Goal: Task Accomplishment & Management: Manage account settings

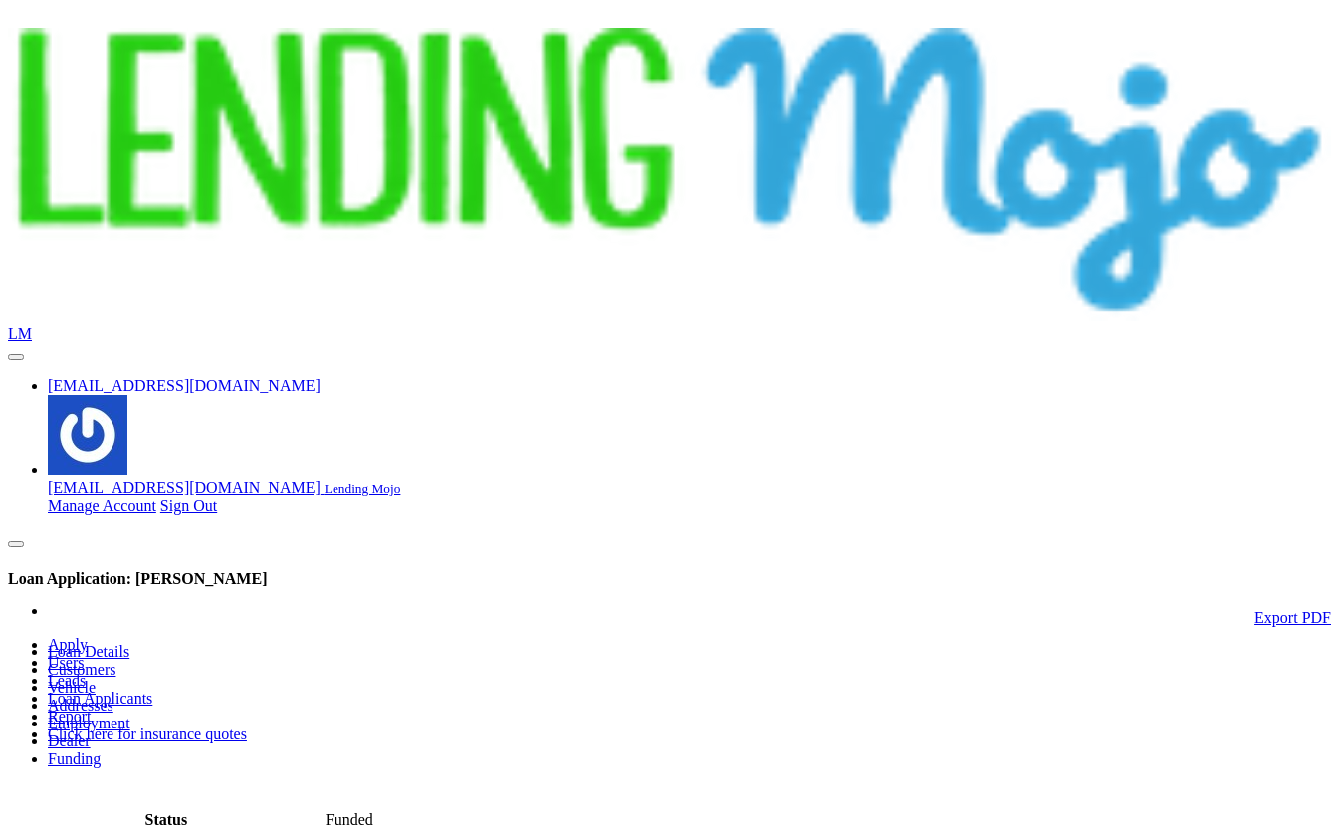
scroll to position [277, 0]
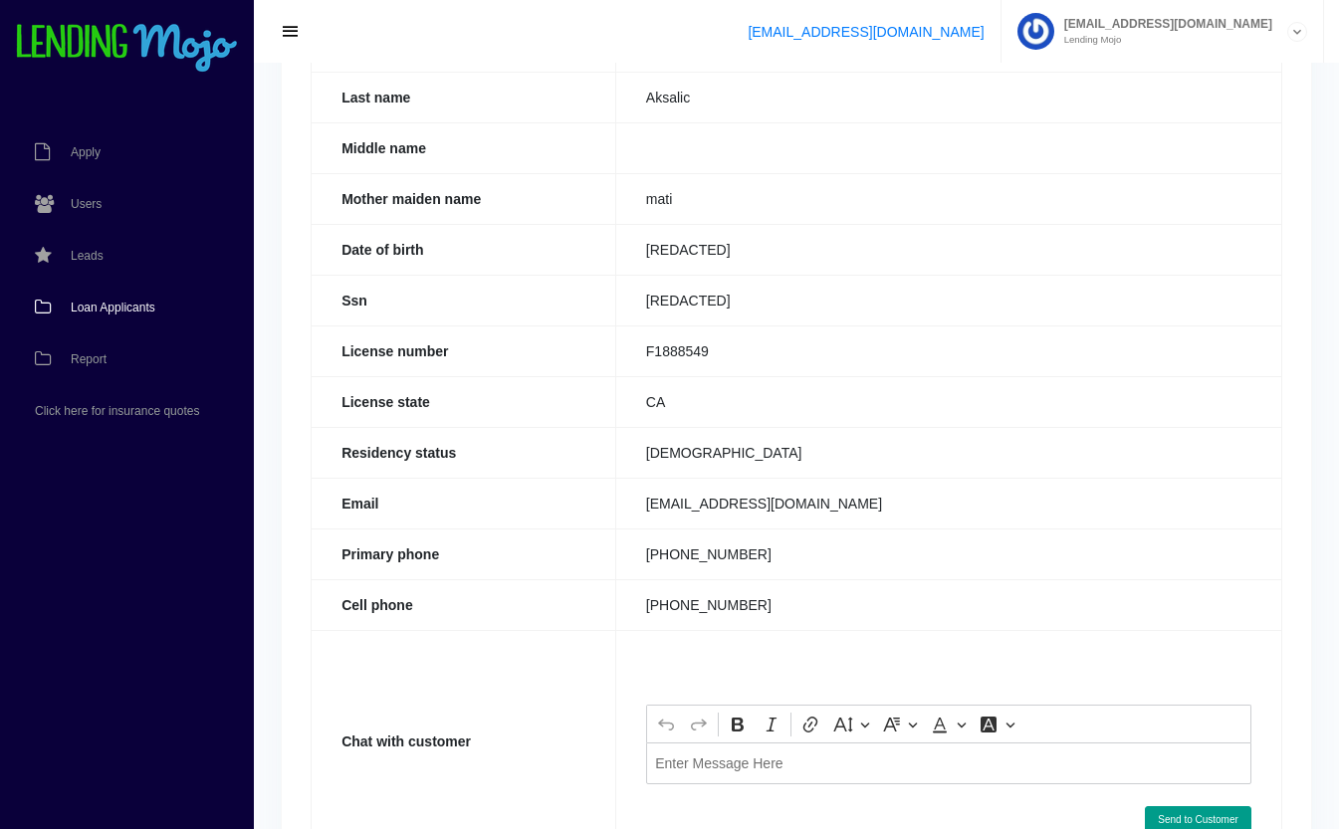
click at [114, 304] on span "Loan Applicants" at bounding box center [113, 308] width 85 height 12
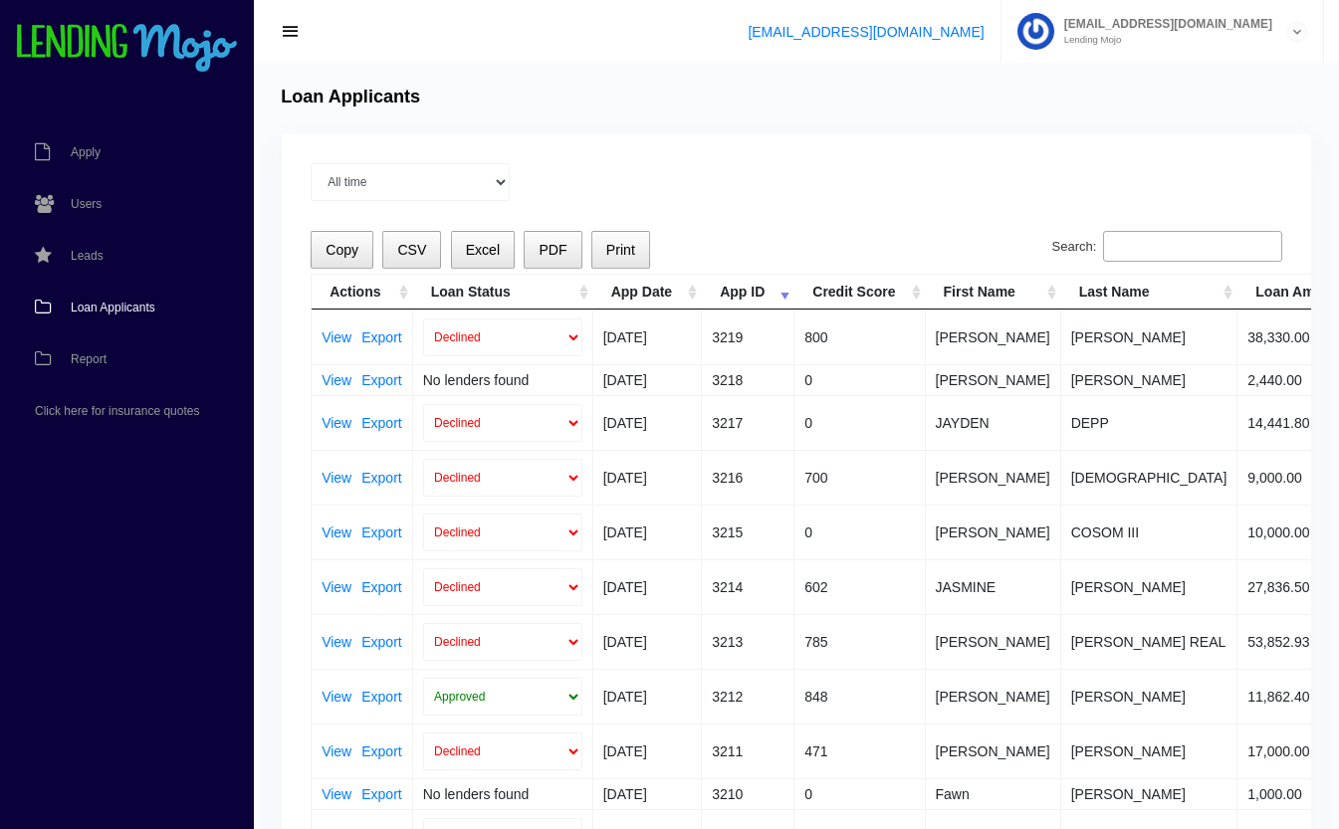
click at [1186, 252] on input "Search:" at bounding box center [1192, 247] width 179 height 32
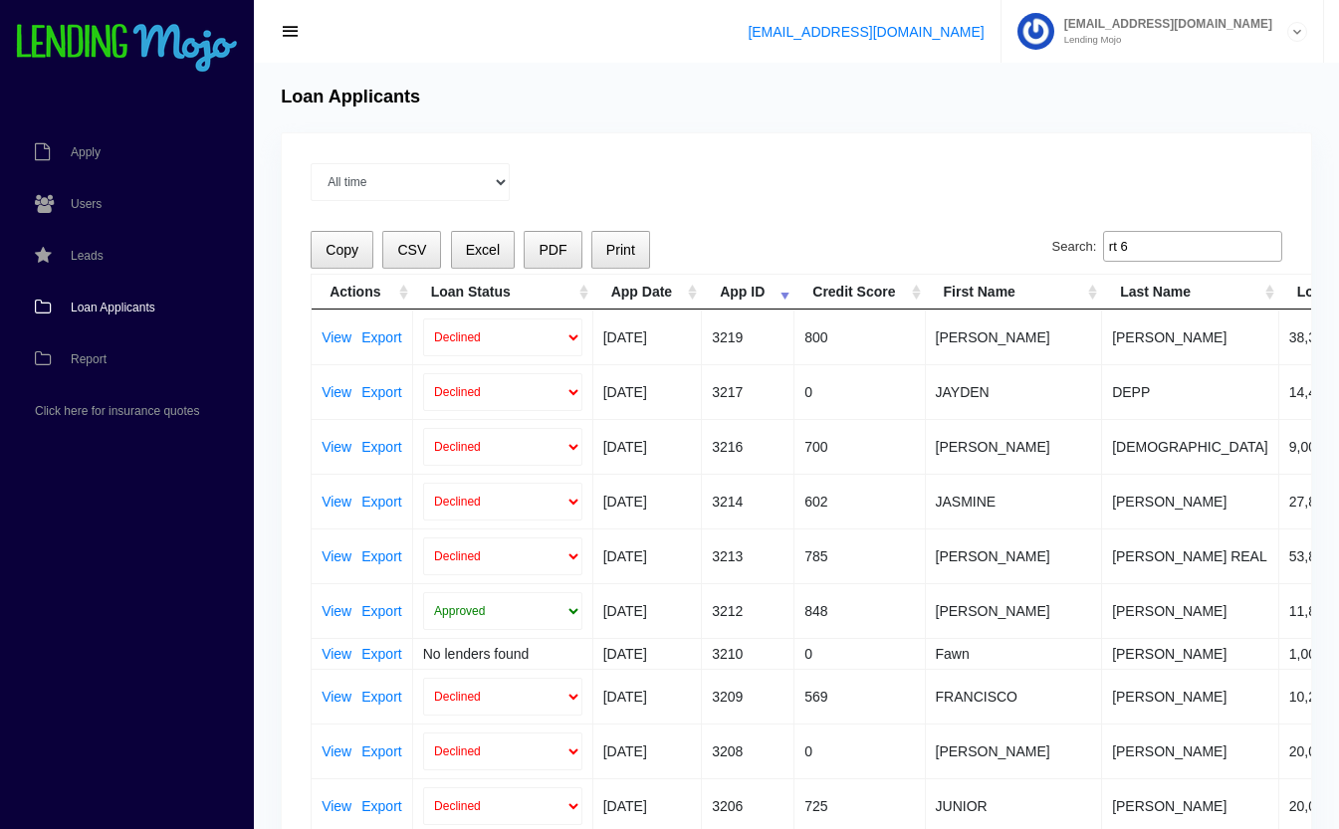
type input "rt 6"
click at [342, 336] on link "View" at bounding box center [337, 338] width 30 height 14
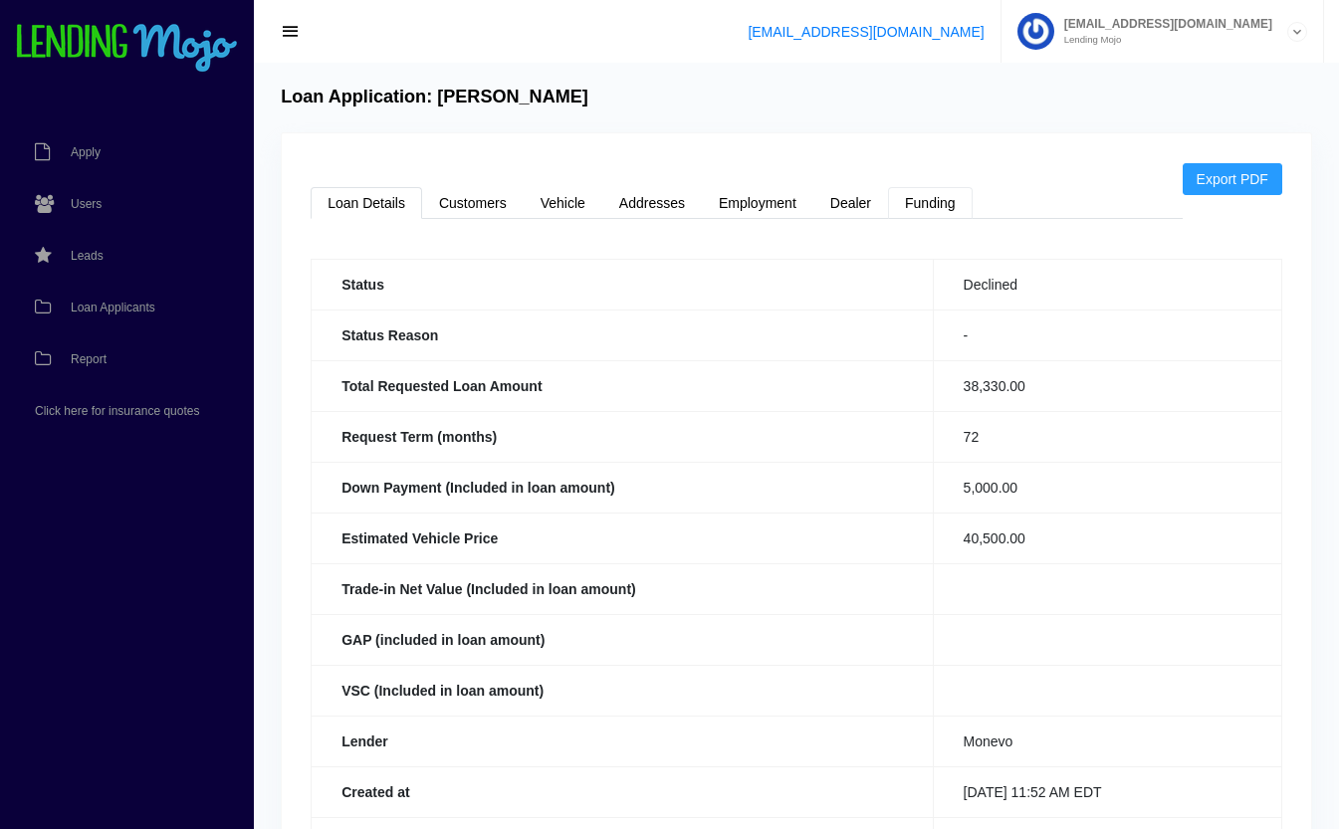
click at [952, 195] on link "Funding" at bounding box center [930, 203] width 85 height 32
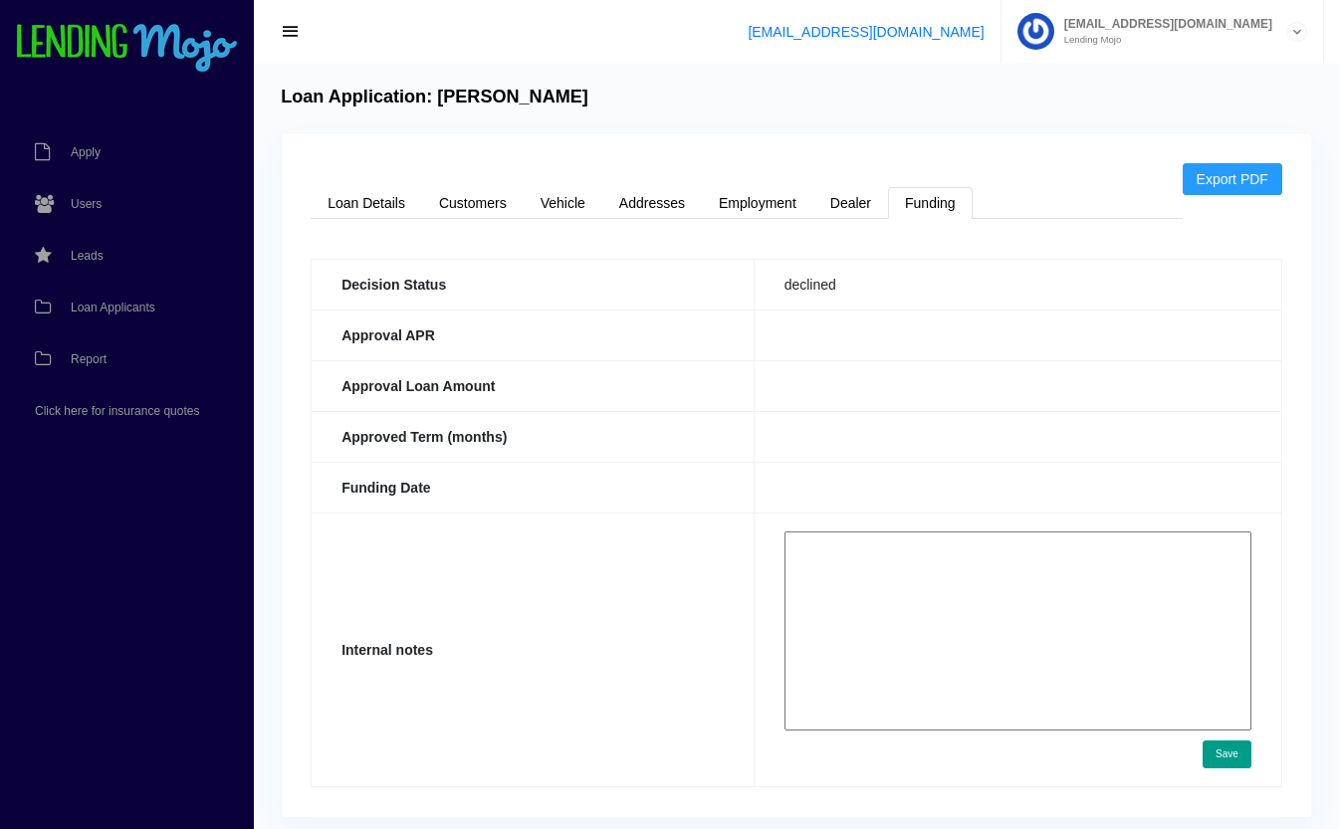
click at [924, 573] on textarea at bounding box center [1018, 631] width 467 height 199
click at [110, 308] on span "Loan Applicants" at bounding box center [113, 308] width 85 height 12
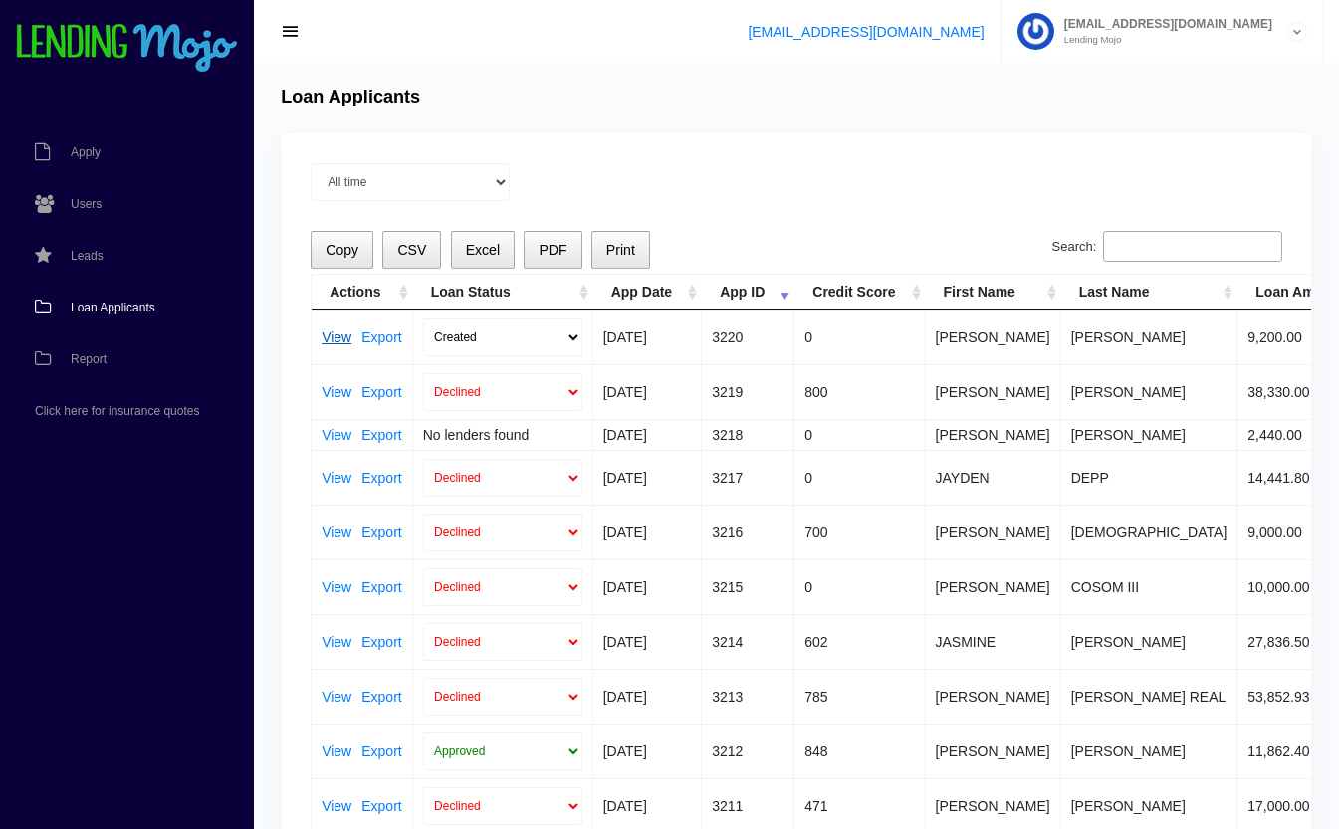
click at [335, 339] on link "View" at bounding box center [337, 338] width 30 height 14
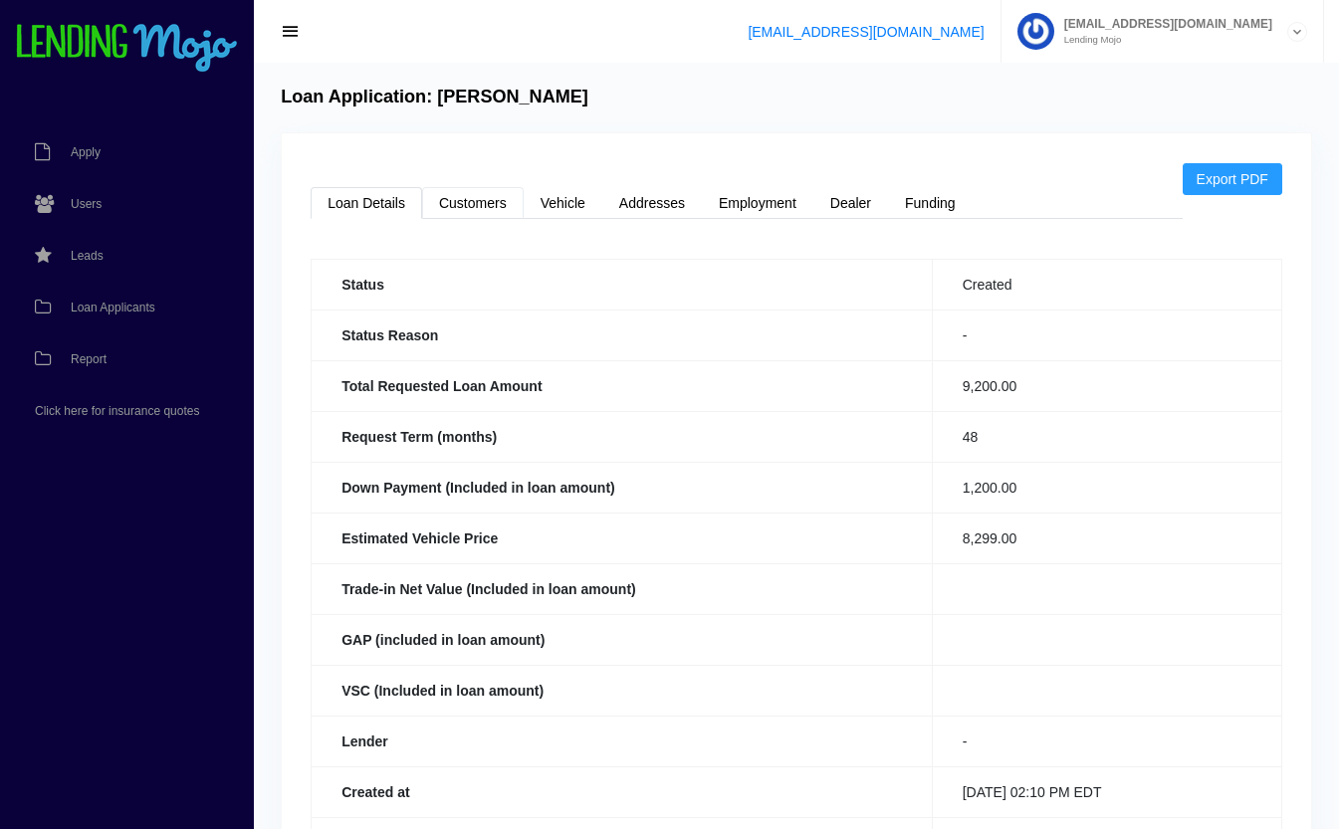
click at [491, 203] on link "Customers" at bounding box center [473, 203] width 102 height 32
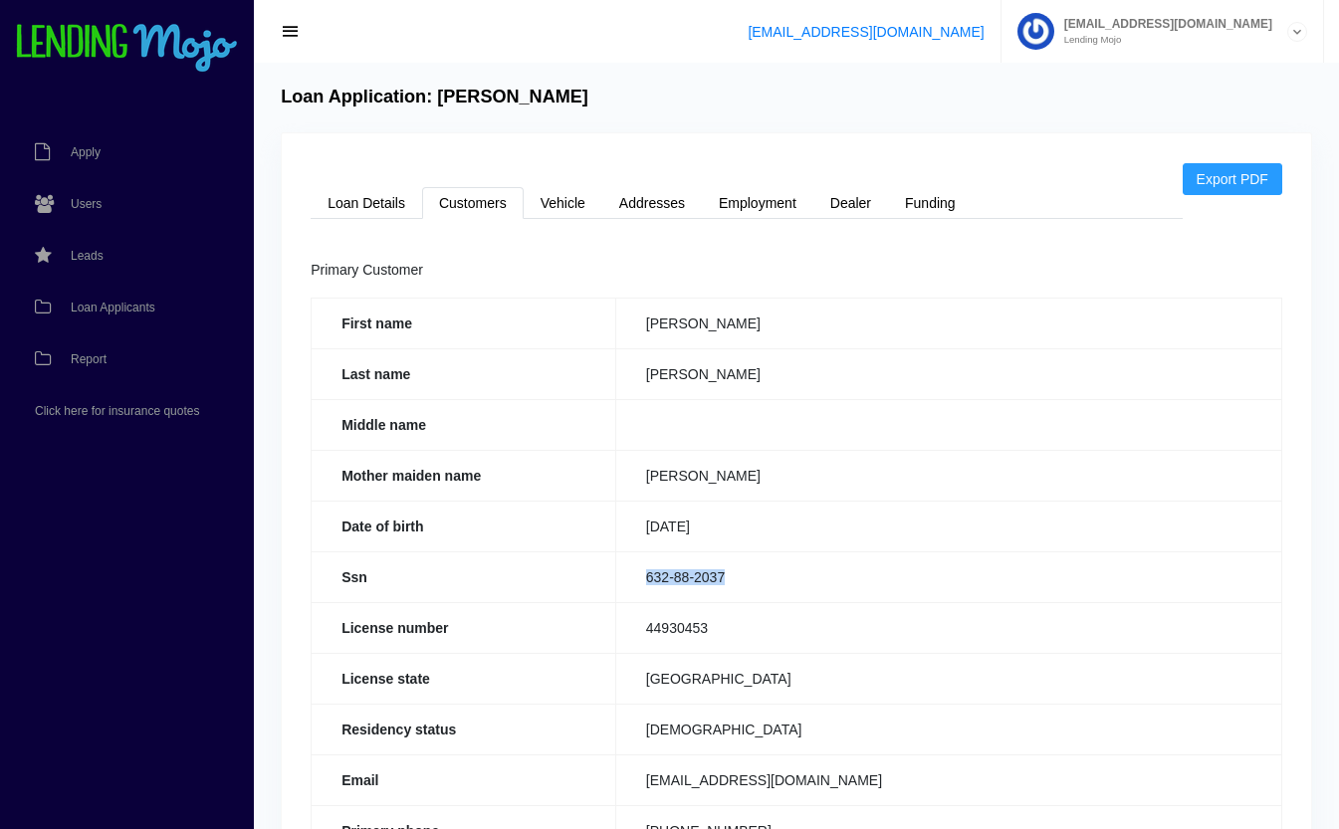
drag, startPoint x: 751, startPoint y: 581, endPoint x: 638, endPoint y: 592, distance: 113.2
click at [638, 592] on td "632-88-2037" at bounding box center [948, 577] width 666 height 51
copy td "632-88-2037"
click at [370, 195] on link "Loan Details" at bounding box center [367, 203] width 112 height 32
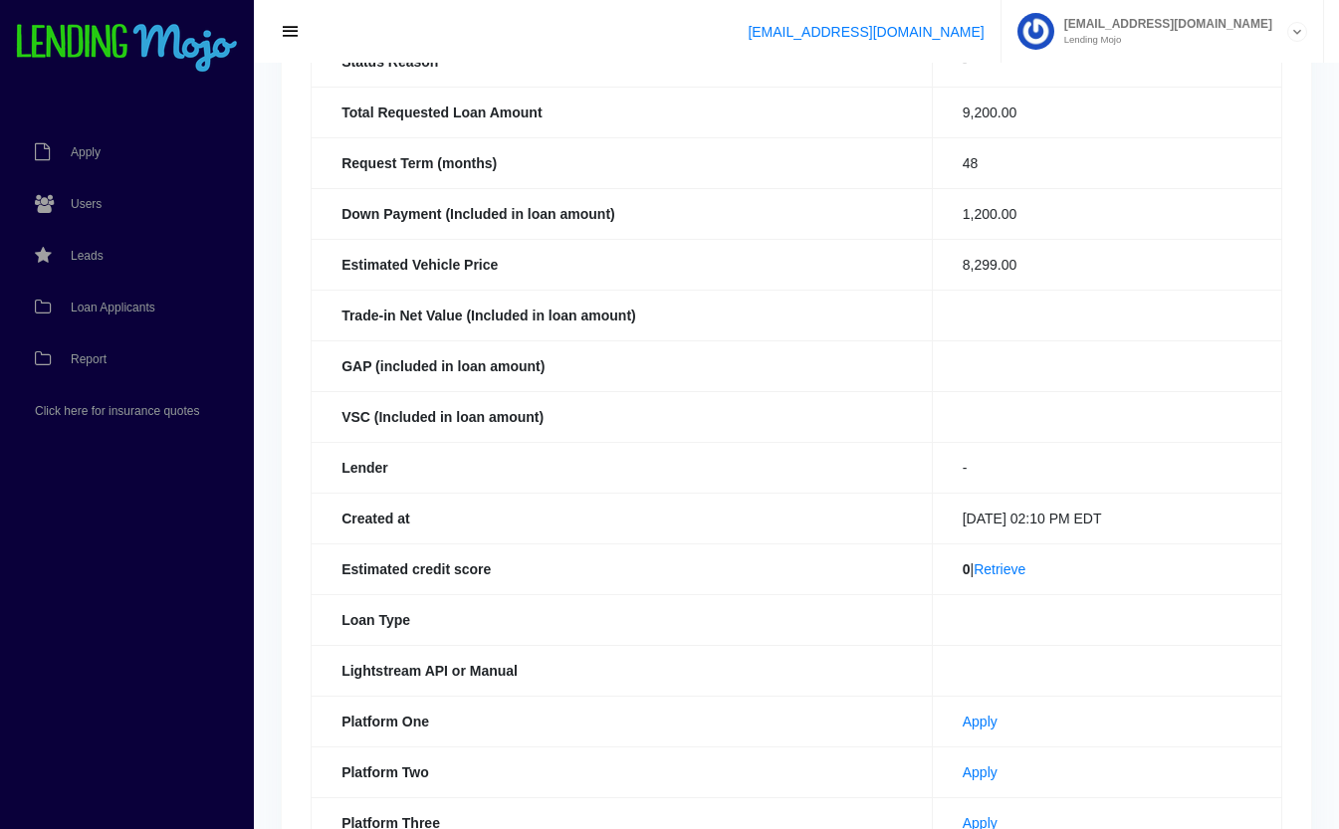
scroll to position [287, 0]
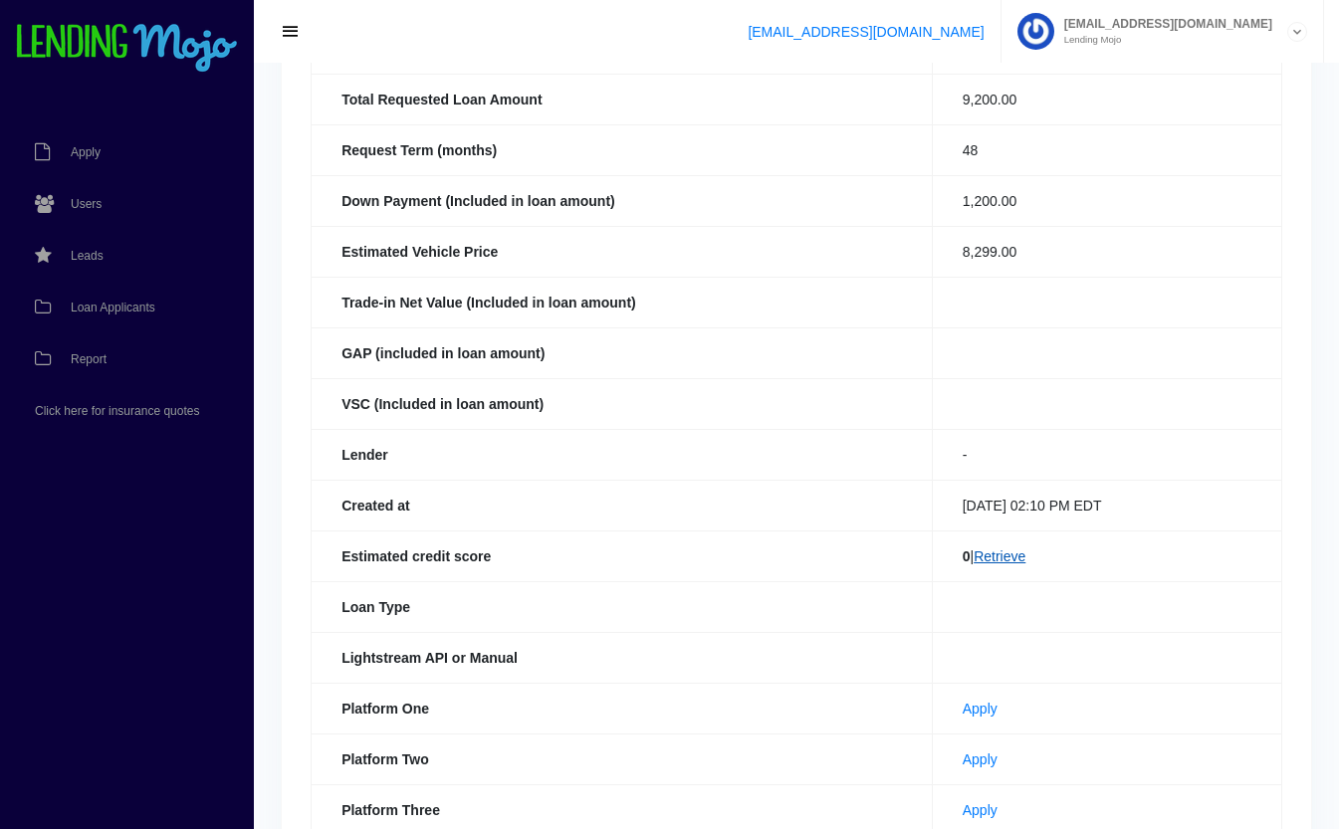
click at [1010, 556] on link "Retrieve" at bounding box center [1000, 557] width 52 height 16
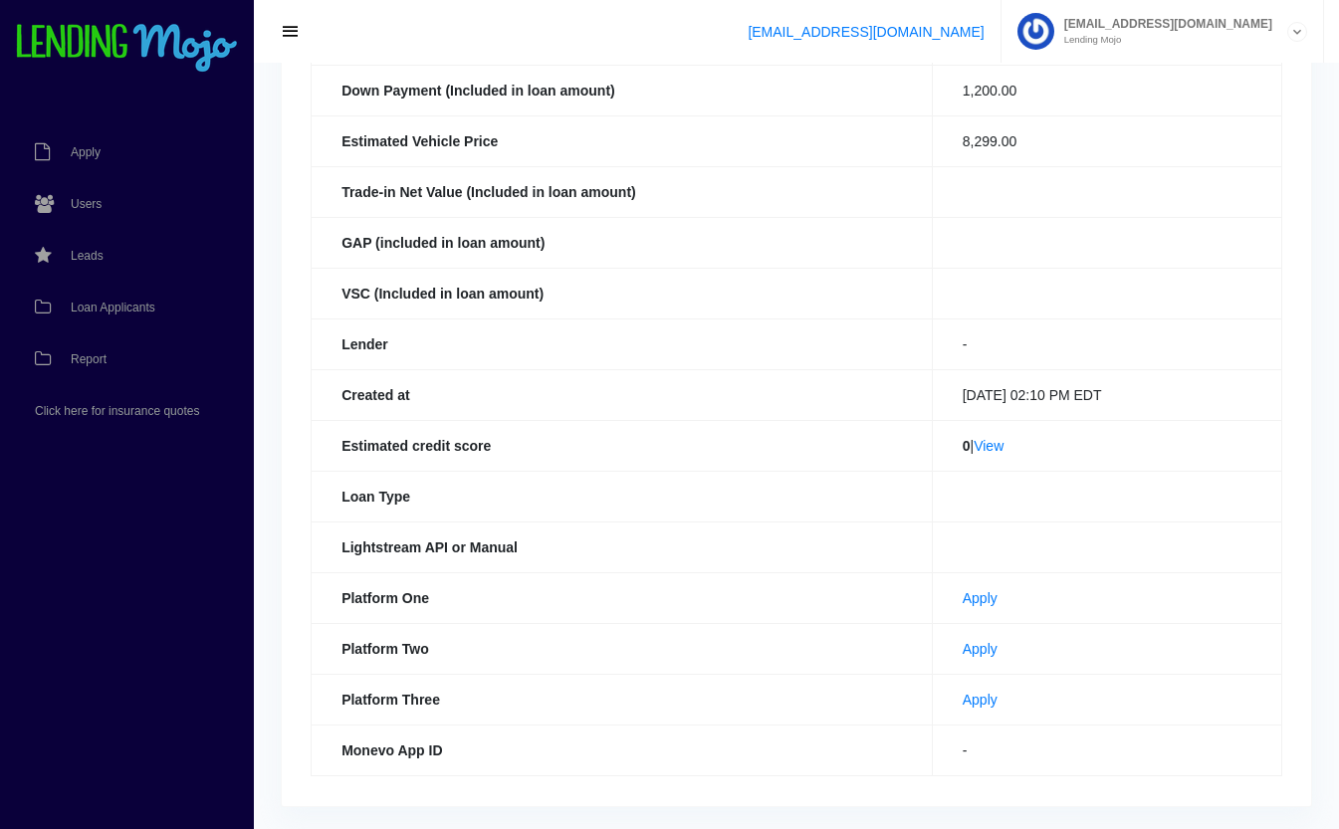
scroll to position [391, 0]
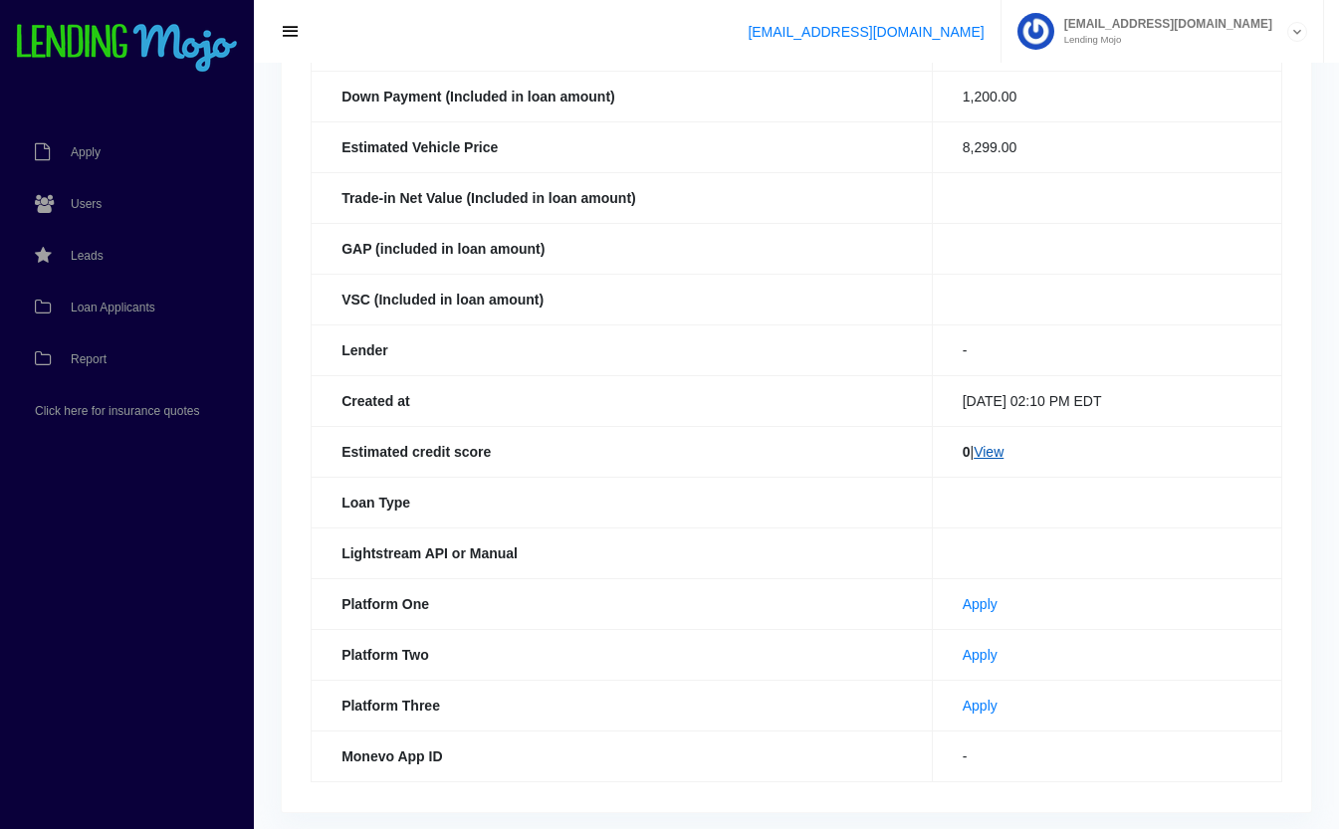
click at [993, 445] on link "View" at bounding box center [989, 452] width 30 height 16
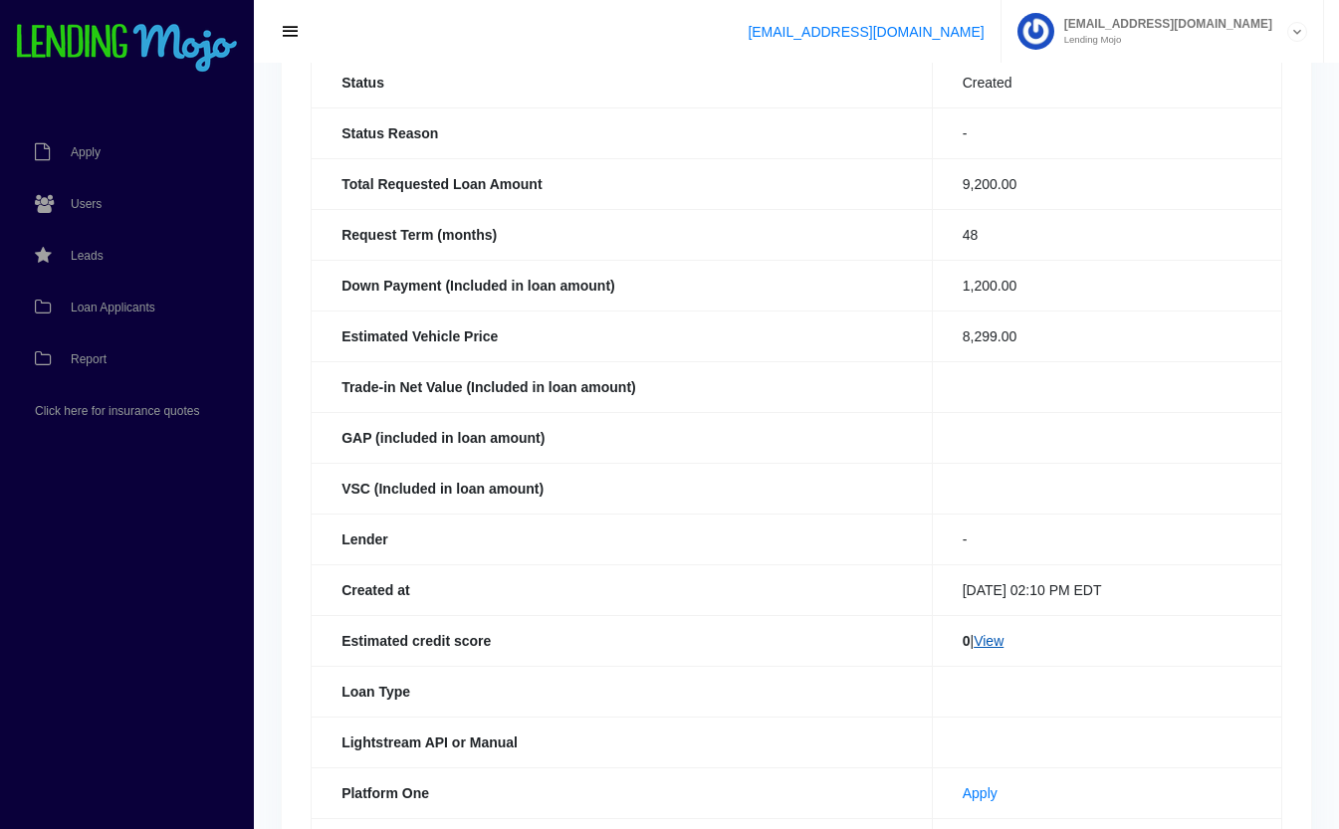
scroll to position [0, 0]
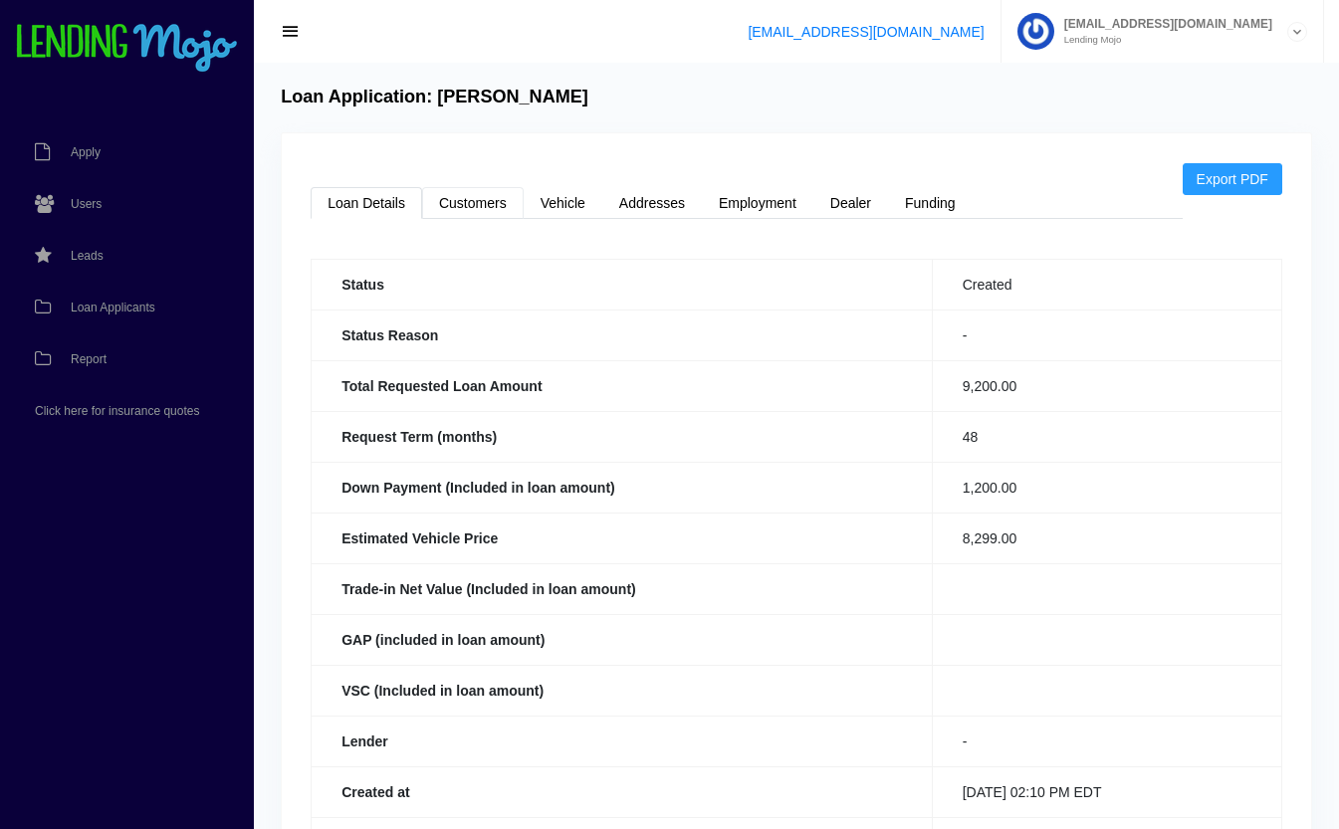
click at [492, 205] on link "Customers" at bounding box center [473, 203] width 102 height 32
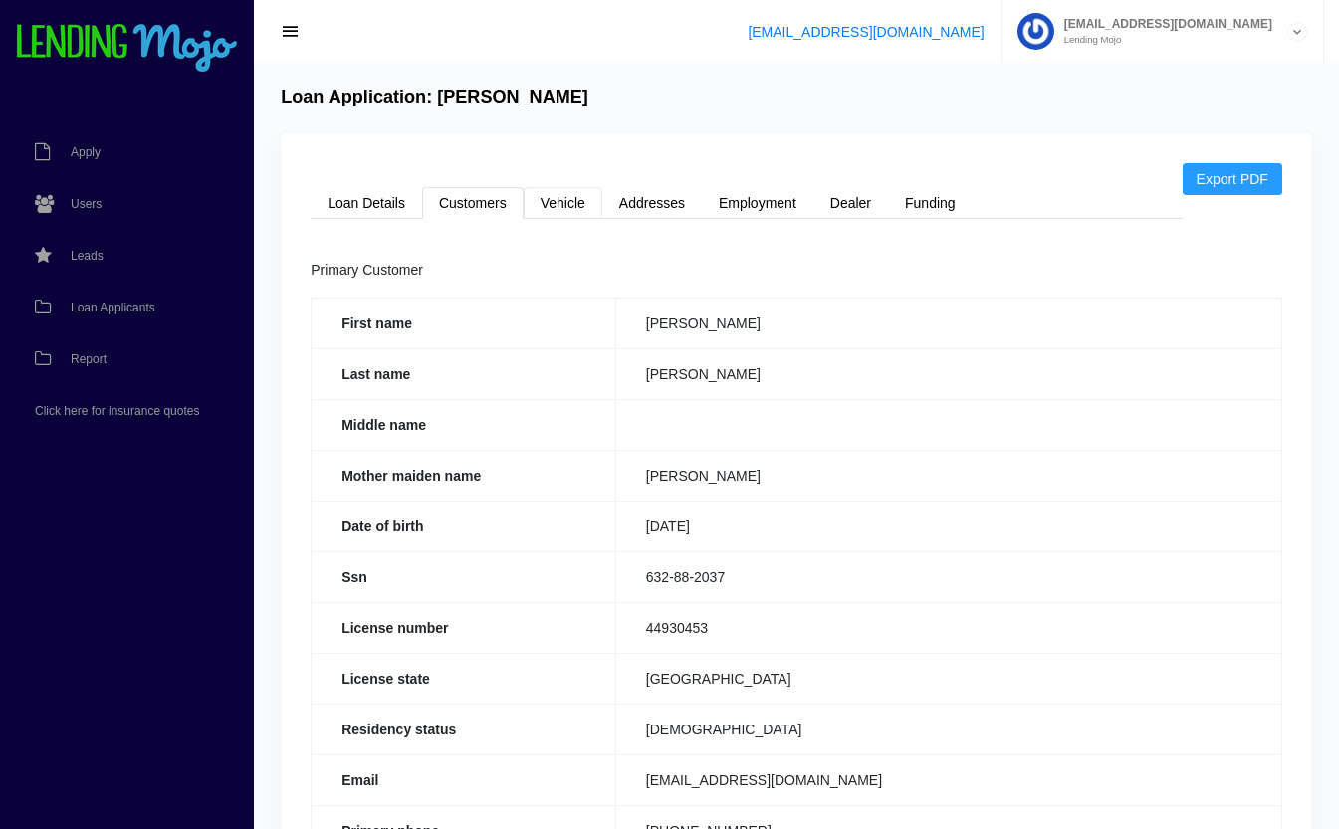
click at [578, 198] on link "Vehicle" at bounding box center [563, 203] width 79 height 32
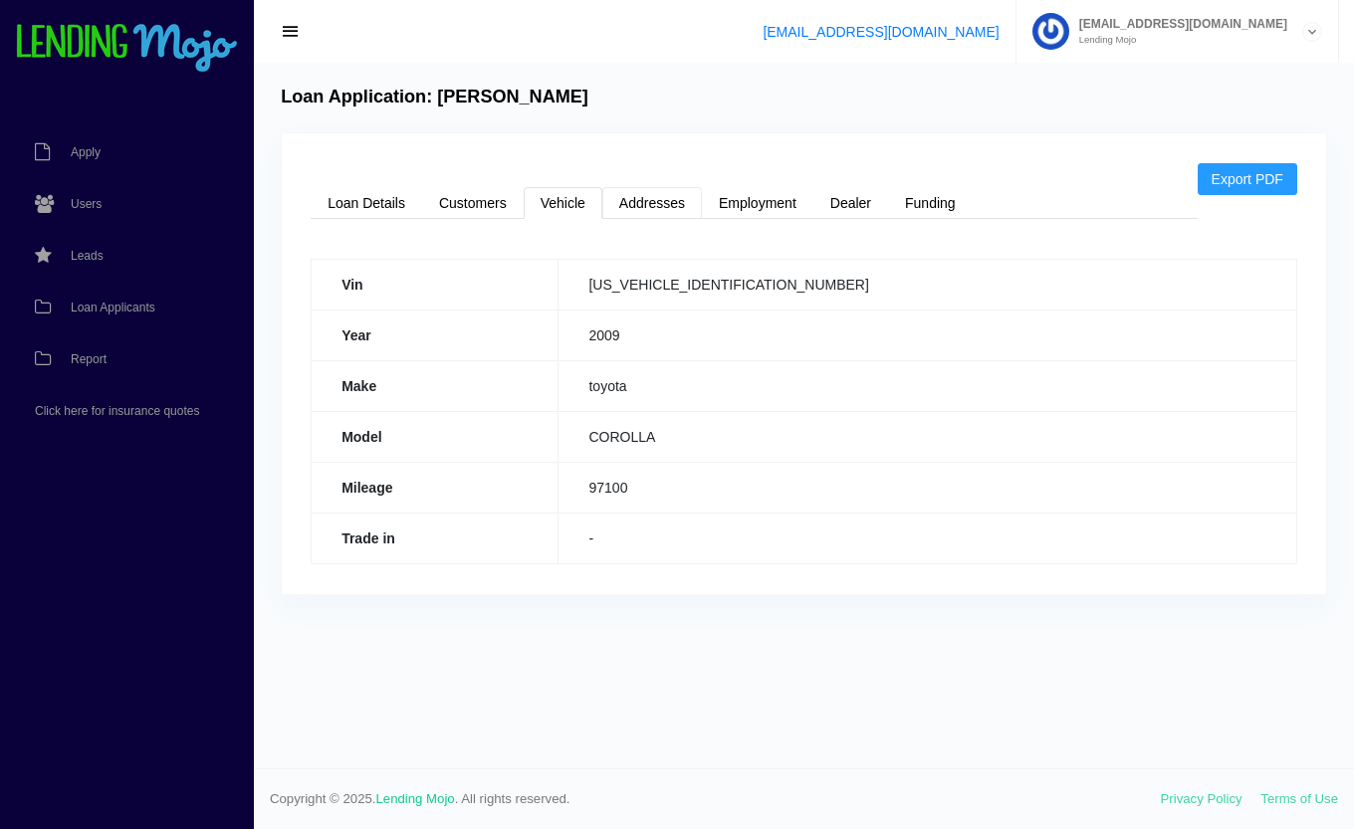
click at [669, 212] on link "Addresses" at bounding box center [652, 203] width 100 height 32
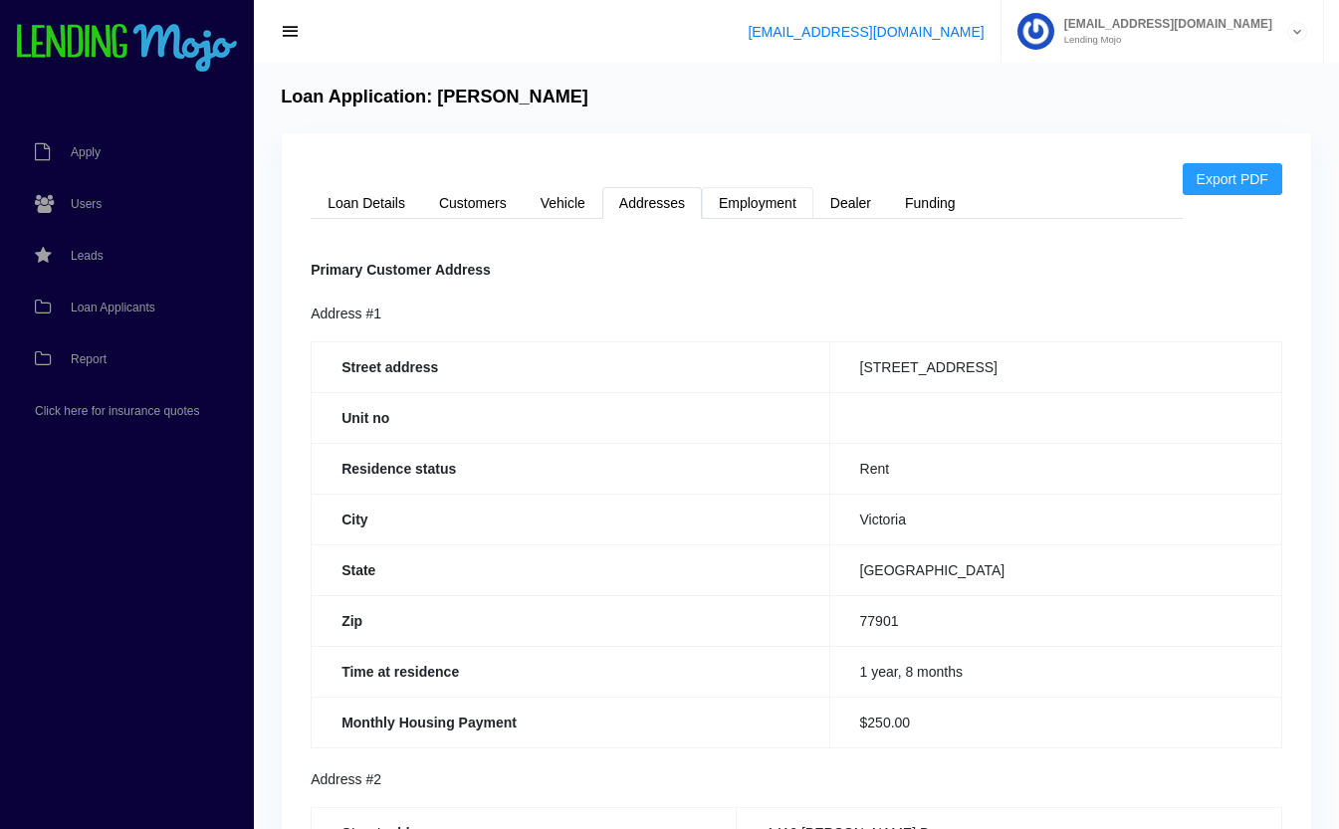
click at [794, 214] on link "Employment" at bounding box center [758, 203] width 112 height 32
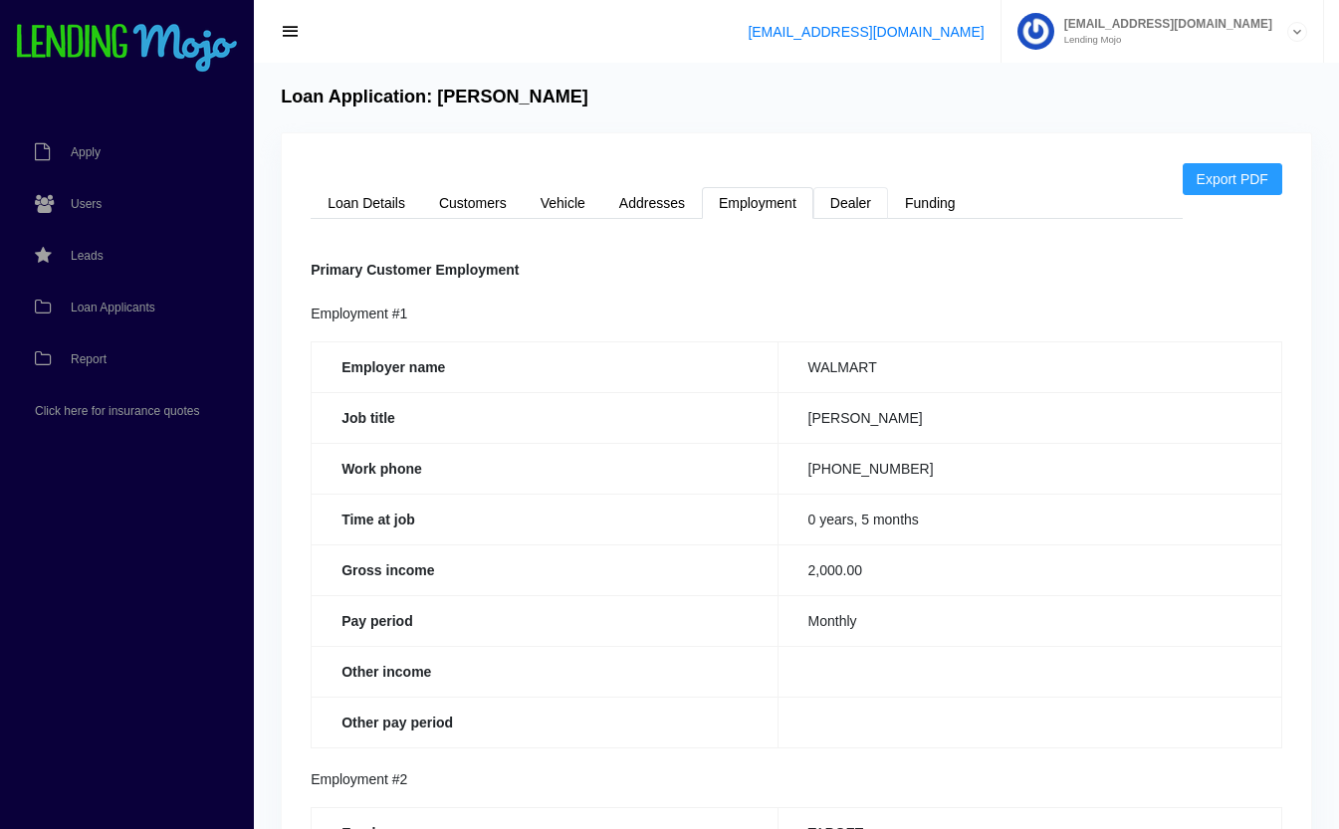
click at [868, 201] on link "Dealer" at bounding box center [851, 203] width 75 height 32
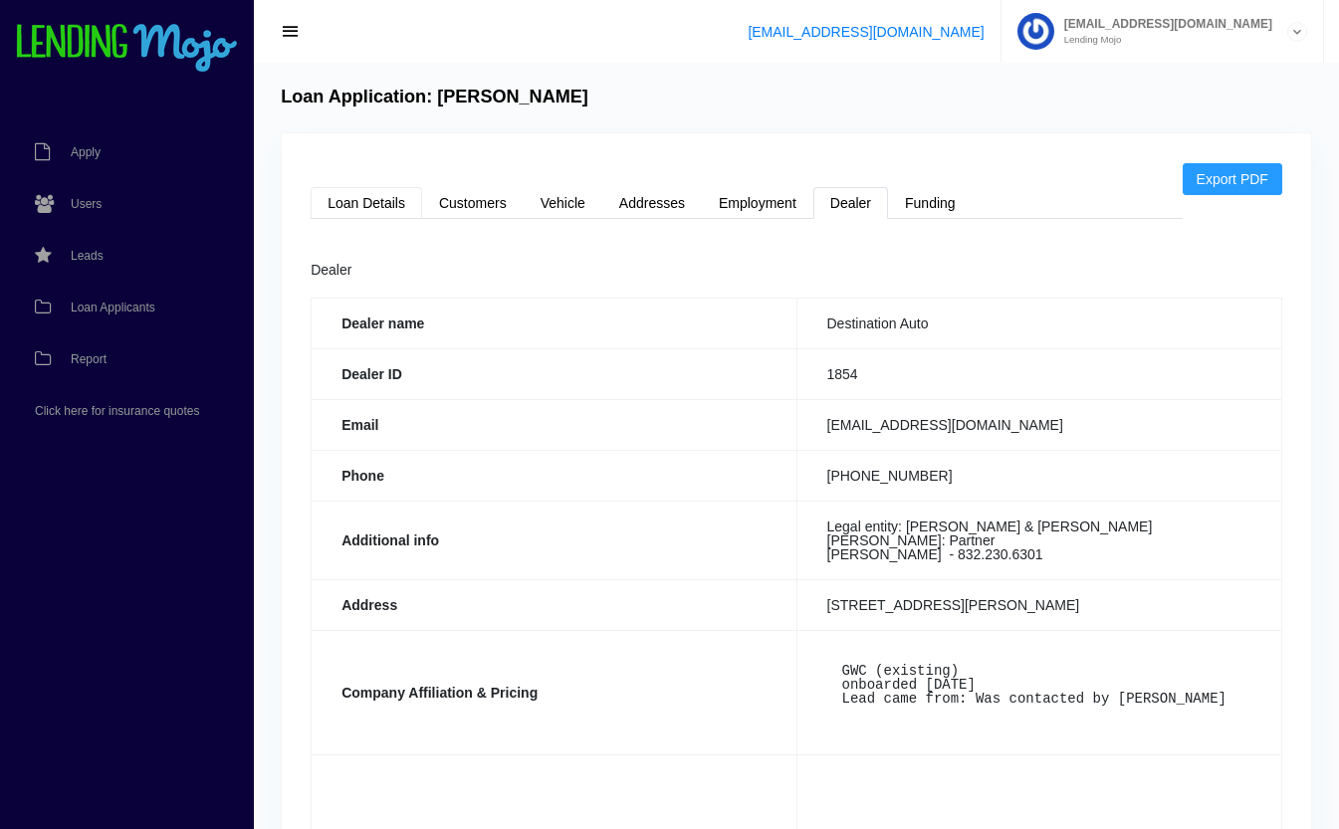
click at [376, 200] on link "Loan Details" at bounding box center [367, 203] width 112 height 32
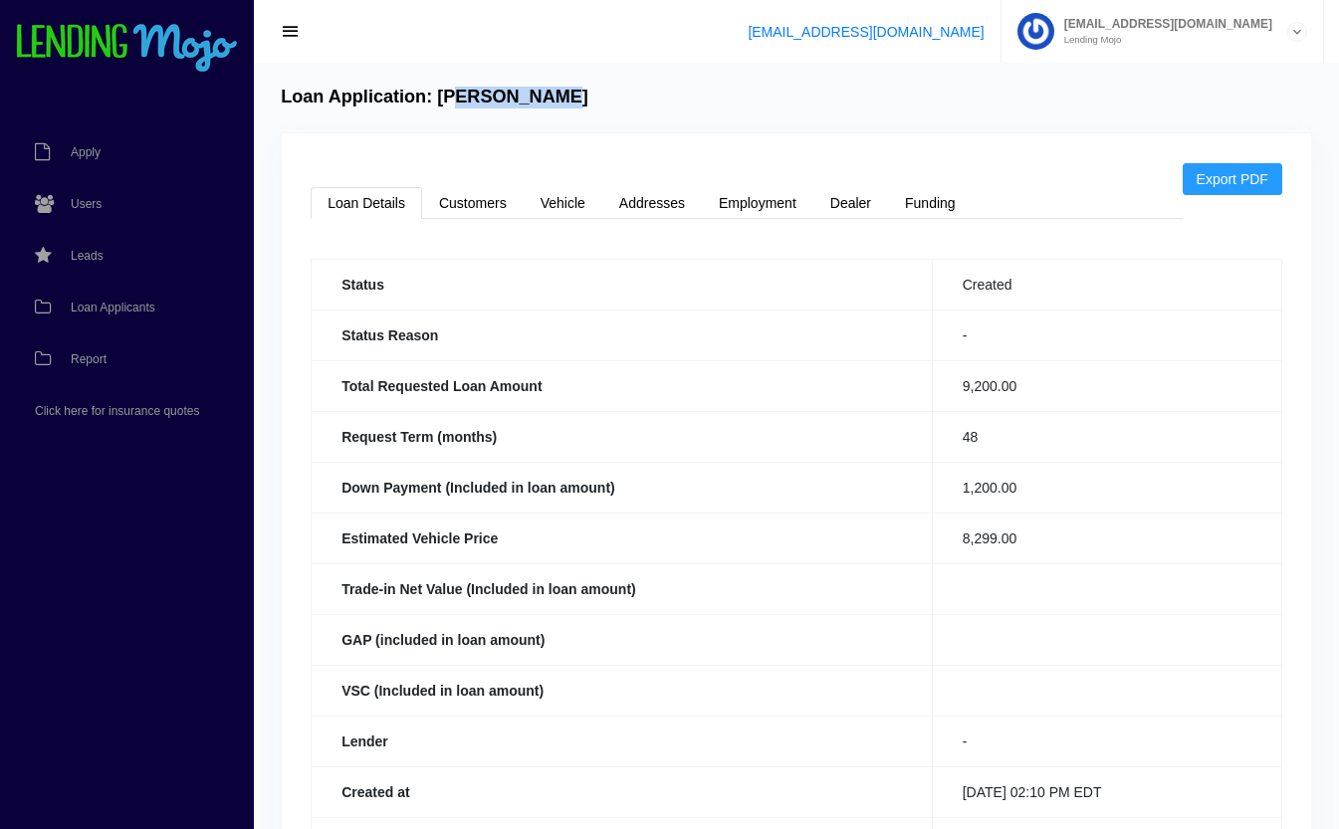
drag, startPoint x: 595, startPoint y: 85, endPoint x: 460, endPoint y: 107, distance: 137.2
click at [460, 107] on div "Loan Application: [PERSON_NAME] Export PDF Loan Details Customers Vehicle Addre…" at bounding box center [796, 646] width 1085 height 1166
drag, startPoint x: 460, startPoint y: 107, endPoint x: 414, endPoint y: 105, distance: 45.8
click at [414, 105] on h4 "Loan Application: [PERSON_NAME]" at bounding box center [435, 98] width 308 height 22
click at [638, 321] on th "Status Reason" at bounding box center [622, 335] width 621 height 51
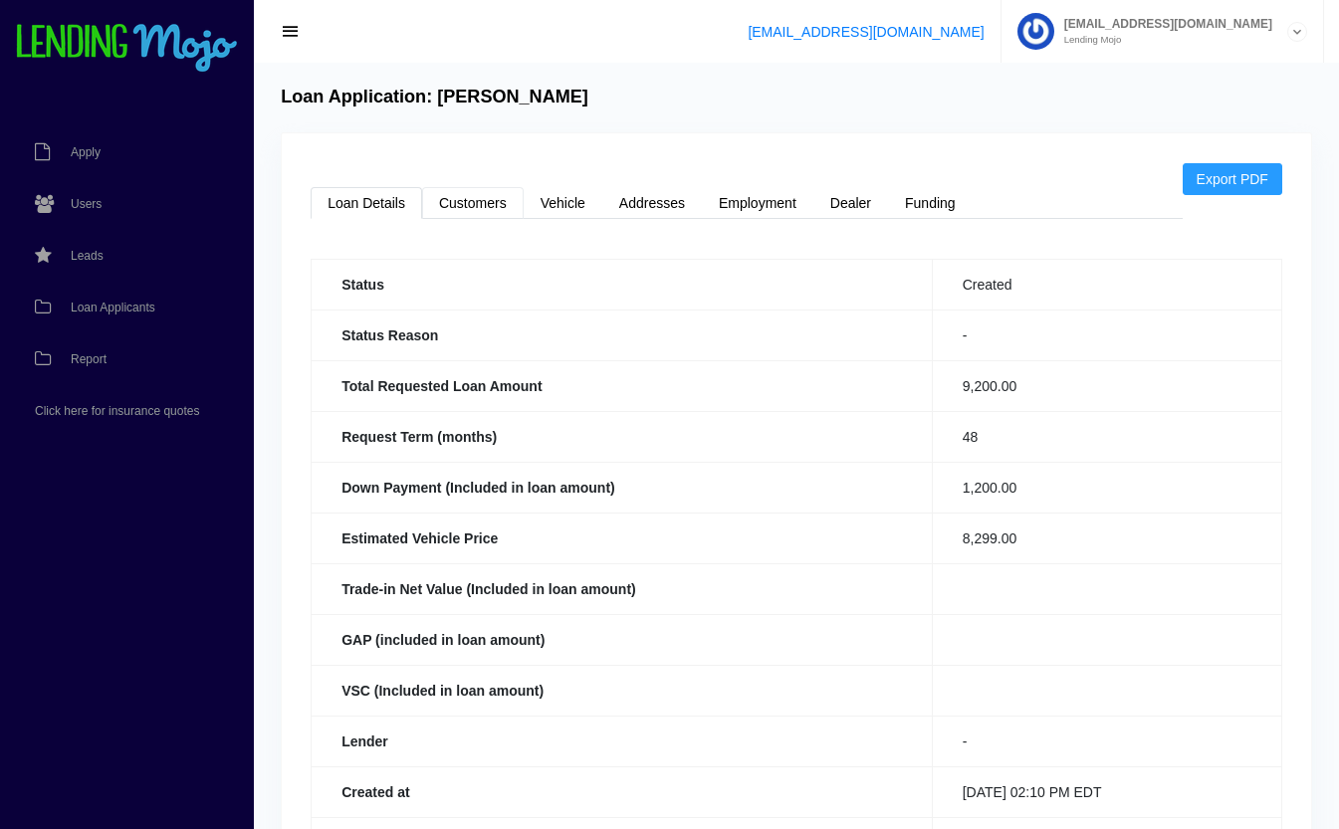
click at [455, 191] on link "Customers" at bounding box center [473, 203] width 102 height 32
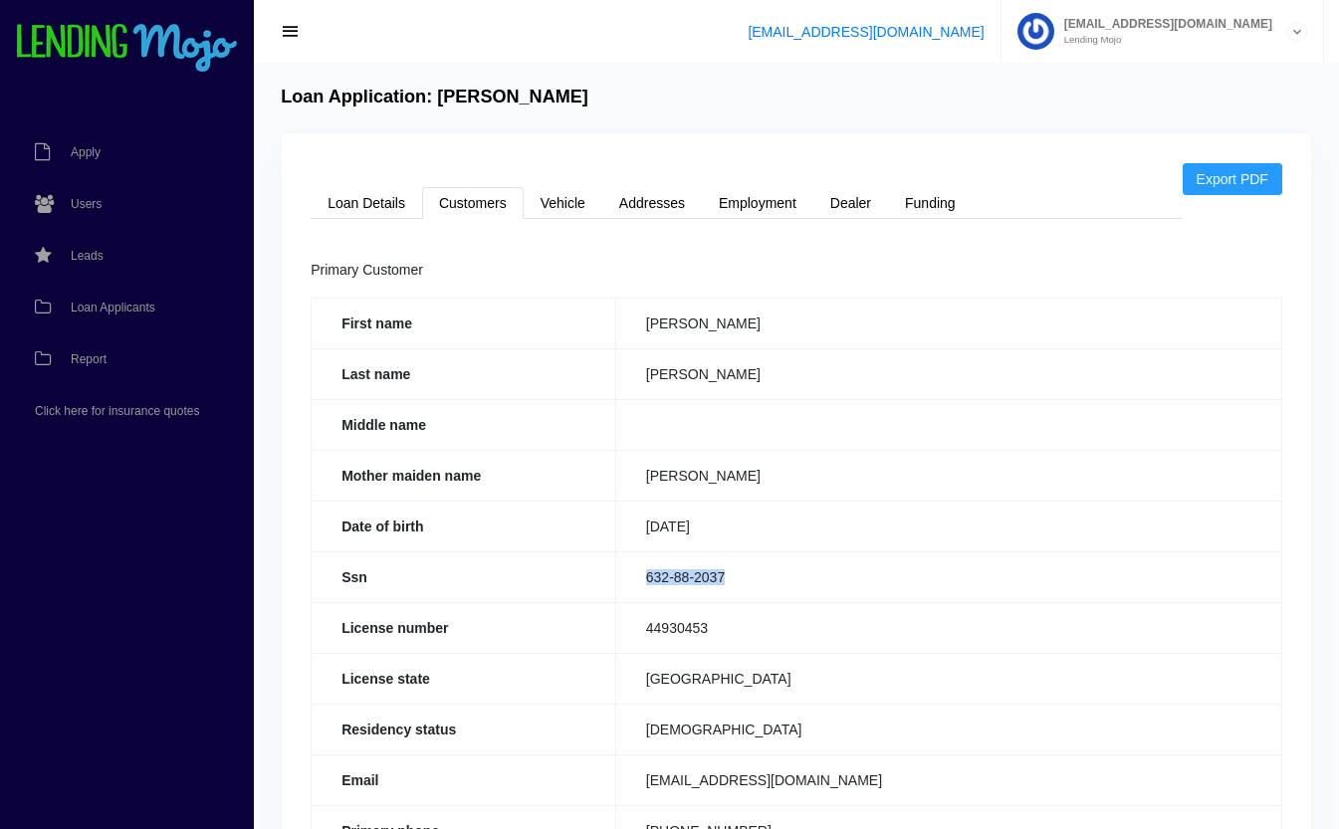
drag, startPoint x: 744, startPoint y: 574, endPoint x: 630, endPoint y: 575, distance: 113.5
click at [630, 575] on td "632-88-2037" at bounding box center [948, 577] width 666 height 51
copy td "632-88-2037"
click at [380, 195] on link "Loan Details" at bounding box center [367, 203] width 112 height 32
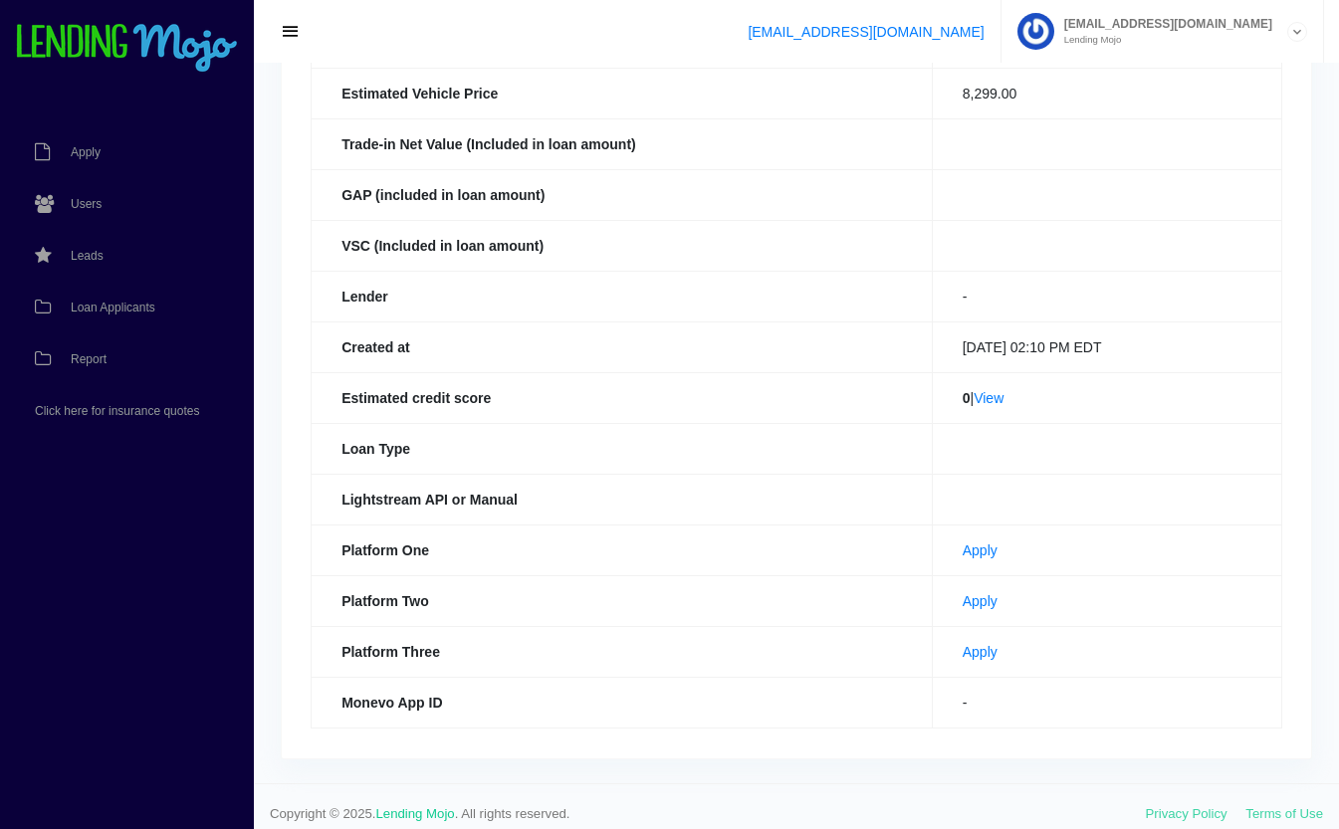
scroll to position [447, 0]
click at [963, 599] on link "Apply" at bounding box center [980, 600] width 35 height 16
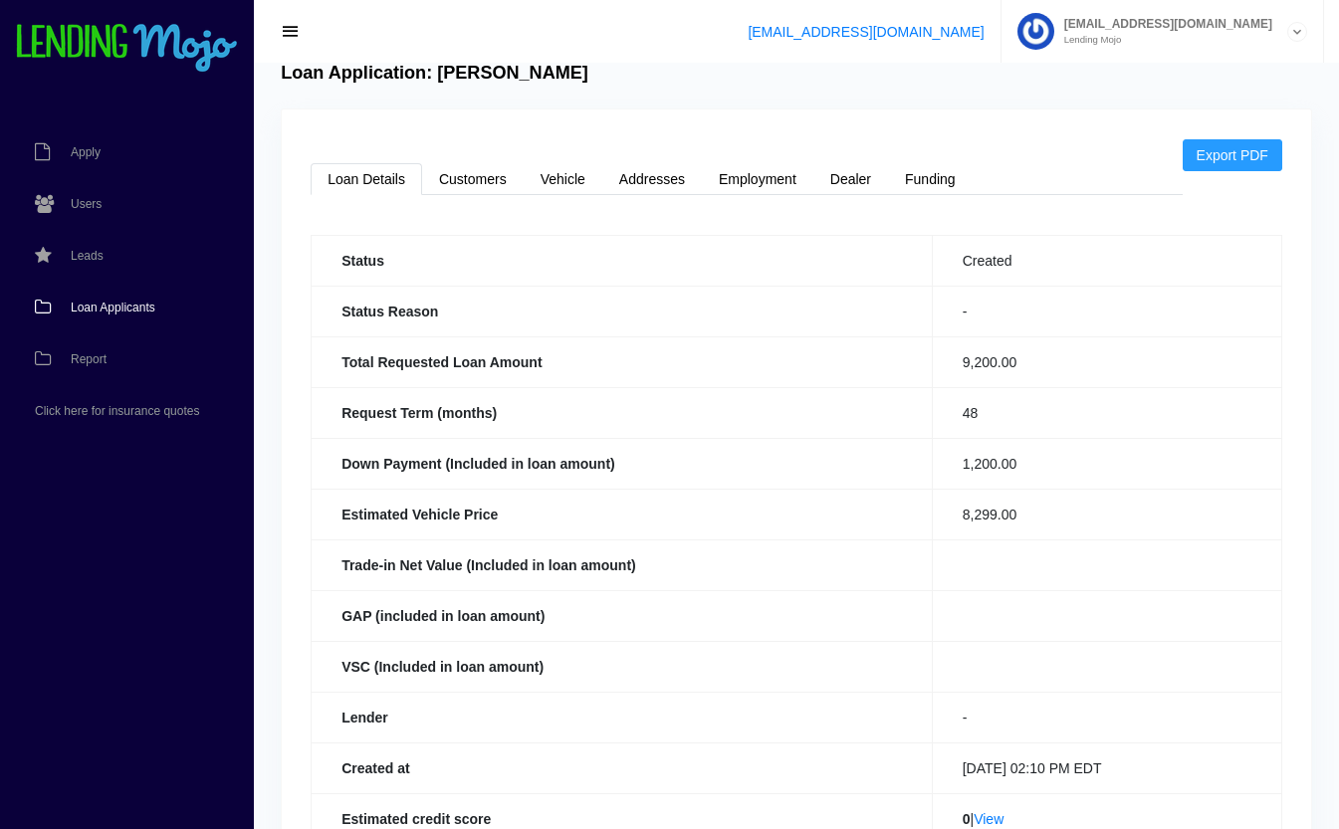
scroll to position [0, 0]
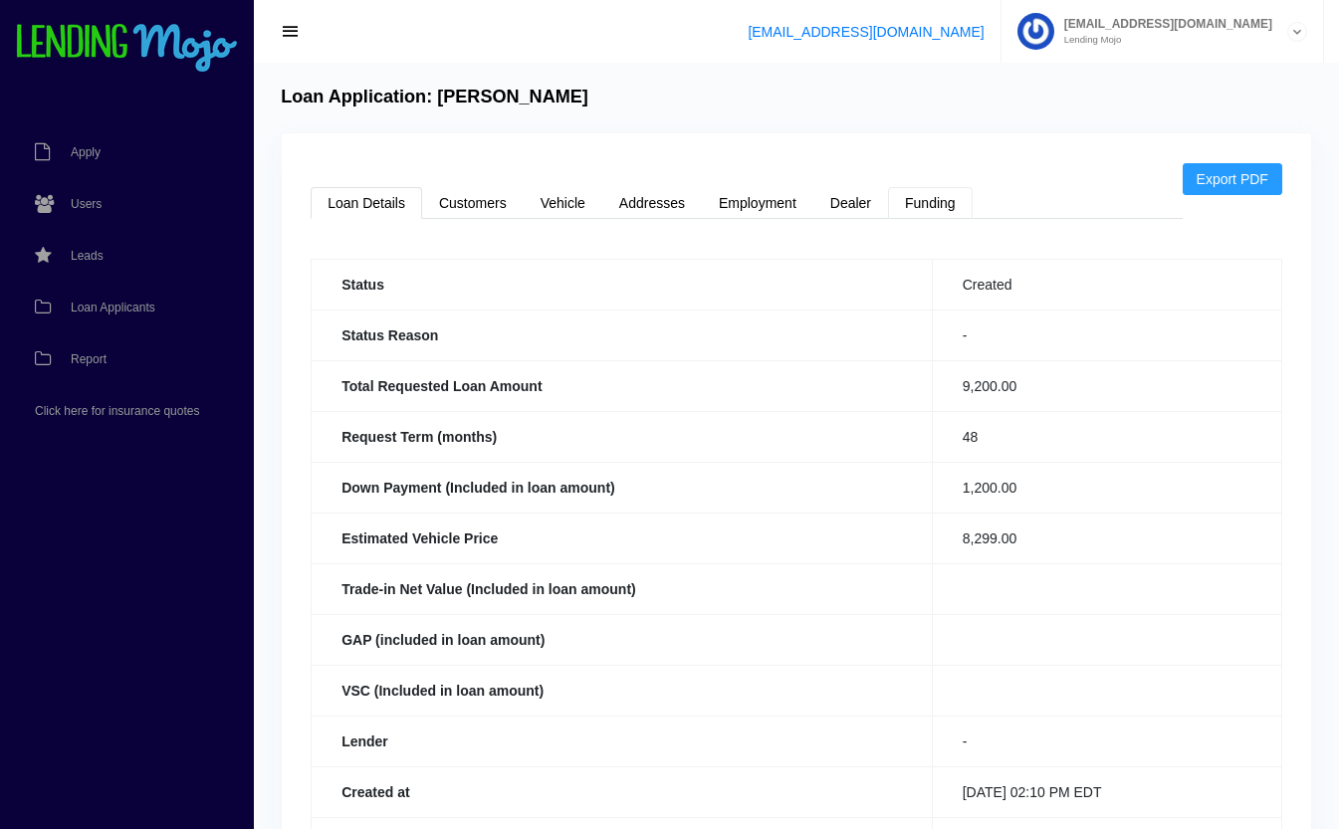
click at [948, 207] on link "Funding" at bounding box center [930, 203] width 85 height 32
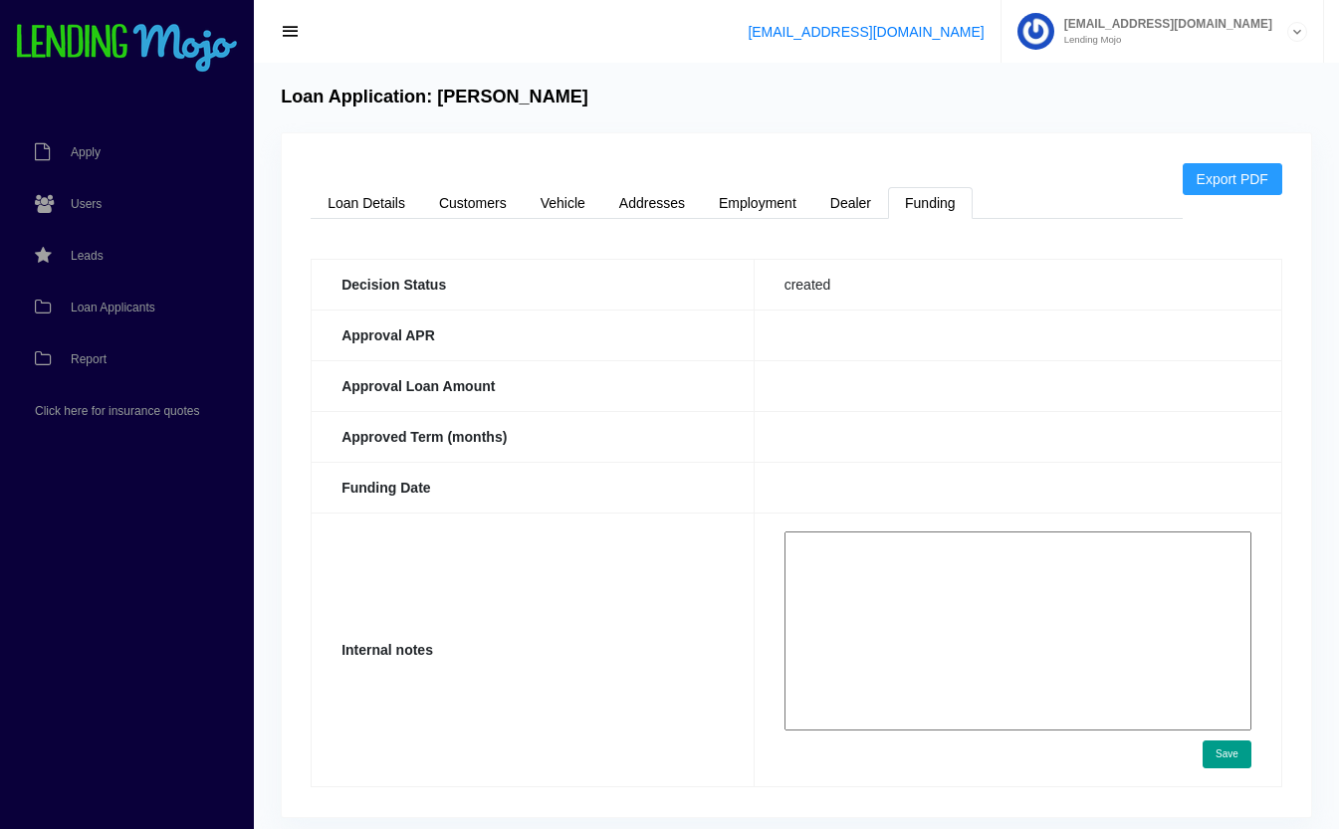
click at [852, 552] on textarea at bounding box center [1018, 631] width 467 height 199
paste textarea "https://app.monevo.us/result/7803e2dcaa58fdf515c45a14236c98dc"
type textarea "https://app.monevo.us/result/7803e2dcaa58fdf515c45a14236c98dc 36%"
click at [1225, 755] on button "Save" at bounding box center [1227, 755] width 49 height 28
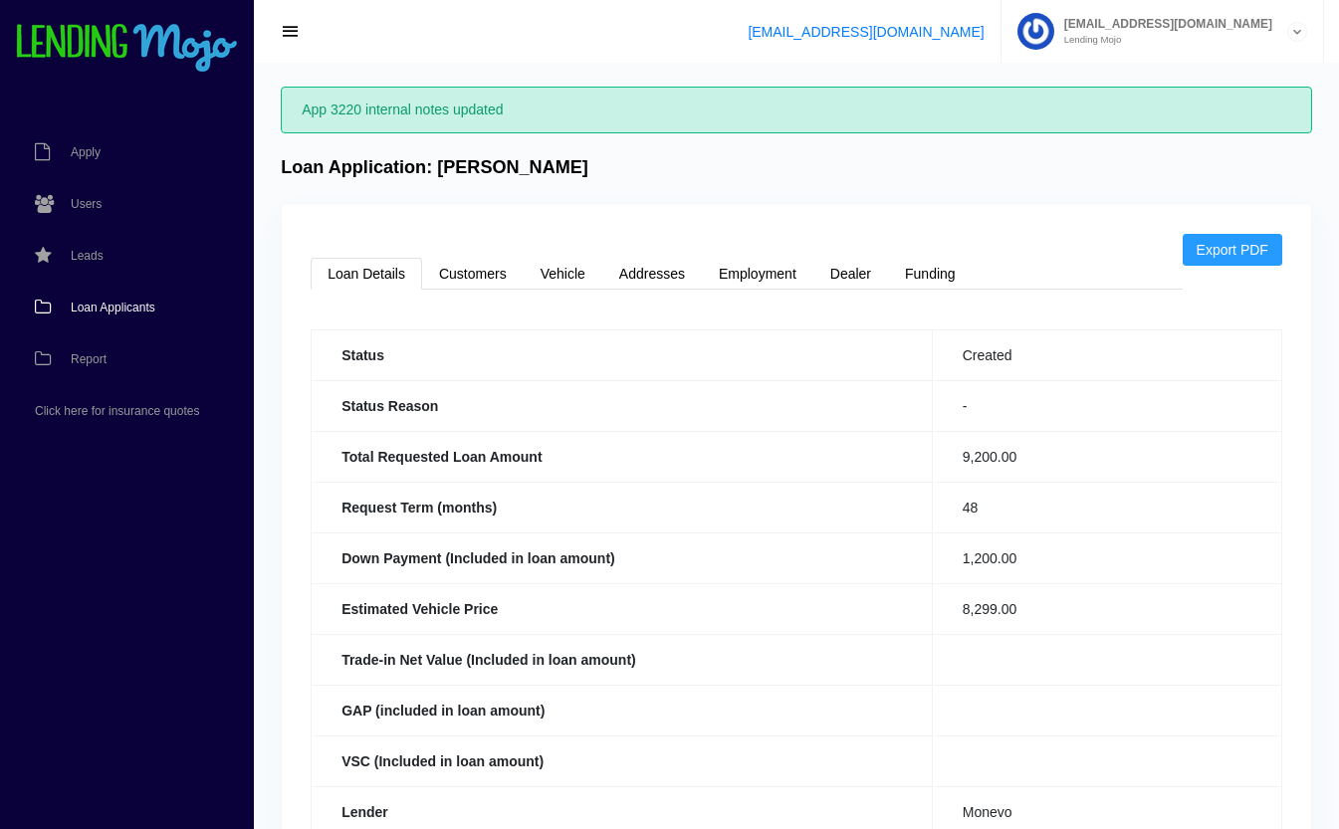
click at [128, 308] on span "Loan Applicants" at bounding box center [113, 308] width 85 height 12
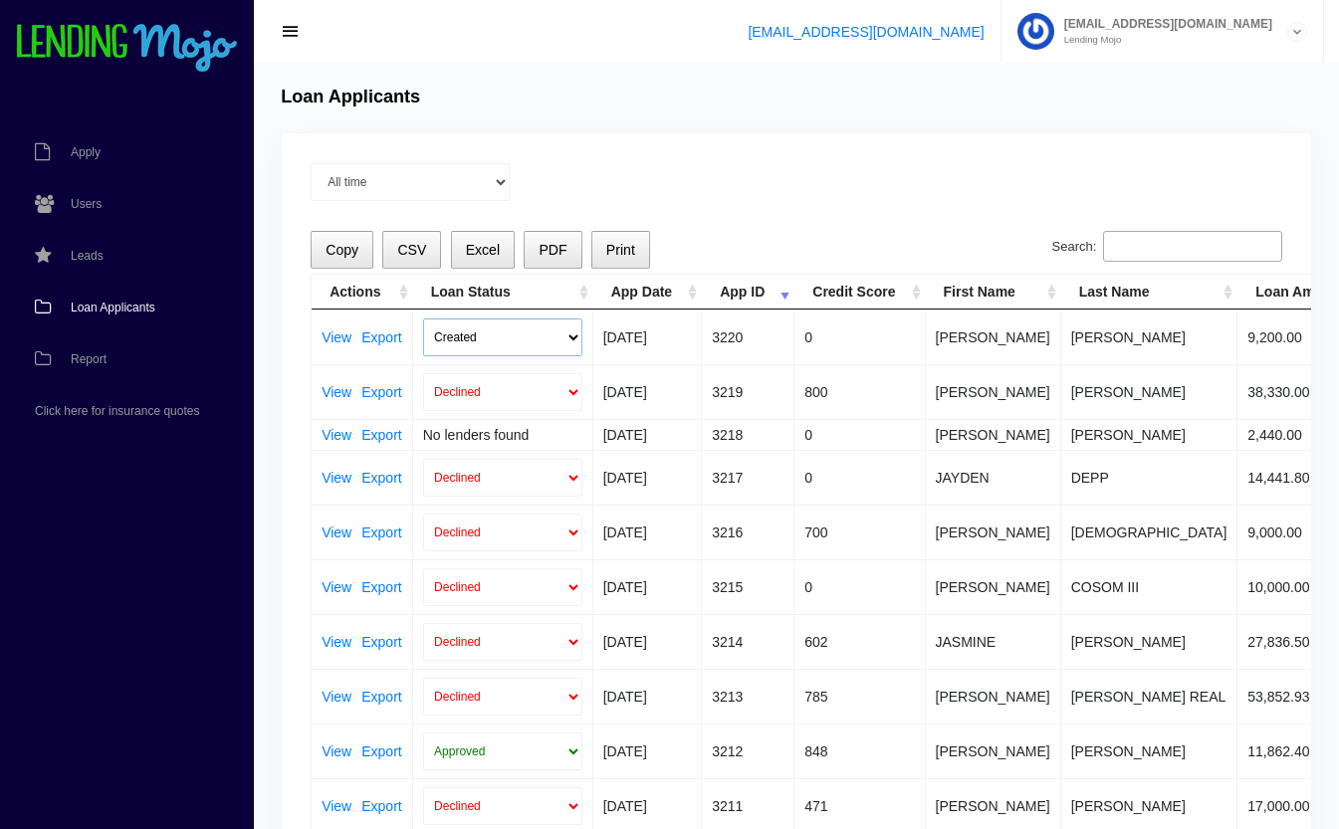
click at [498, 341] on select "Created Submitted" at bounding box center [502, 338] width 159 height 38
select select "submitted"
click at [423, 319] on select "Created Submitted" at bounding box center [502, 338] width 159 height 38
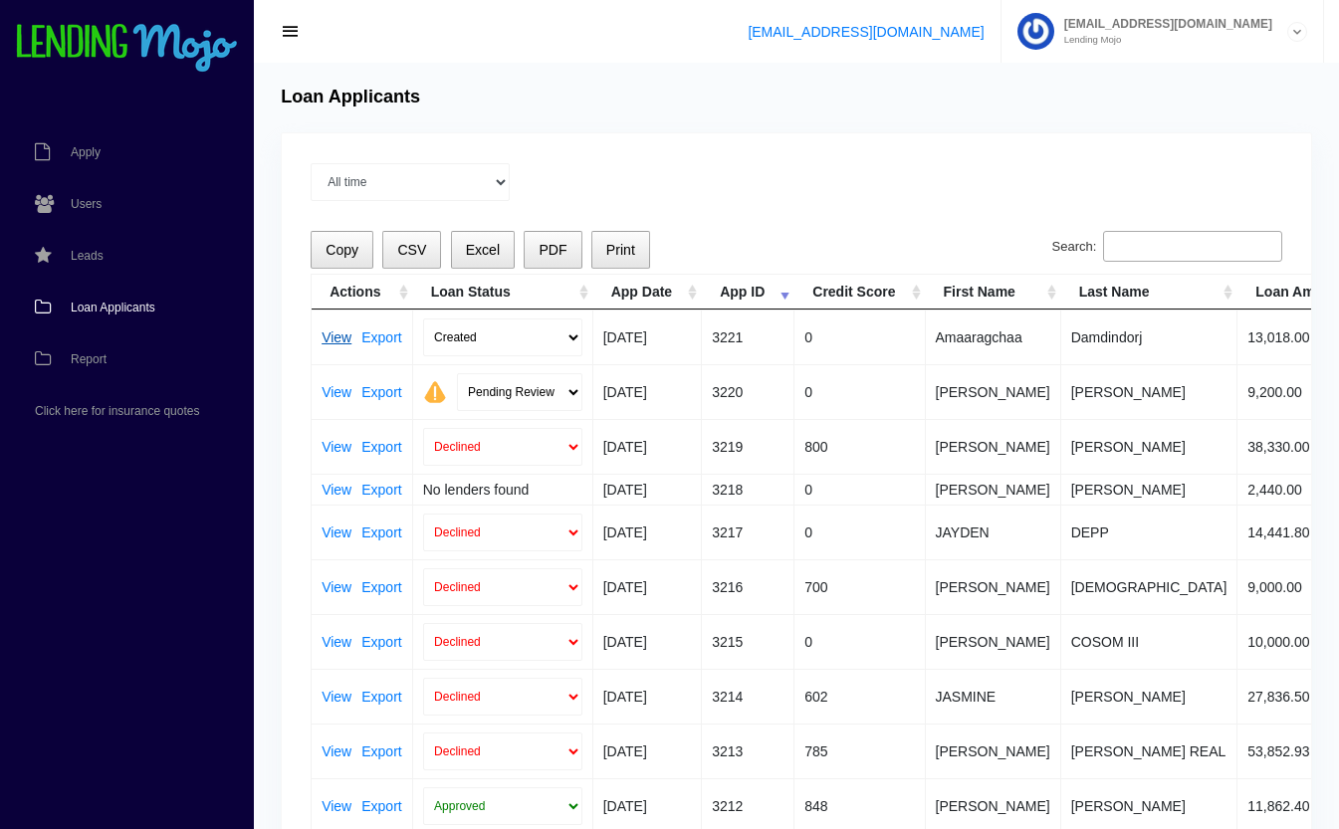
click at [339, 337] on link "View" at bounding box center [337, 338] width 30 height 14
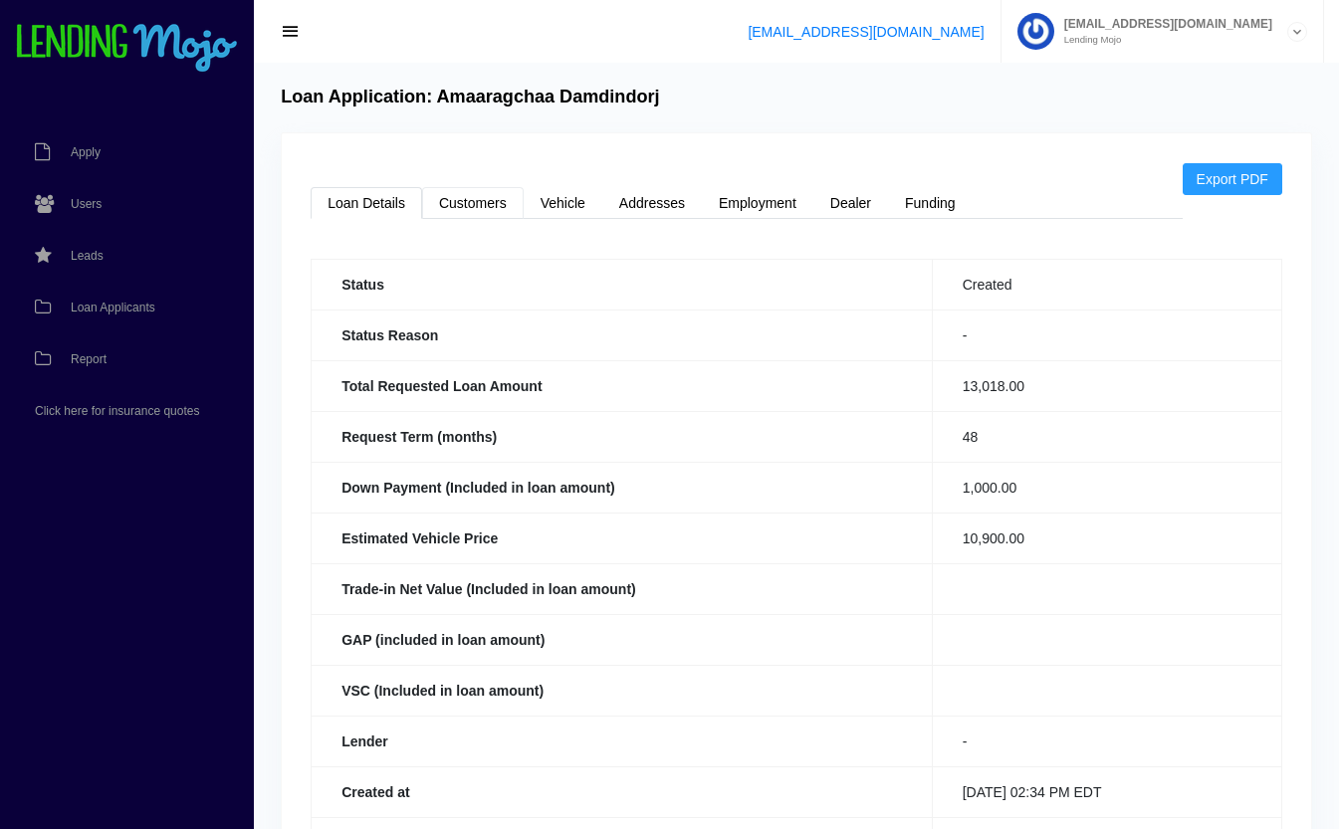
click at [490, 210] on link "Customers" at bounding box center [473, 203] width 102 height 32
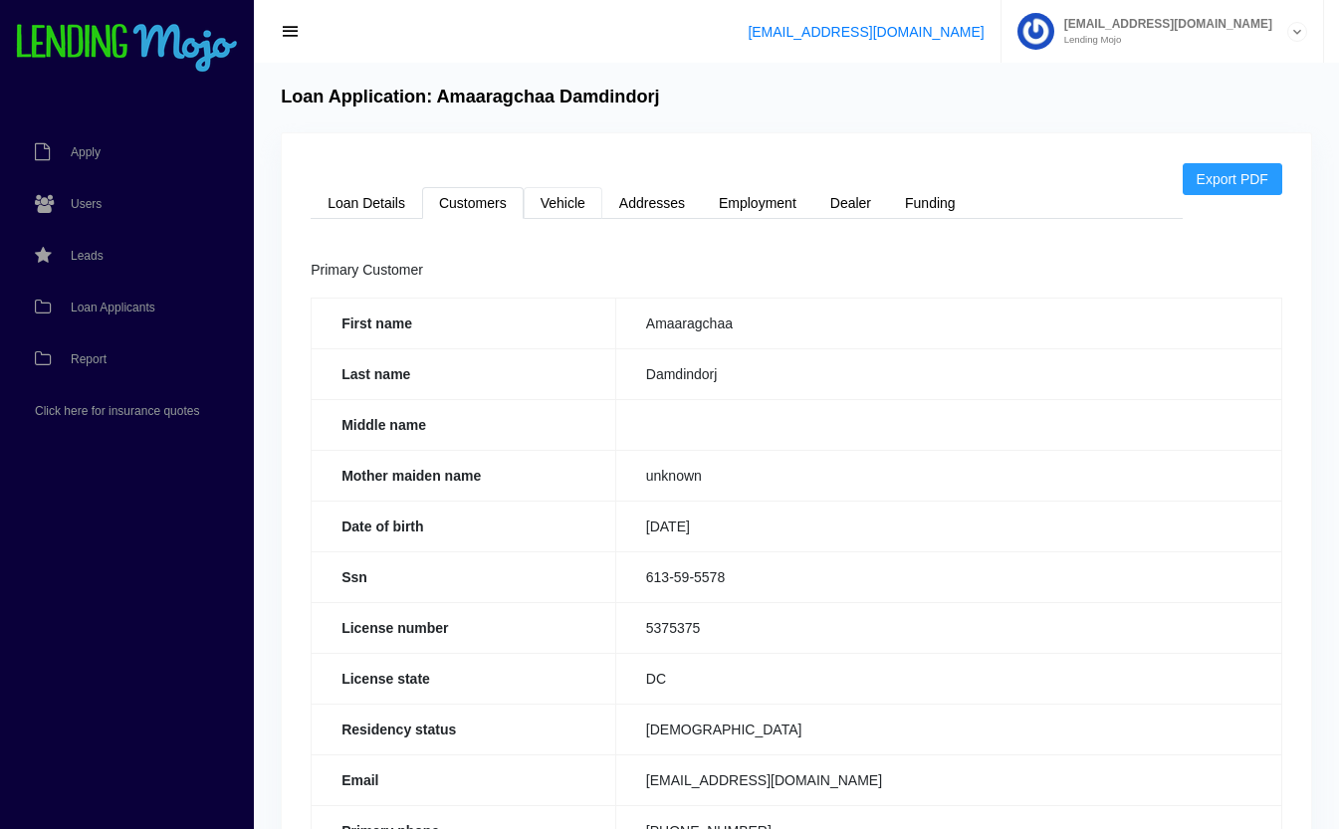
click at [566, 209] on link "Vehicle" at bounding box center [563, 203] width 79 height 32
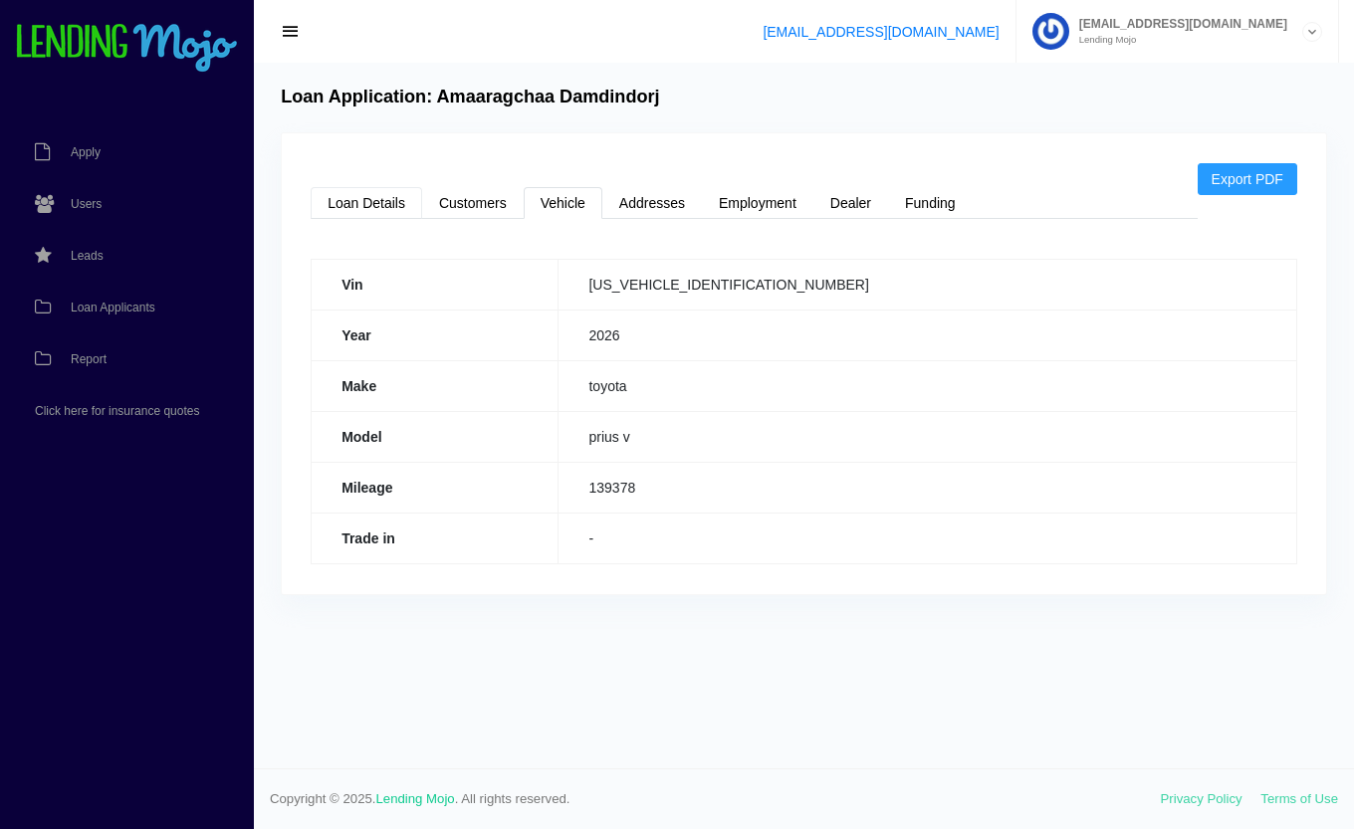
click at [347, 192] on link "Loan Details" at bounding box center [367, 203] width 112 height 32
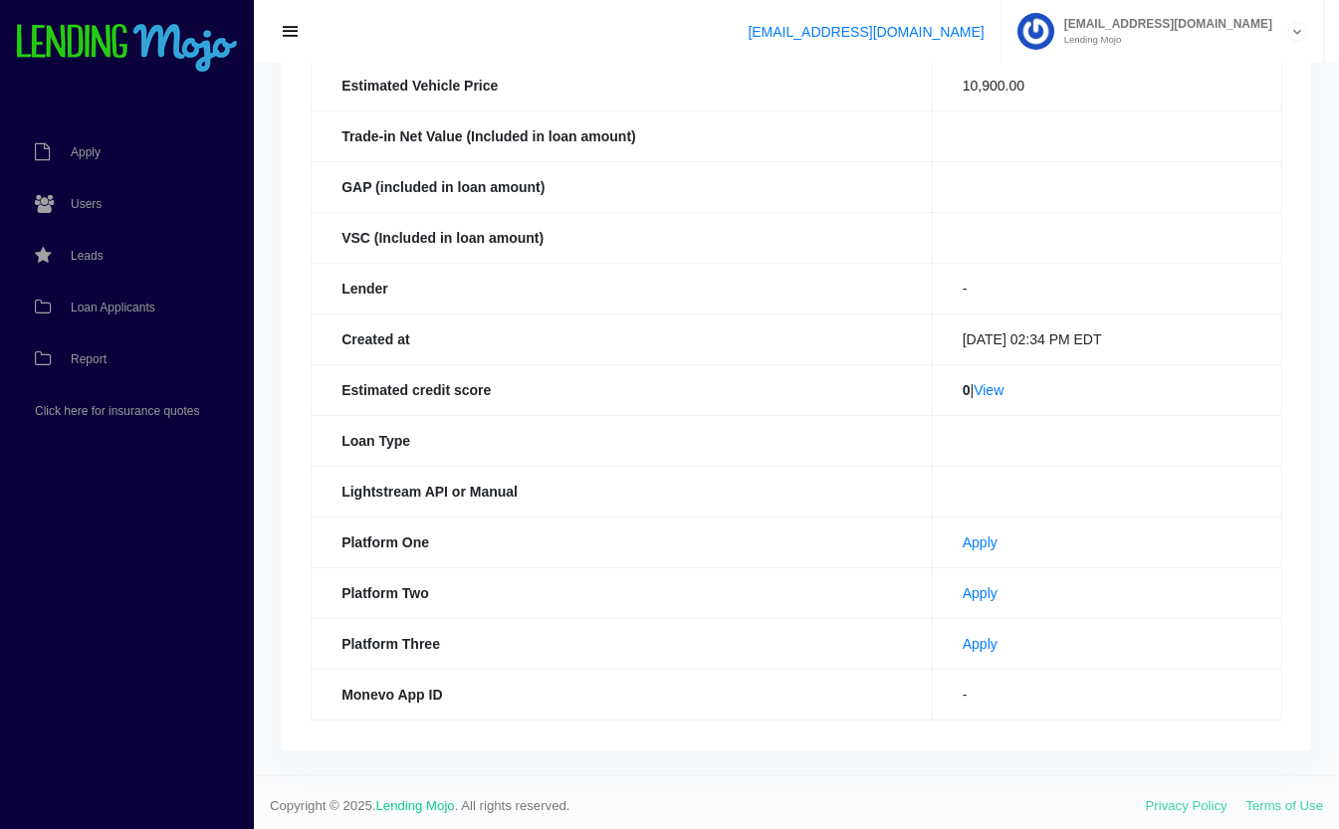
scroll to position [458, 0]
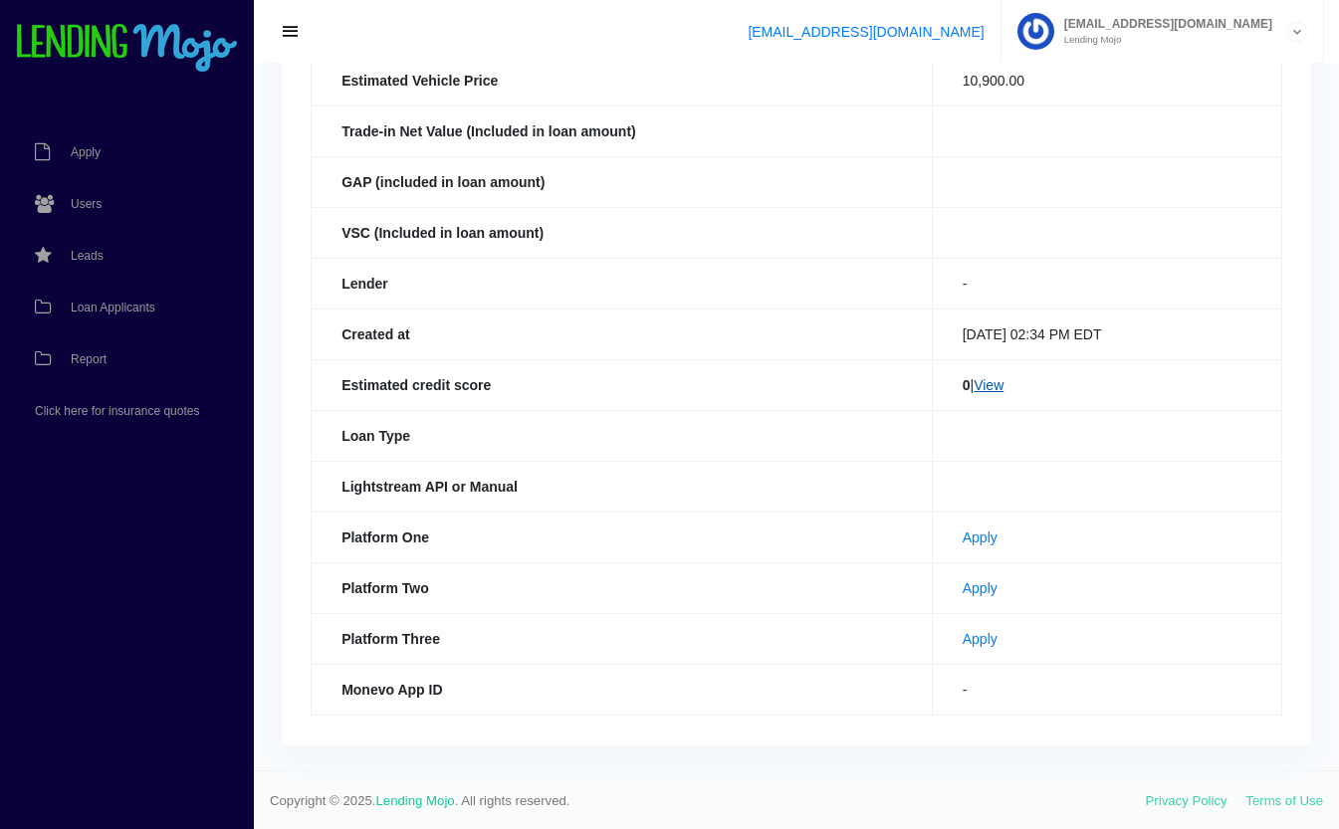
click at [995, 380] on link "View" at bounding box center [989, 385] width 30 height 16
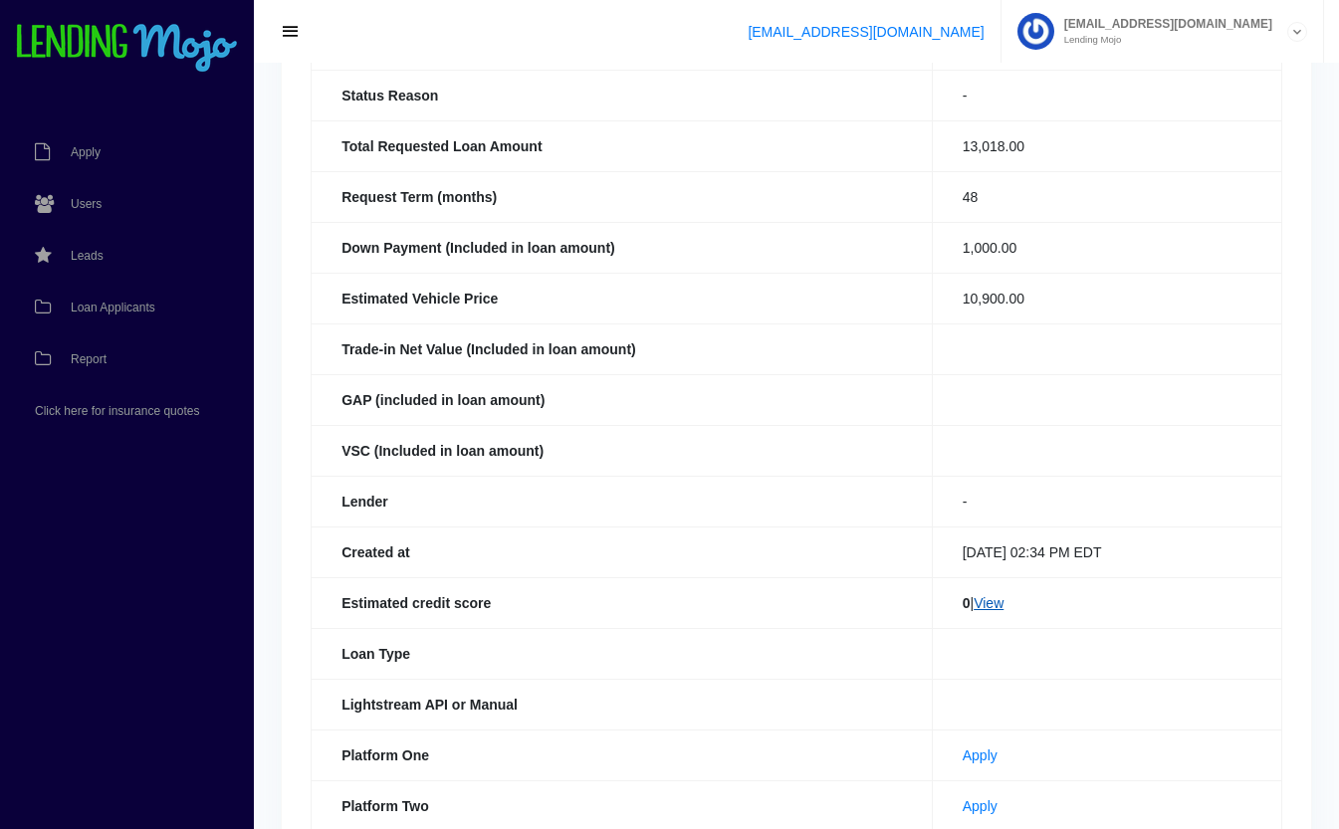
scroll to position [0, 0]
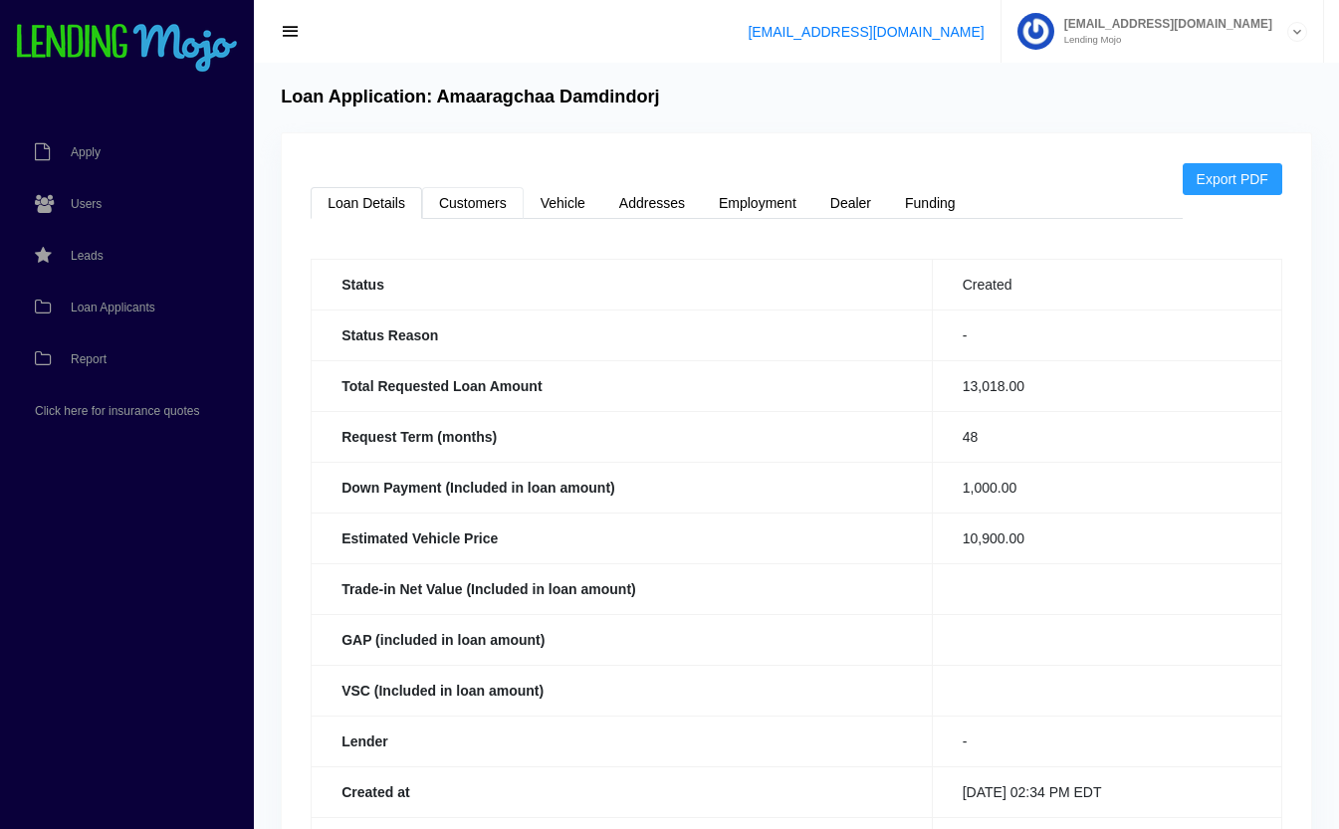
click at [478, 208] on link "Customers" at bounding box center [473, 203] width 102 height 32
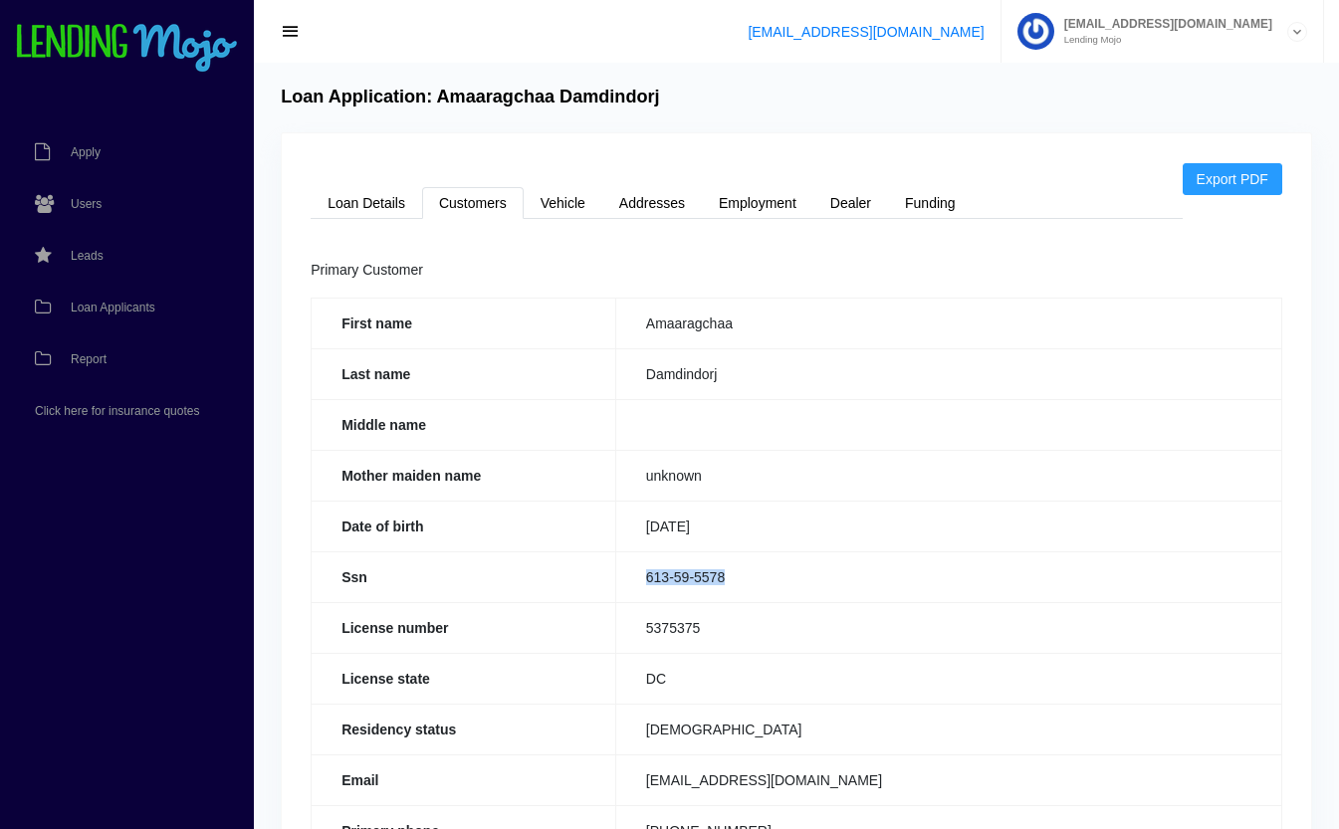
drag, startPoint x: 753, startPoint y: 578, endPoint x: 631, endPoint y: 582, distance: 121.6
click at [631, 582] on td "613-59-5578" at bounding box center [948, 577] width 666 height 51
copy td "613-59-5578"
click at [354, 206] on link "Loan Details" at bounding box center [367, 203] width 112 height 32
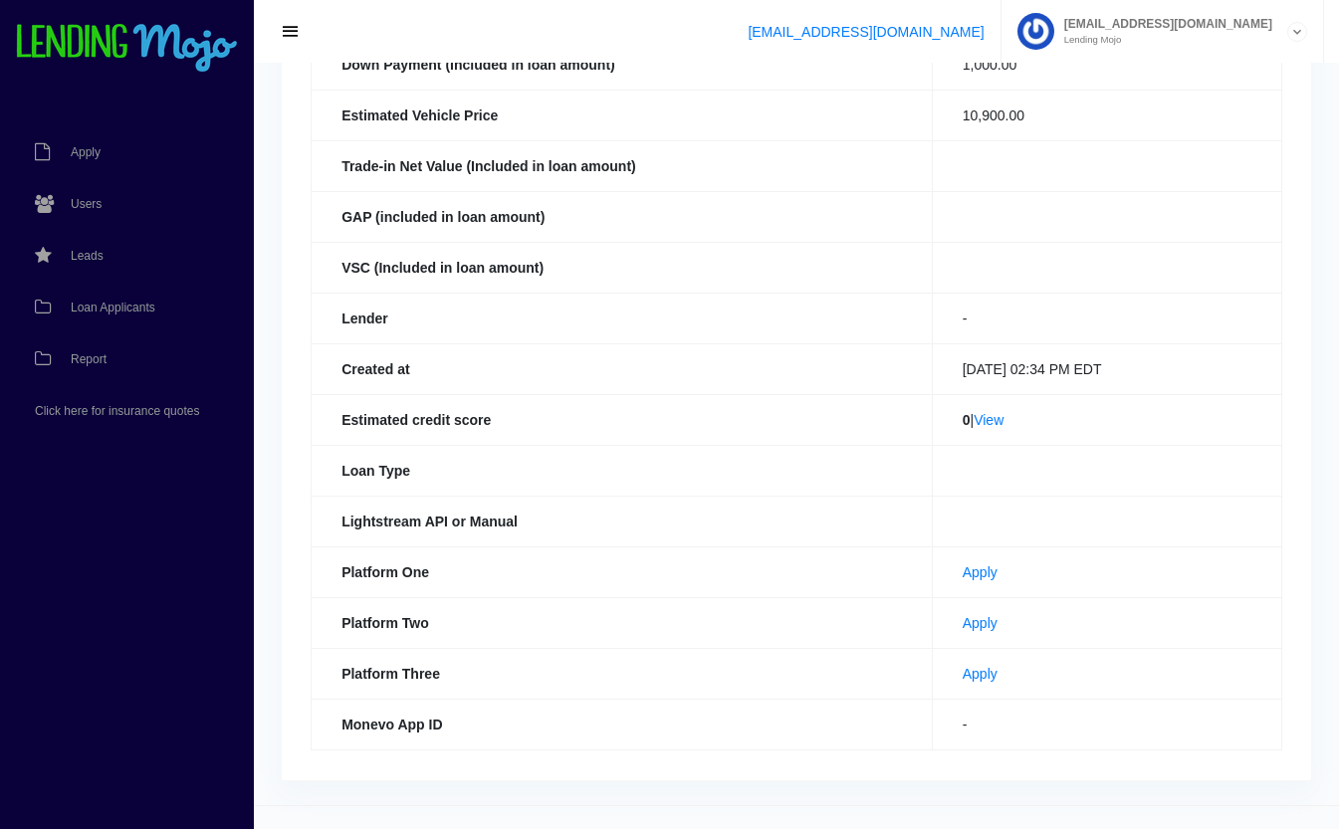
scroll to position [459, 0]
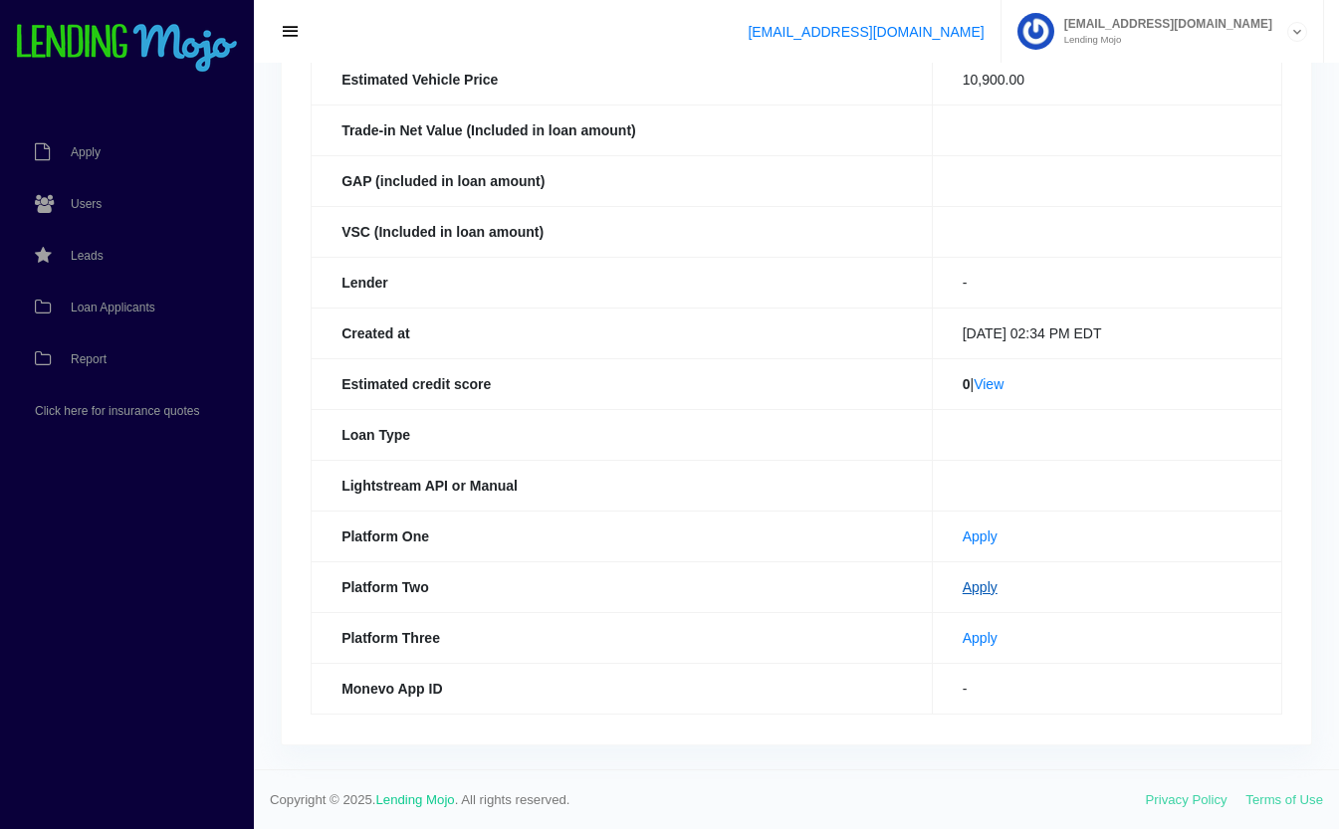
click at [963, 580] on link "Apply" at bounding box center [980, 588] width 35 height 16
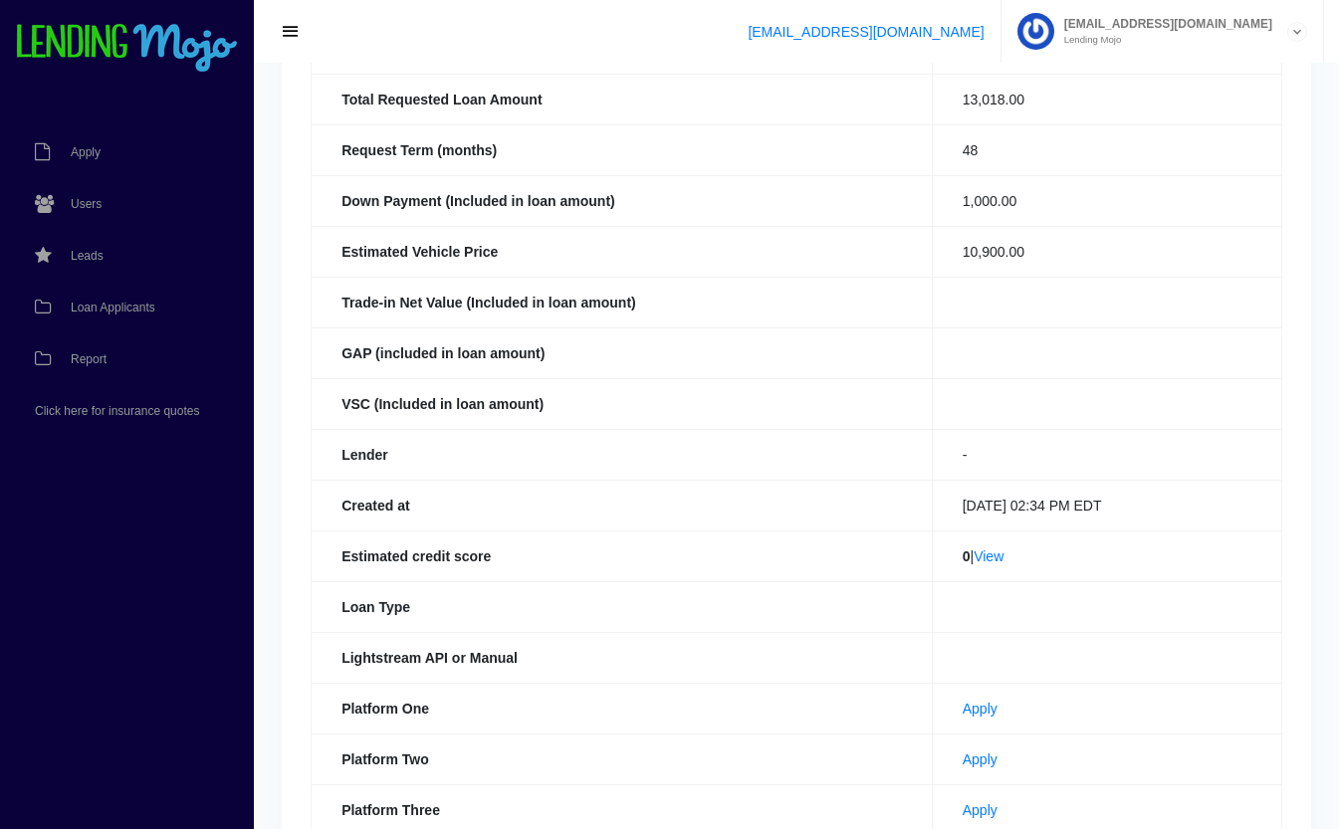
scroll to position [0, 0]
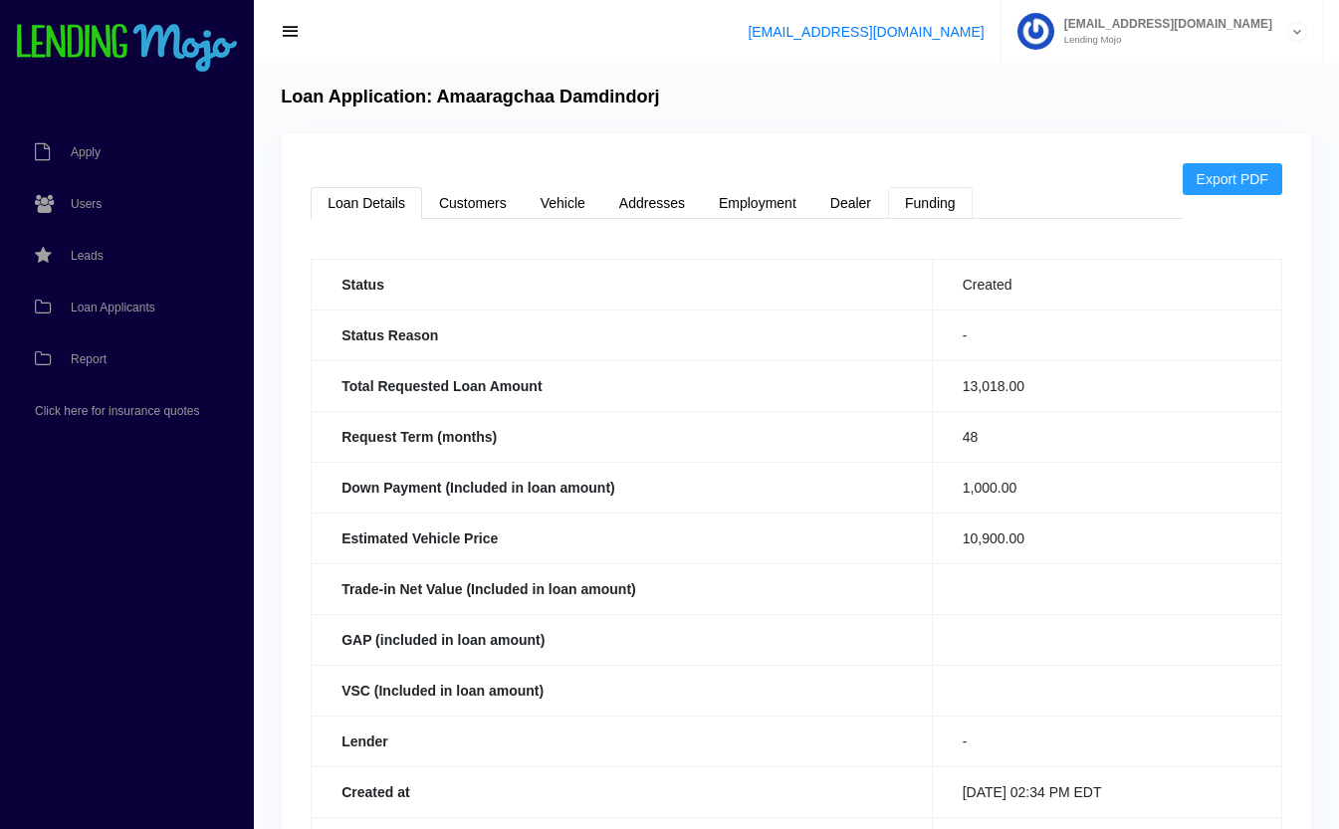
click at [937, 201] on link "Funding" at bounding box center [930, 203] width 85 height 32
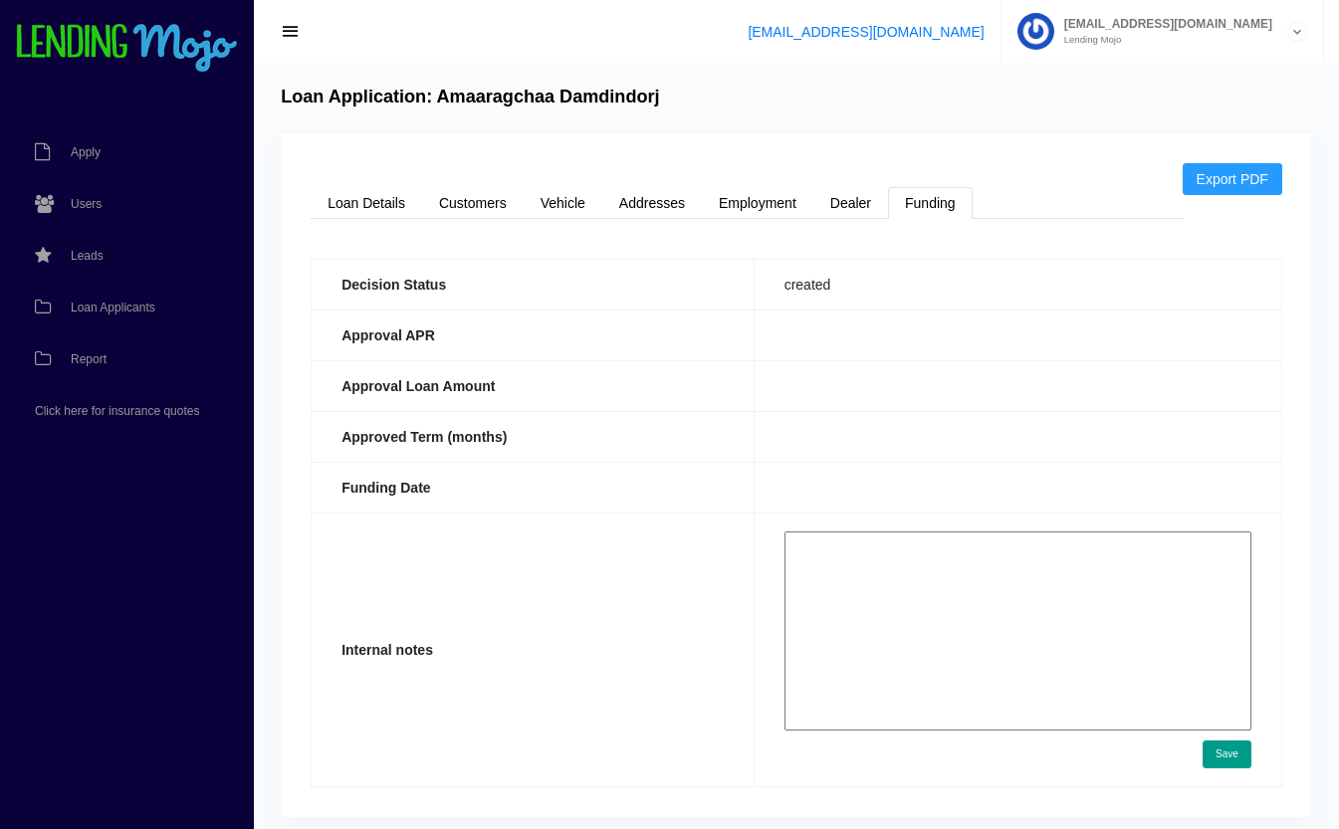
click at [874, 586] on textarea at bounding box center [1018, 631] width 467 height 199
paste textarea "[URL][DOMAIN_NAME]"
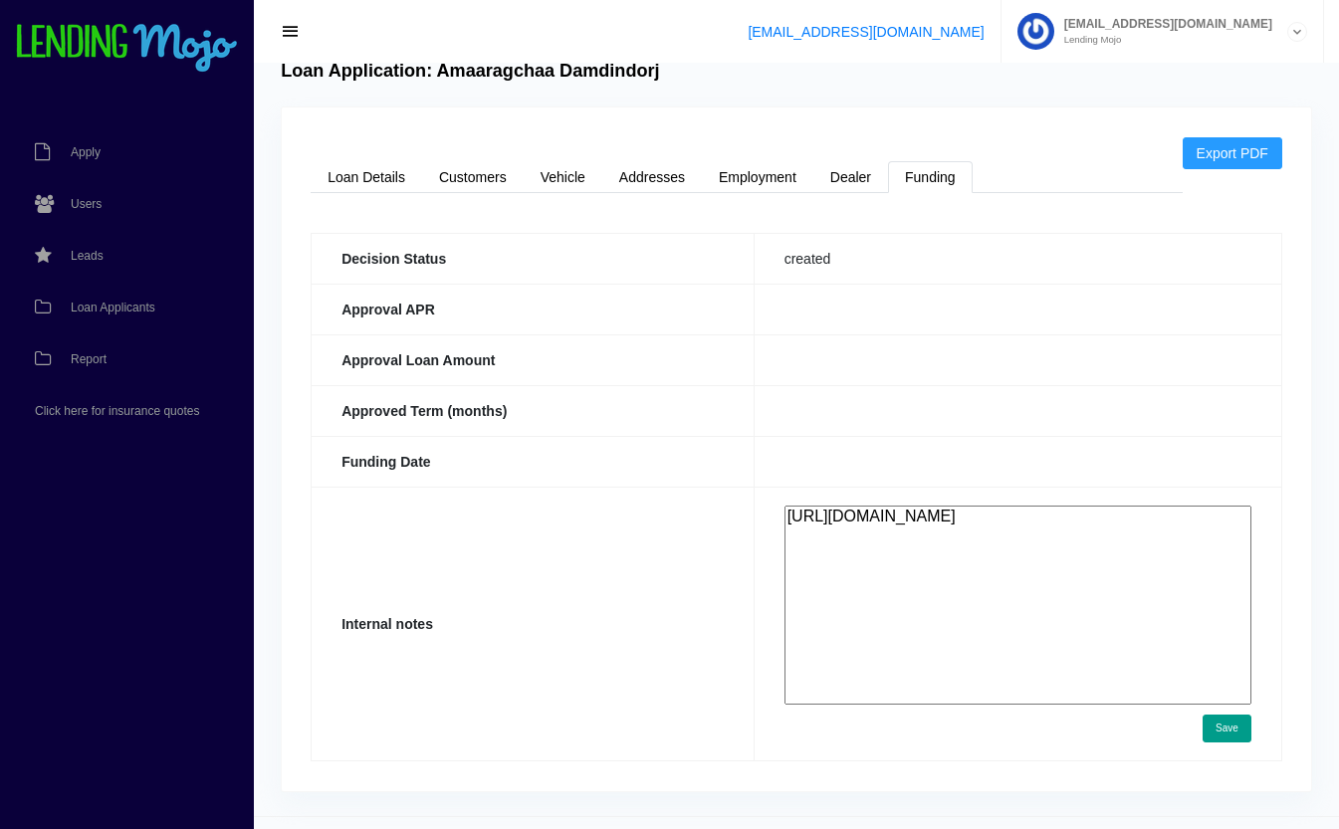
scroll to position [74, 0]
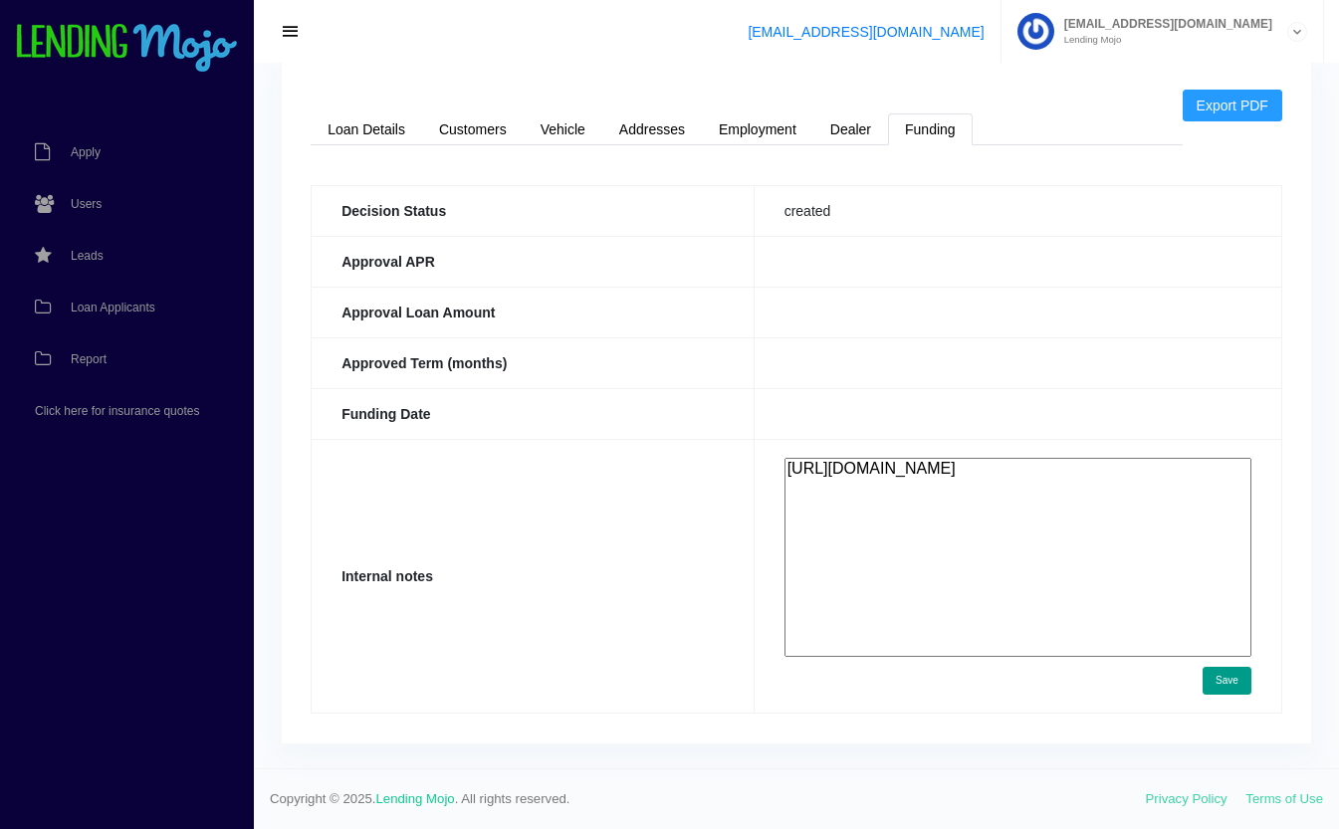
type textarea "[URL][DOMAIN_NAME]"
click at [1240, 687] on button "Save" at bounding box center [1227, 681] width 49 height 28
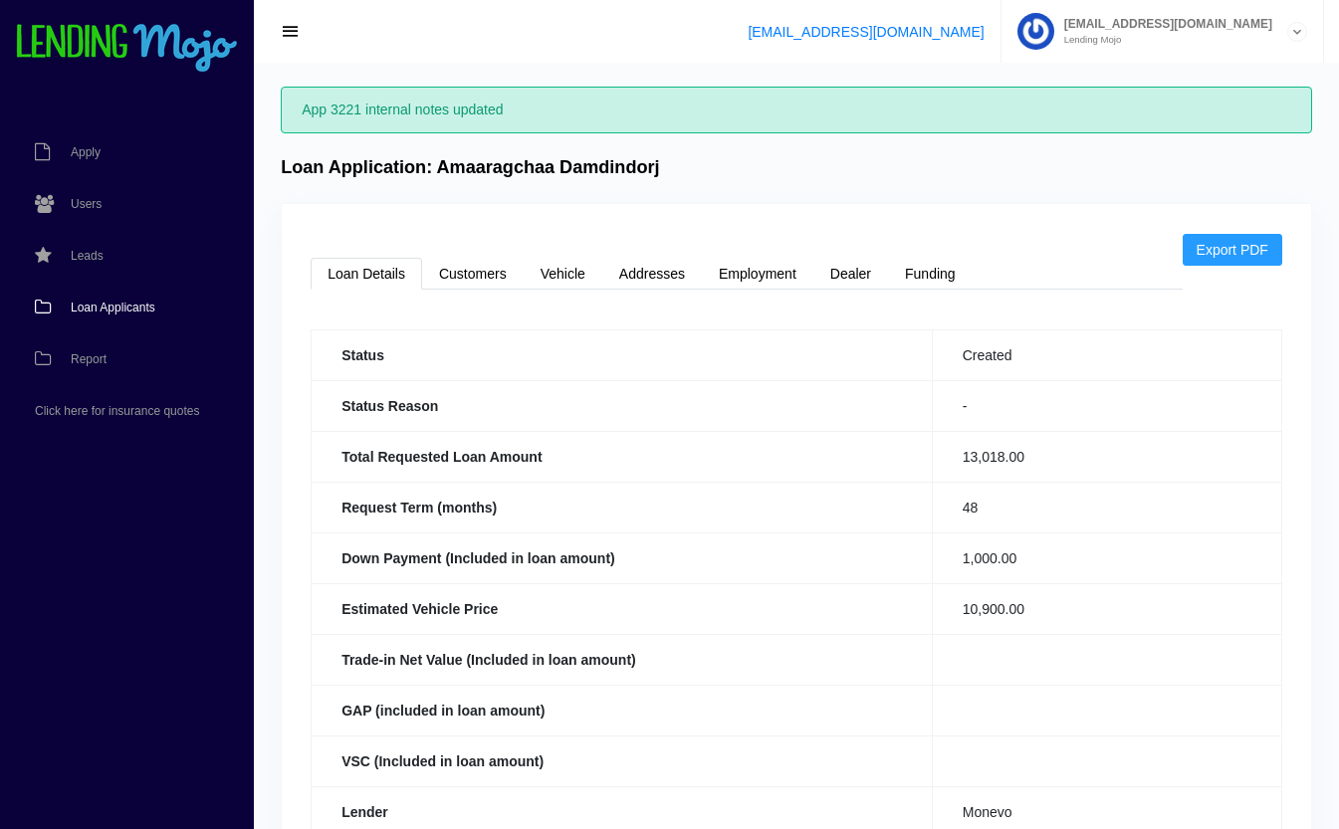
click at [130, 308] on span "Loan Applicants" at bounding box center [113, 308] width 85 height 12
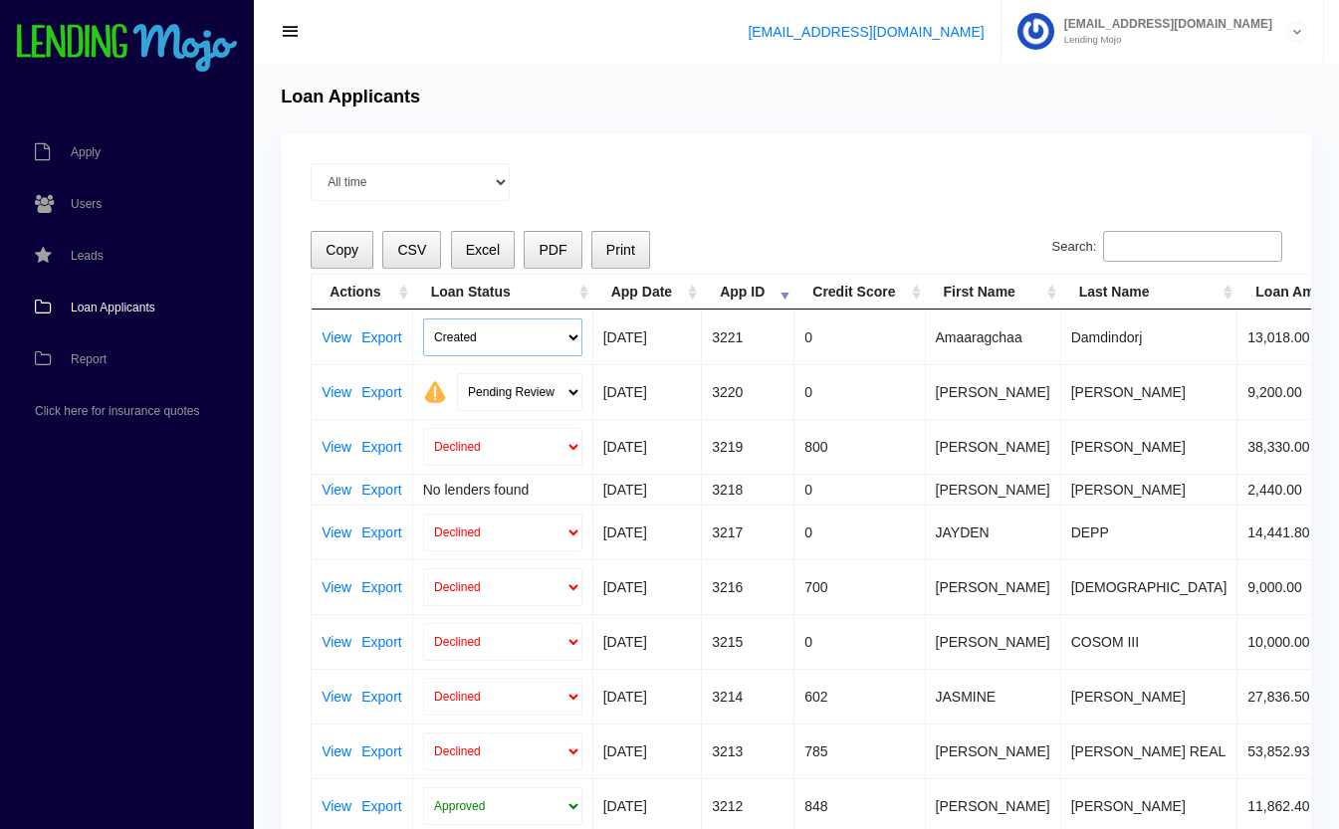
click at [469, 337] on select "Created Submitted" at bounding box center [502, 338] width 159 height 38
select select "submitted"
click at [423, 319] on select "Created Submitted" at bounding box center [502, 338] width 159 height 38
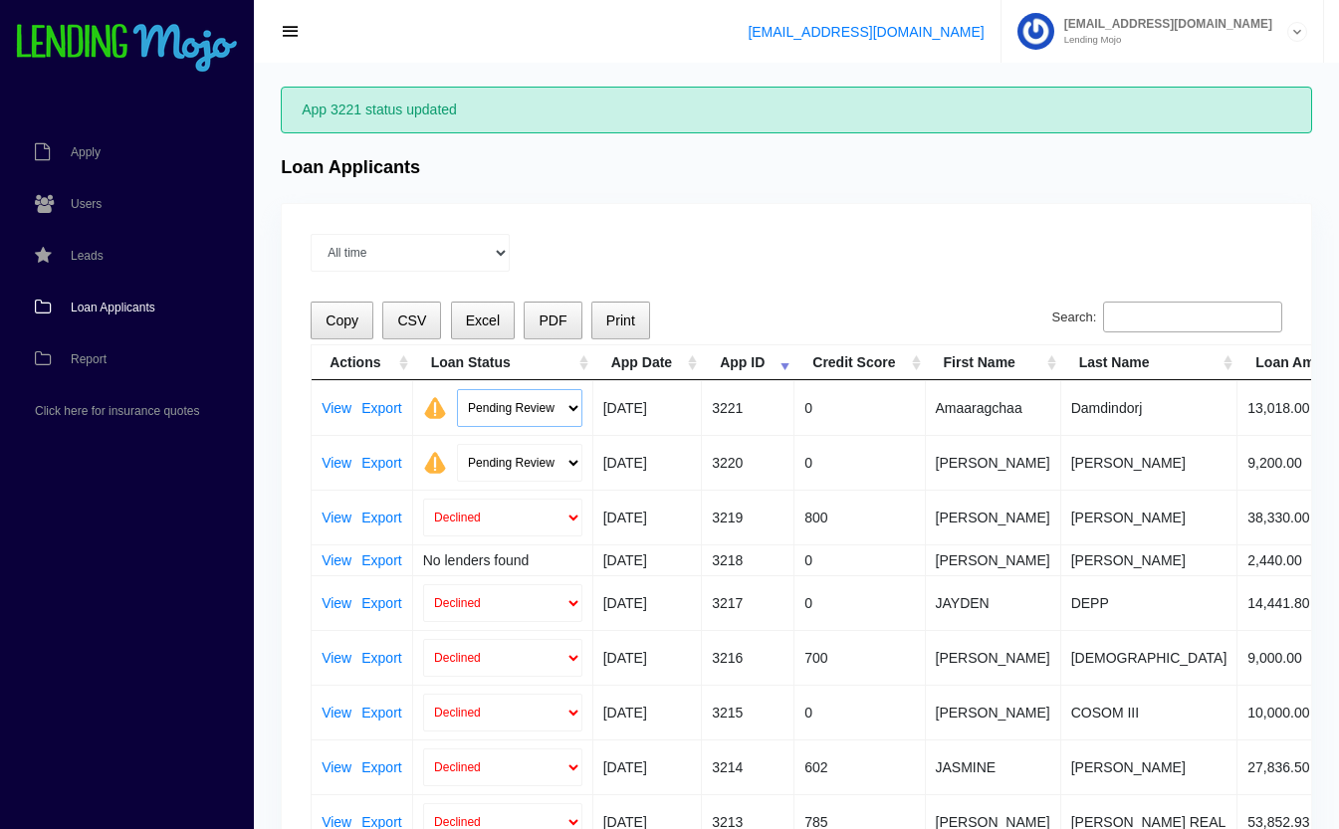
click at [514, 412] on select "Pending Review Approve Decline Unqualified" at bounding box center [519, 408] width 125 height 38
select select "approved"
click at [457, 389] on select "Pending Review Approve Decline Unqualified" at bounding box center [519, 408] width 125 height 38
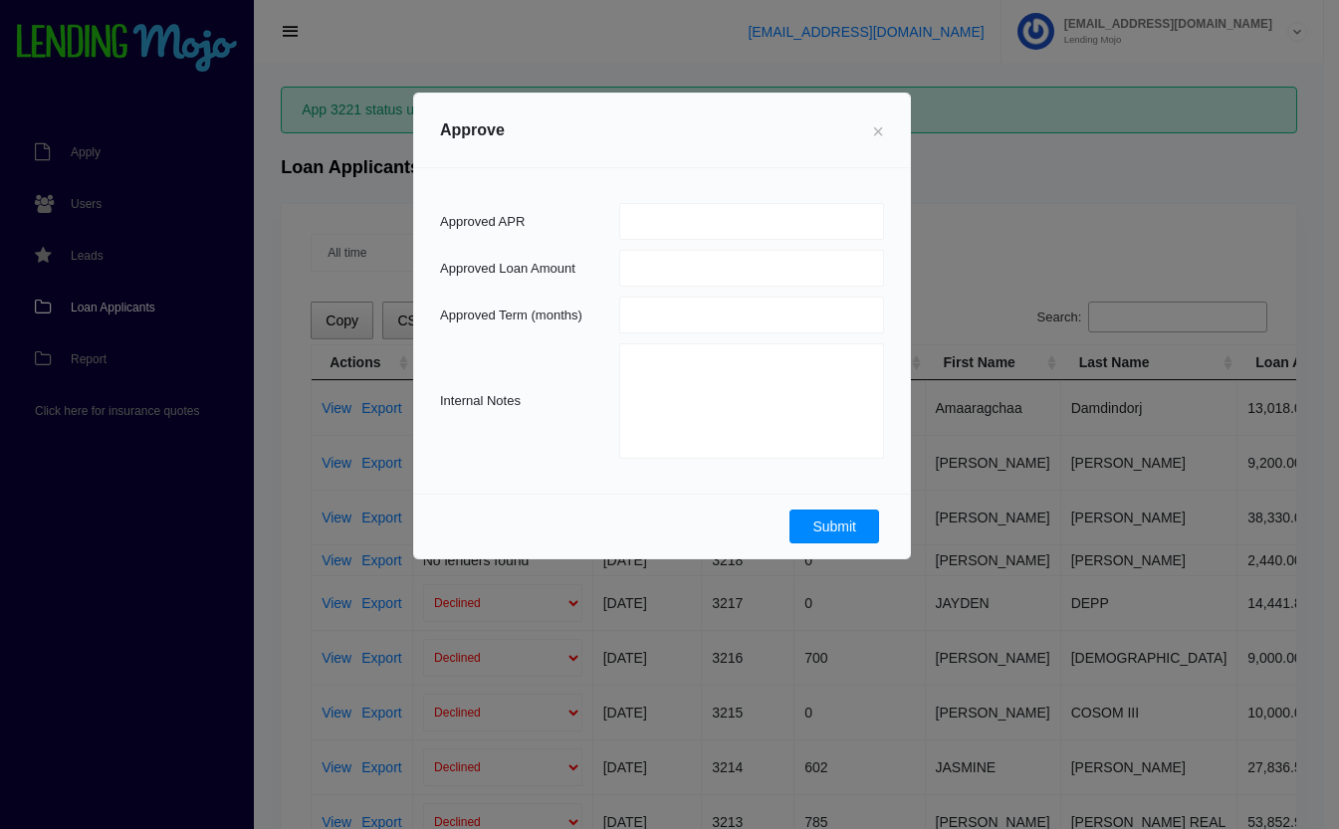
click at [856, 535] on button "Submit" at bounding box center [835, 527] width 90 height 34
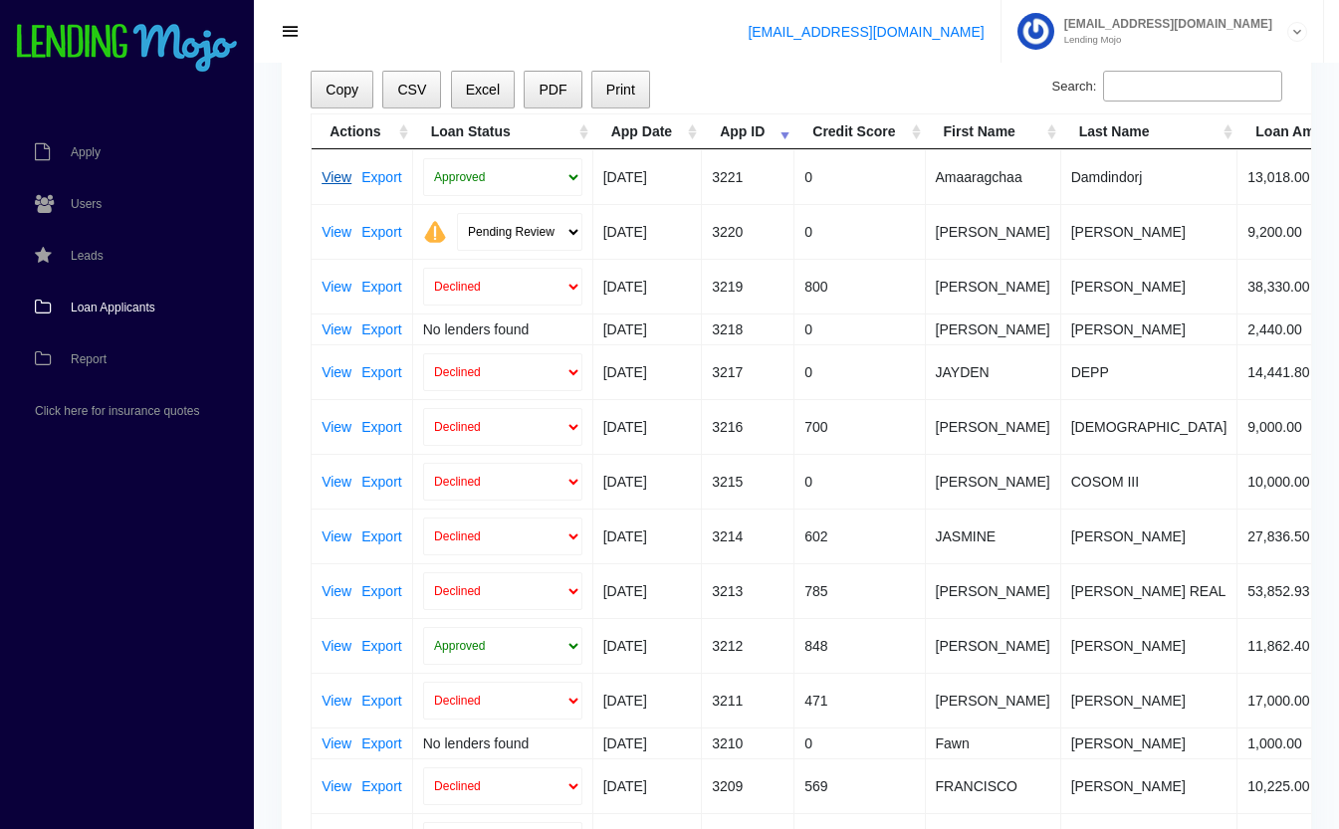
click at [336, 180] on link "View" at bounding box center [337, 177] width 30 height 14
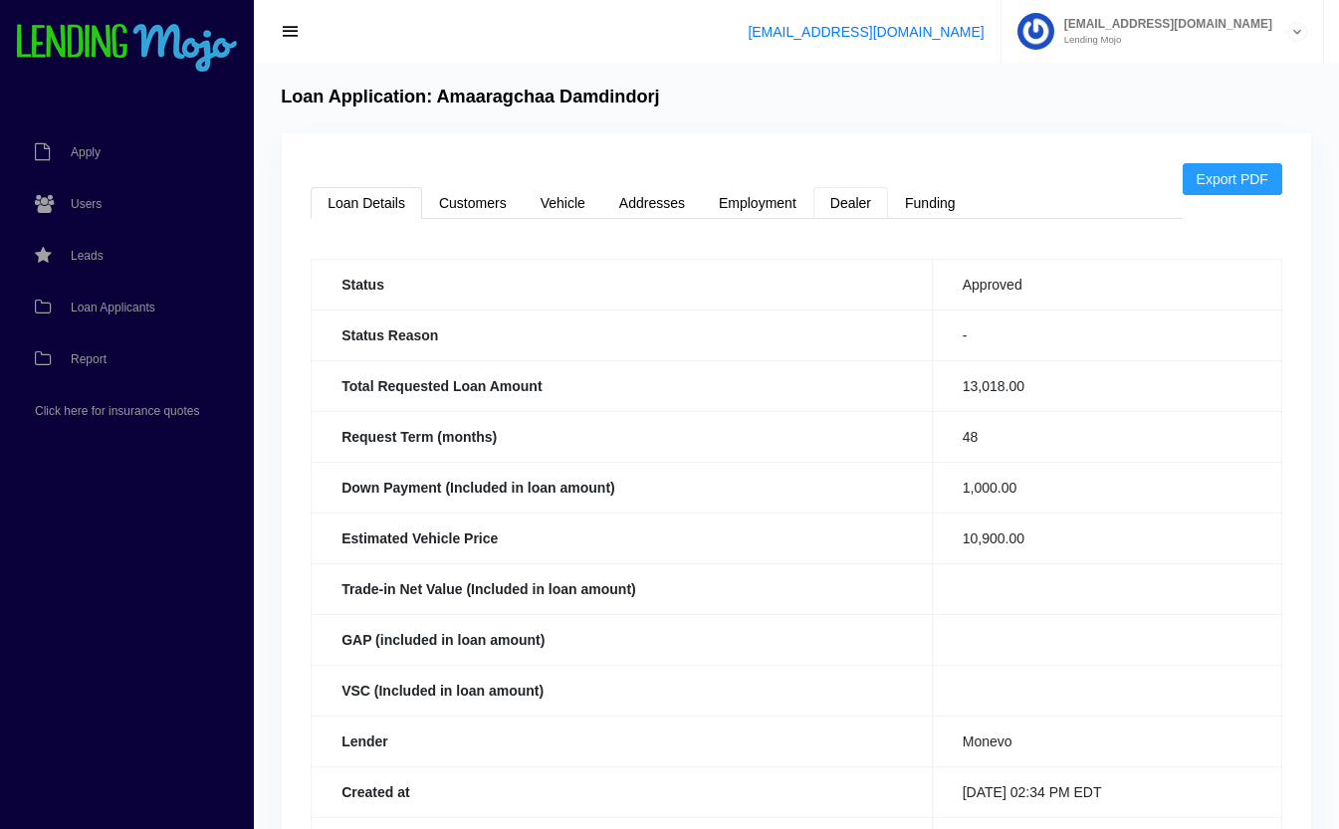
click at [845, 203] on link "Dealer" at bounding box center [851, 203] width 75 height 32
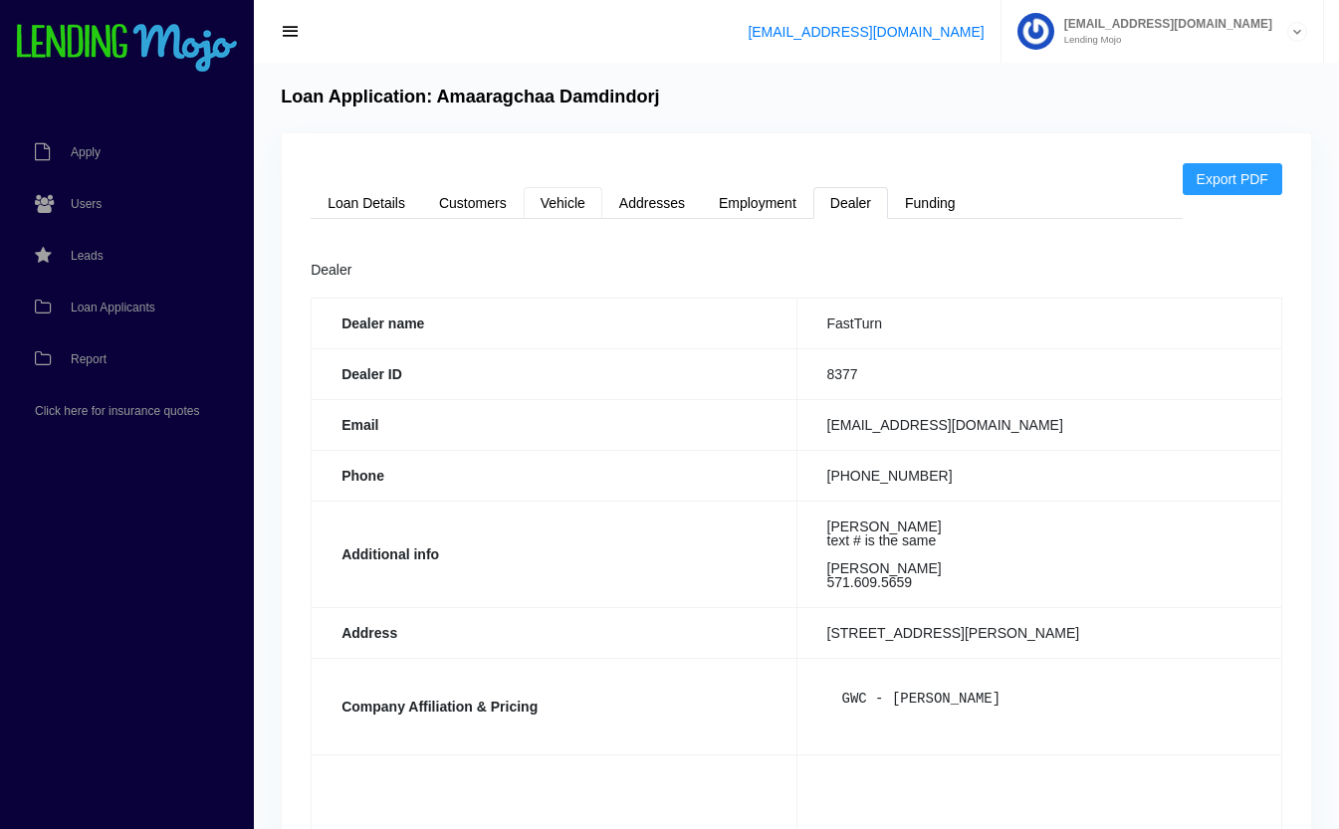
click at [559, 204] on link "Vehicle" at bounding box center [563, 203] width 79 height 32
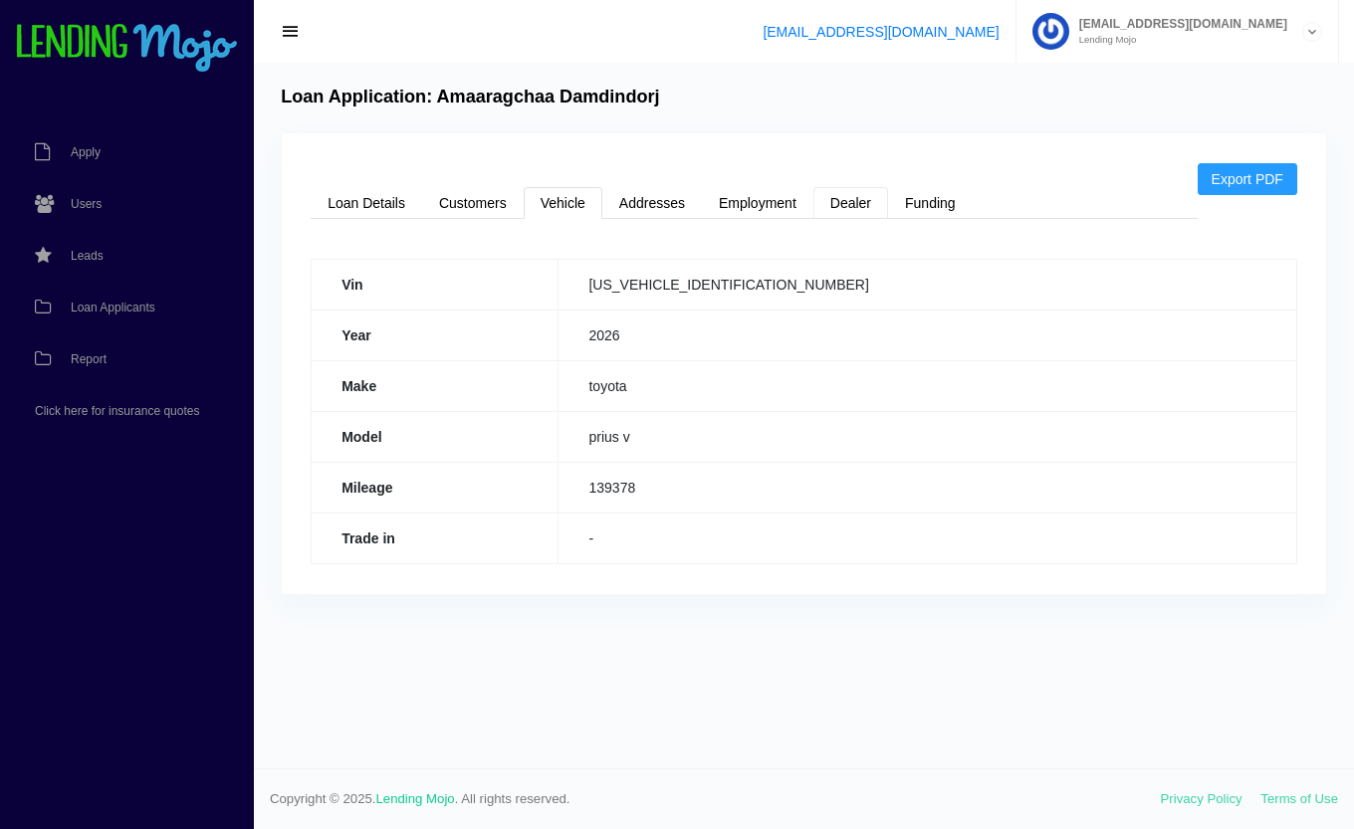
click at [872, 201] on link "Dealer" at bounding box center [851, 203] width 75 height 32
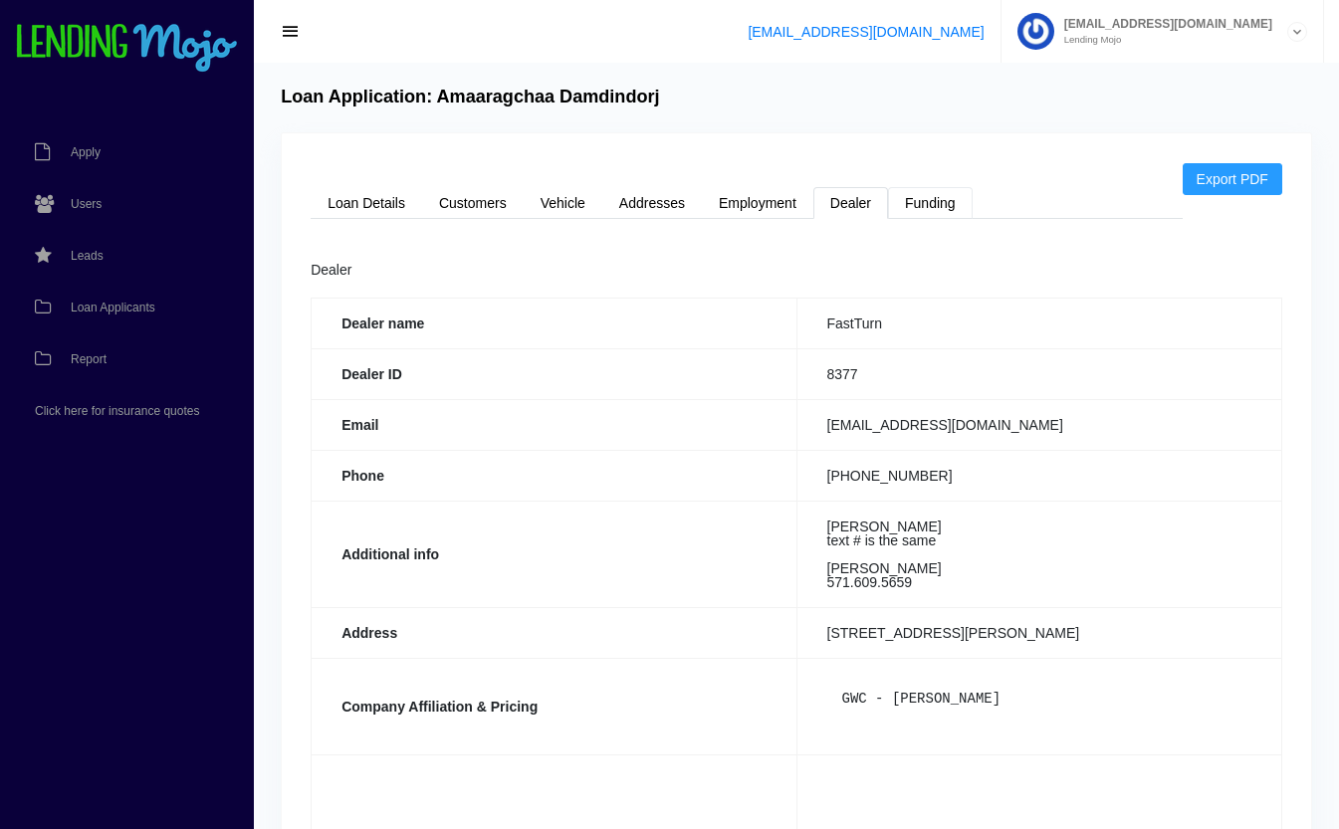
click at [931, 203] on link "Funding" at bounding box center [930, 203] width 85 height 32
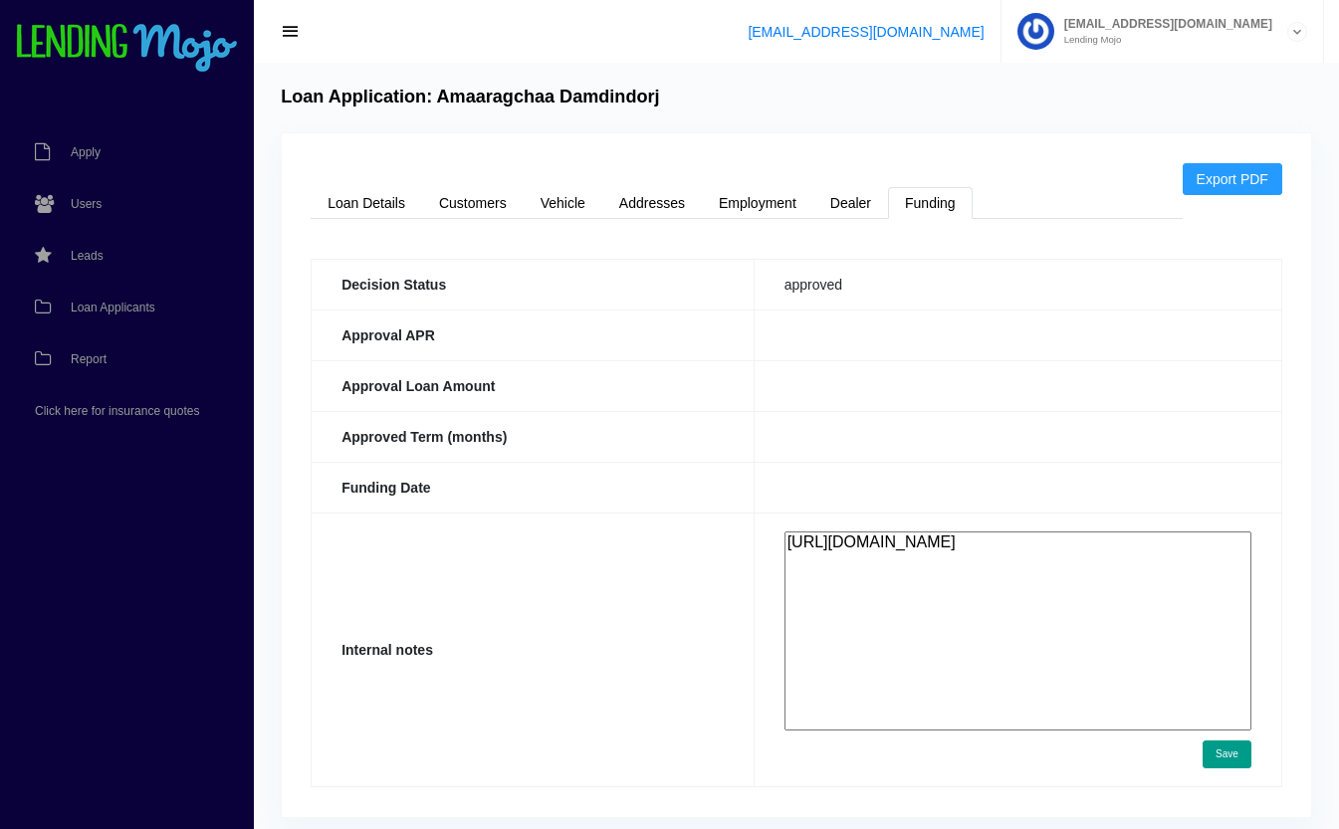
click at [925, 626] on textarea "https://app.monevo.us/result/887f95b575312f0ffea2c6024d0af6b7" at bounding box center [1018, 631] width 467 height 199
paste textarea "https://app.monevo.us/result/887f95b575312f0ffea2c6024d0af6b7"
type textarea "https://app.monevo.us/result/887f95b575312f0ffea2c6024d0af6b7 https://app.monev…"
click at [1241, 758] on button "Save" at bounding box center [1227, 755] width 49 height 28
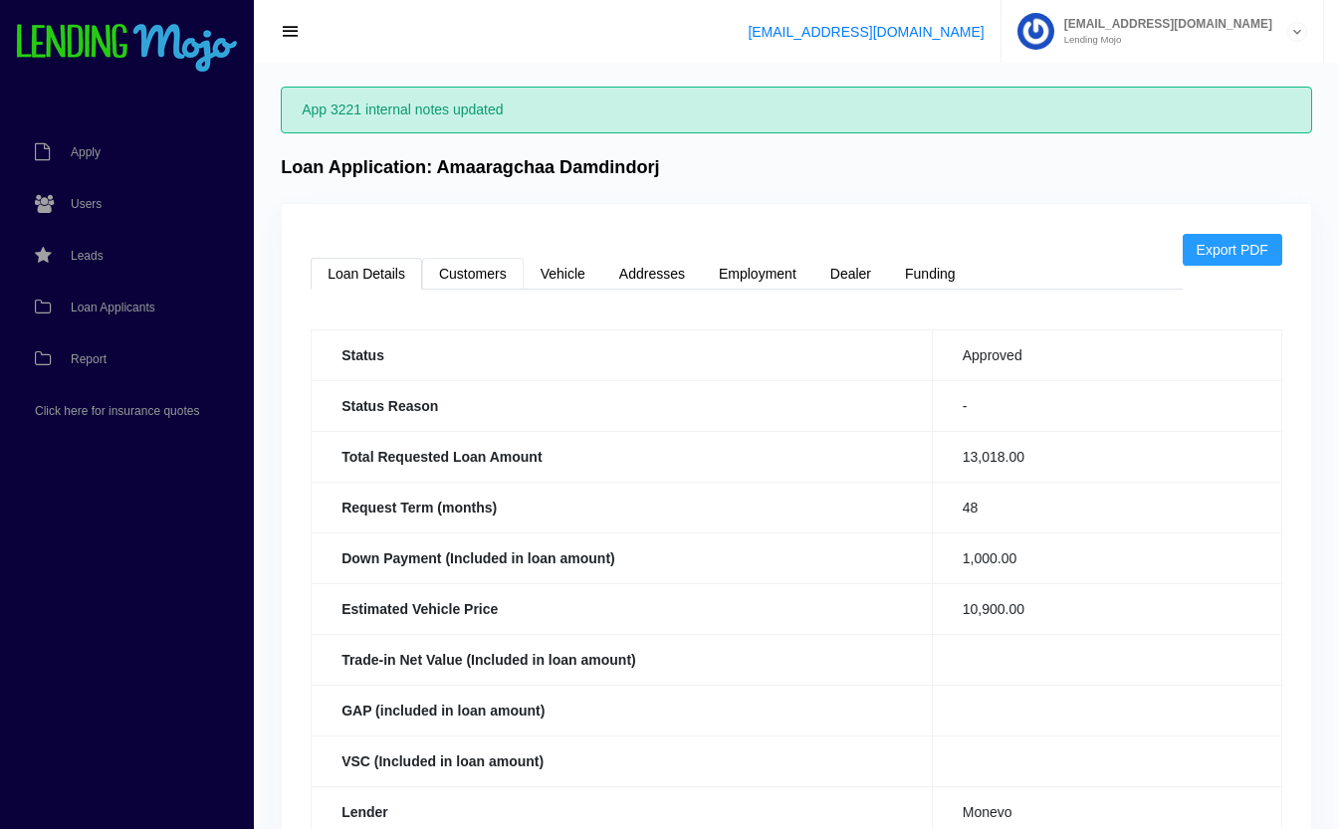
click at [476, 274] on link "Customers" at bounding box center [473, 274] width 102 height 32
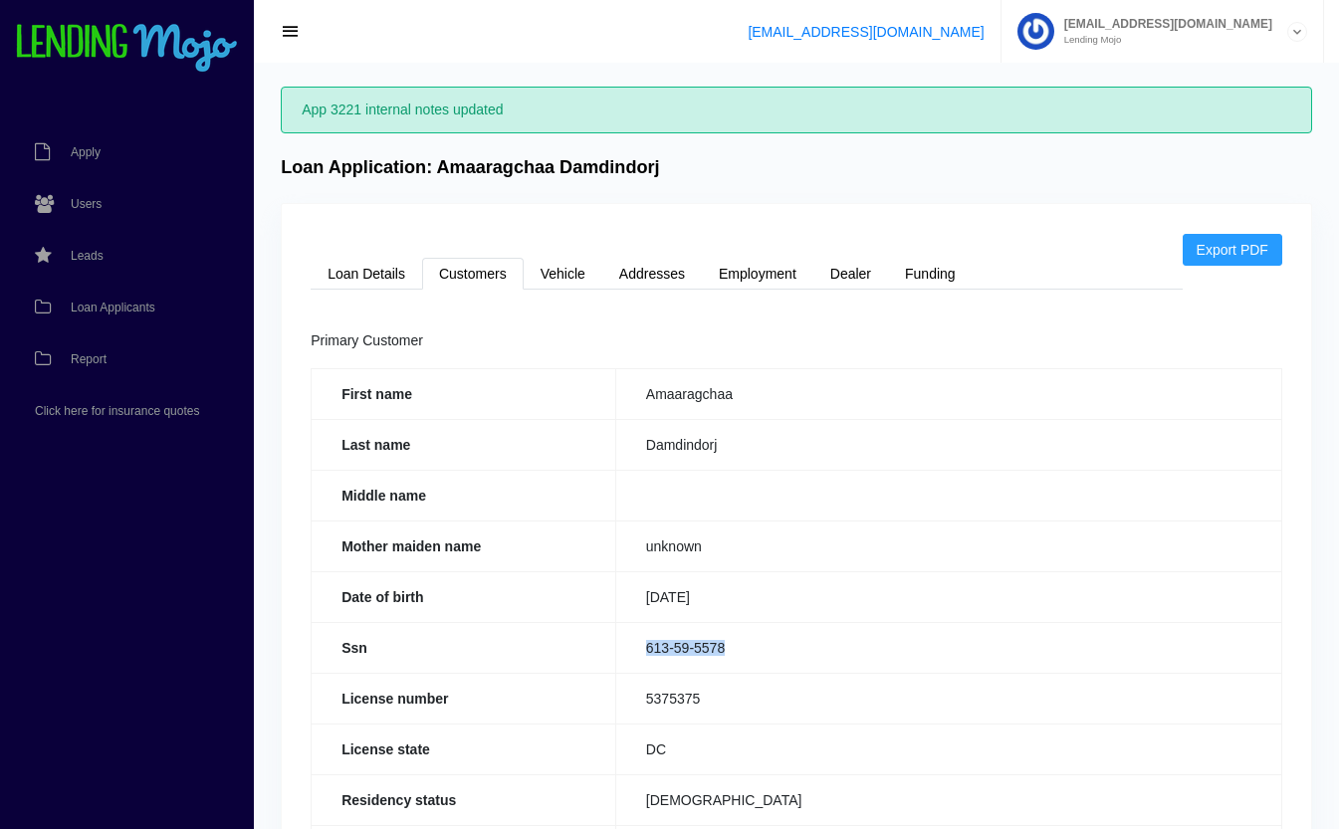
drag, startPoint x: 743, startPoint y: 653, endPoint x: 636, endPoint y: 652, distance: 106.6
click at [636, 652] on td "613-59-5578" at bounding box center [948, 647] width 666 height 51
copy td "613-59-5578"
click at [397, 287] on link "Loan Details" at bounding box center [367, 274] width 112 height 32
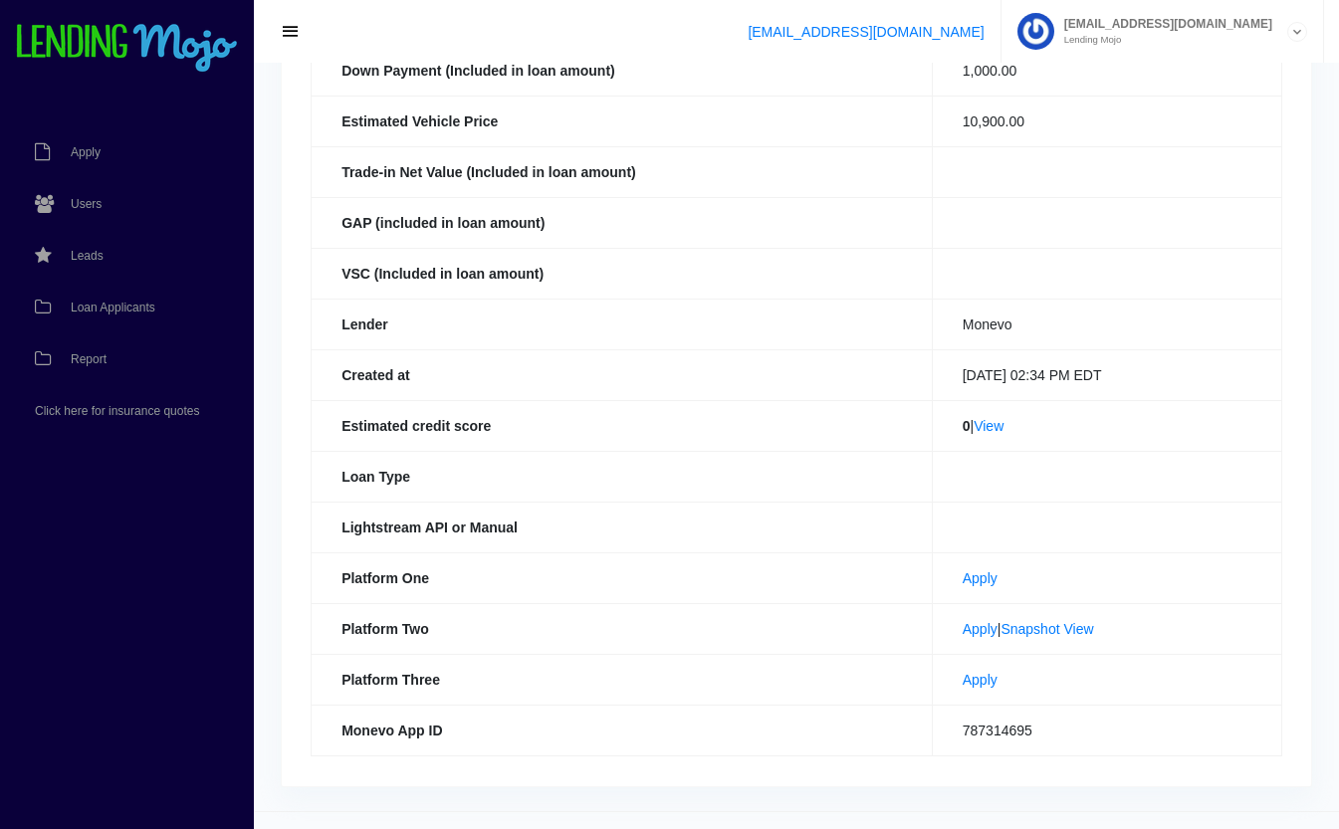
scroll to position [530, 0]
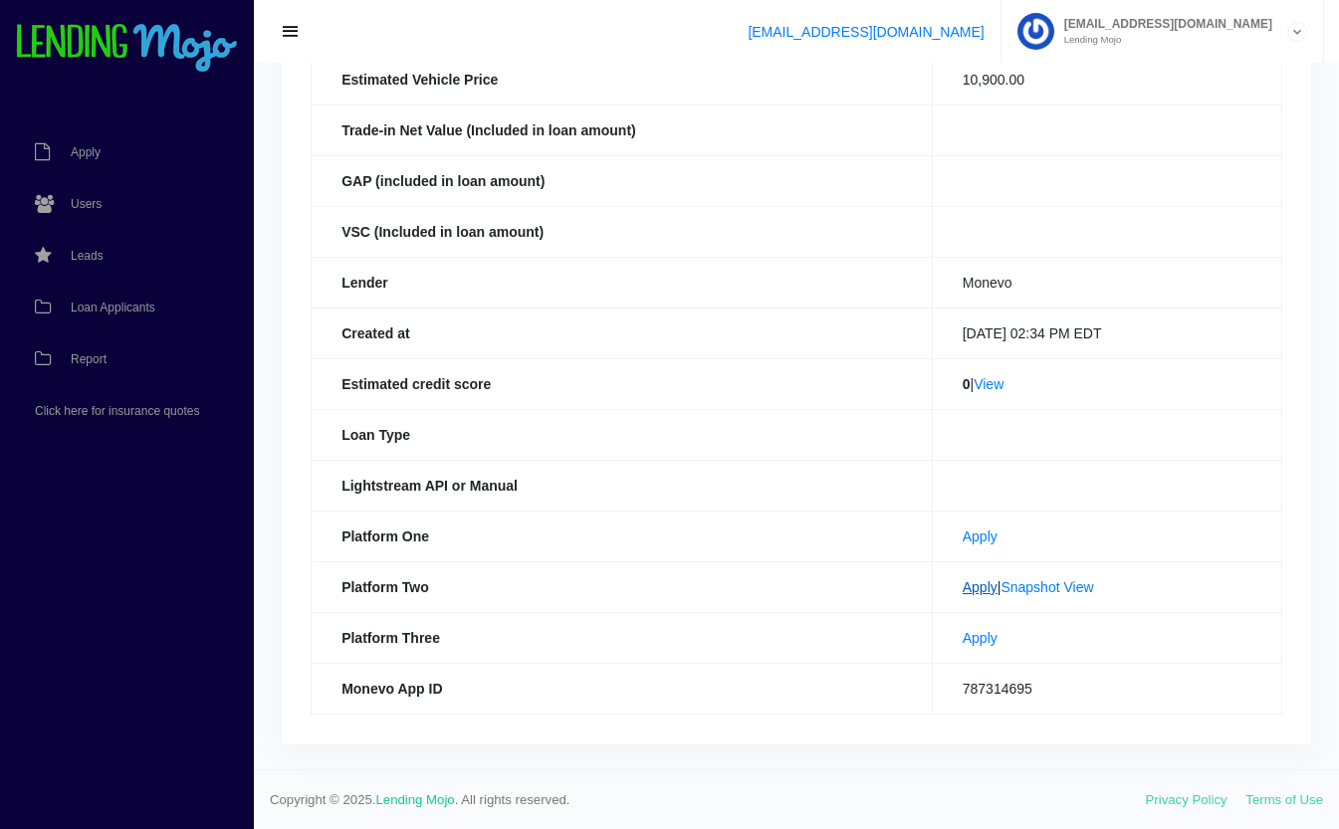
click at [963, 584] on link "Apply" at bounding box center [980, 588] width 35 height 16
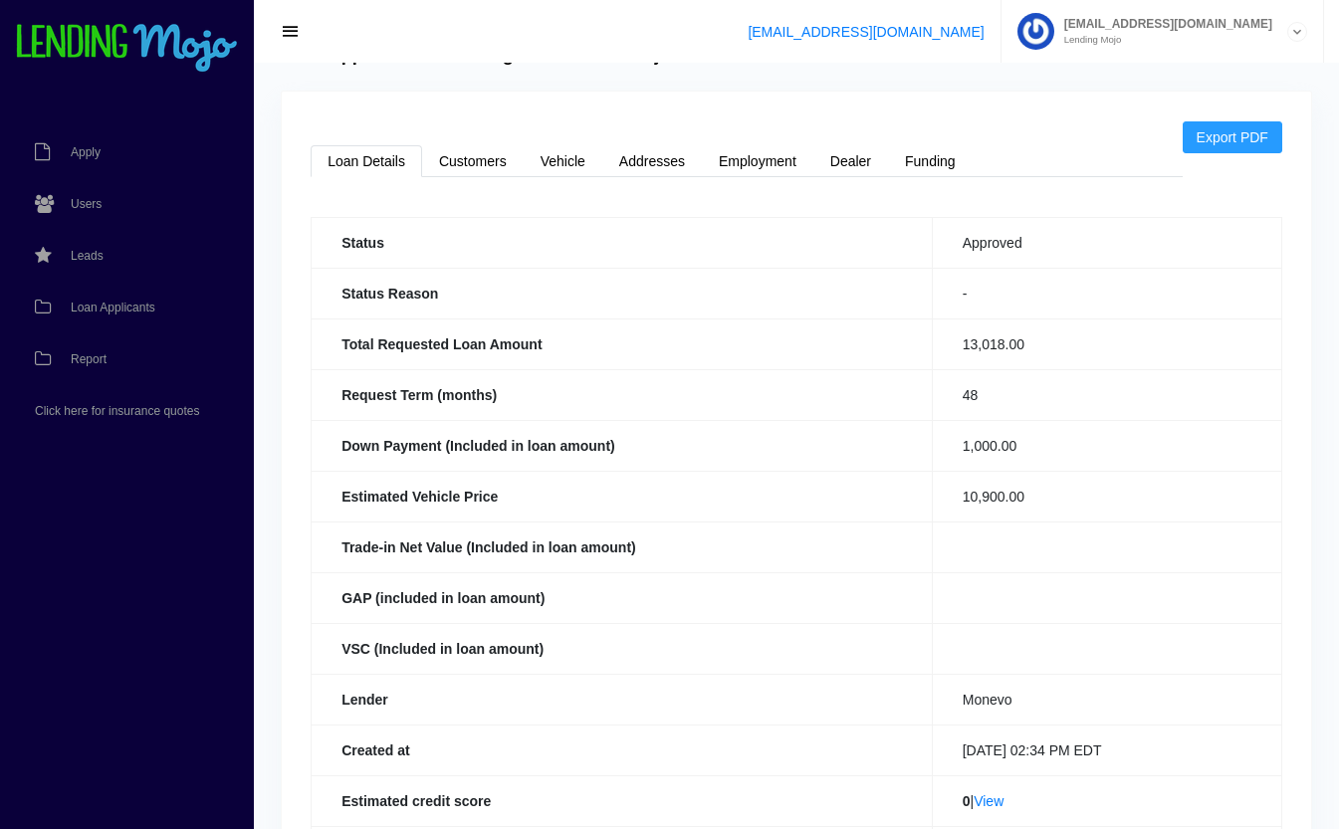
scroll to position [0, 0]
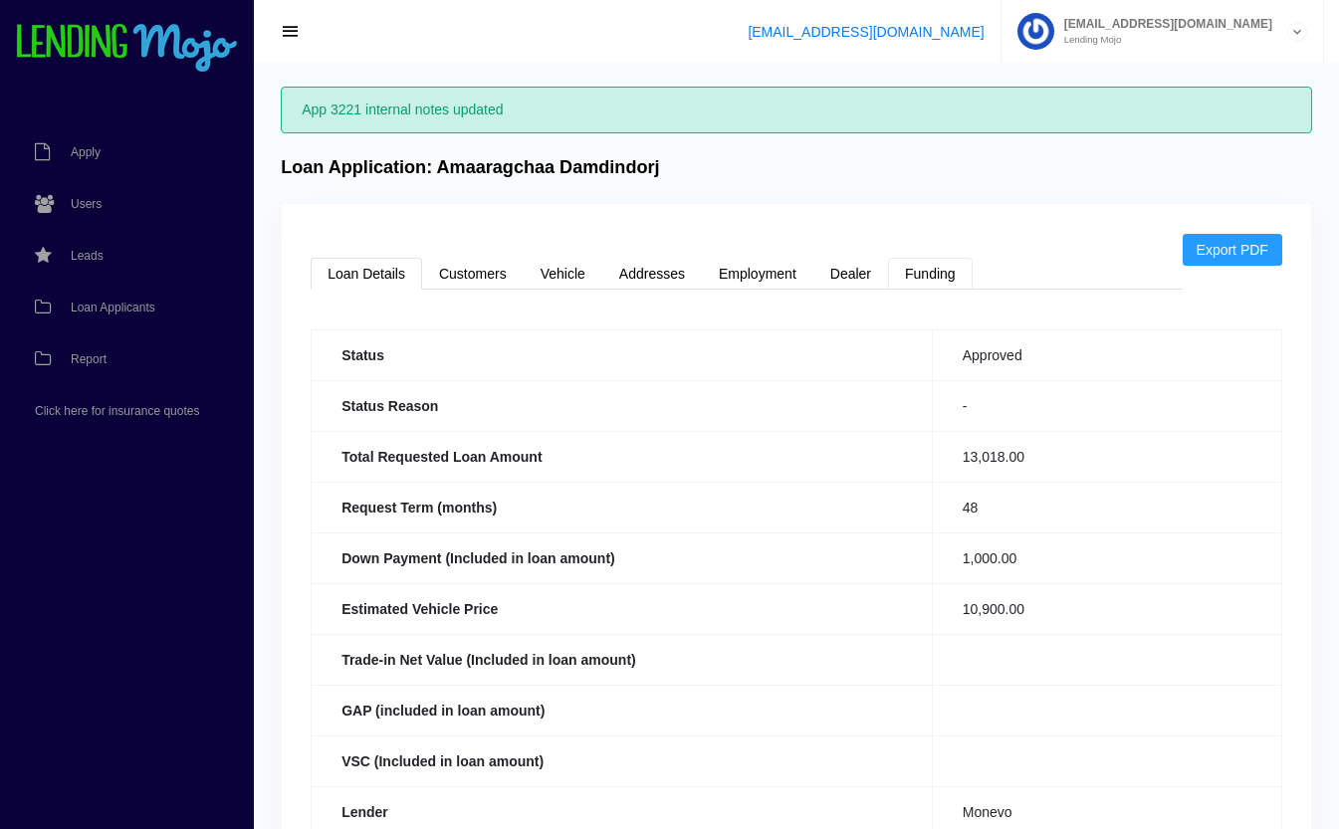
click at [930, 276] on link "Funding" at bounding box center [930, 274] width 85 height 32
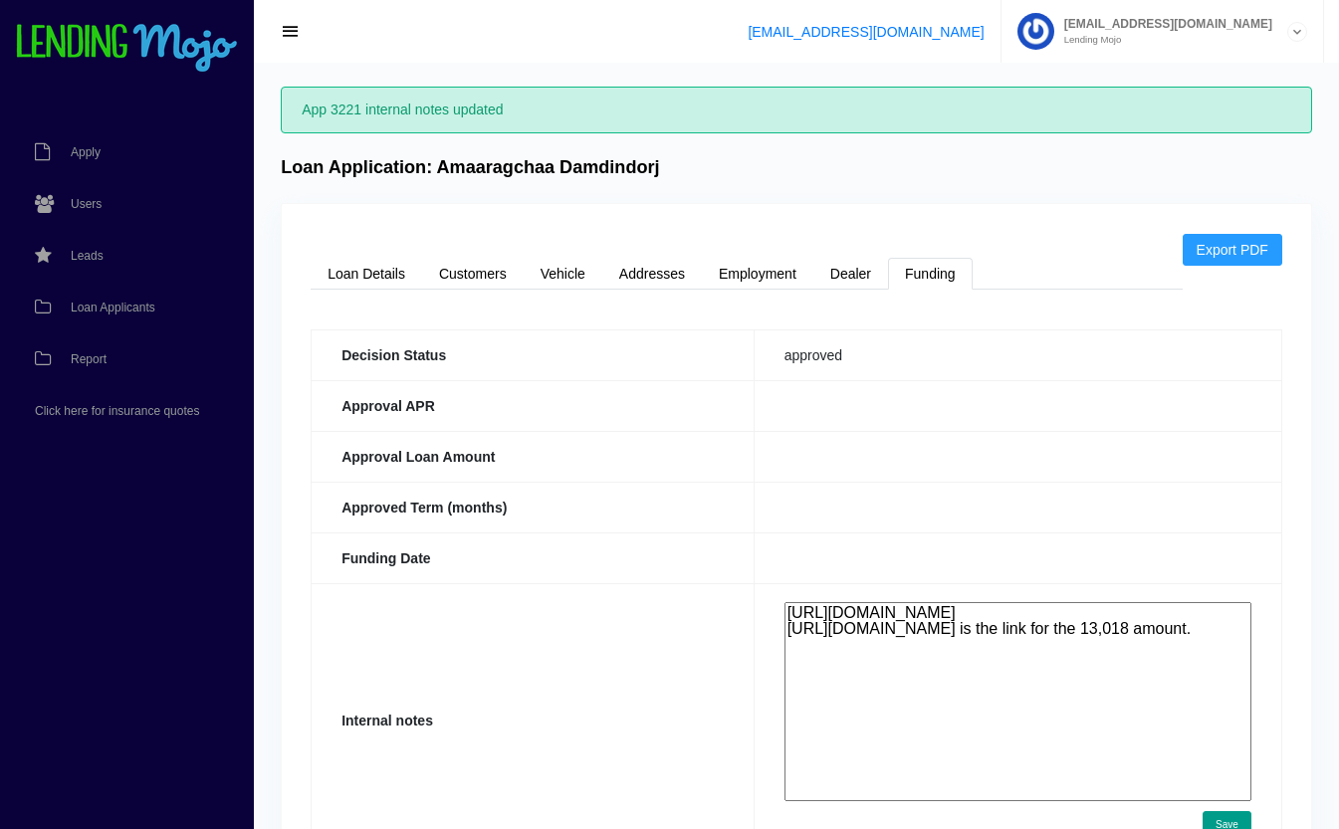
click at [1106, 687] on textarea "https://app.monevo.us/result/887f95b575312f0ffea2c6024d0af6b7 https://app.monev…" at bounding box center [1018, 701] width 467 height 199
paste textarea "https://app.monevo.us/result/18177bc99c392c35d0d1db57b511749a"
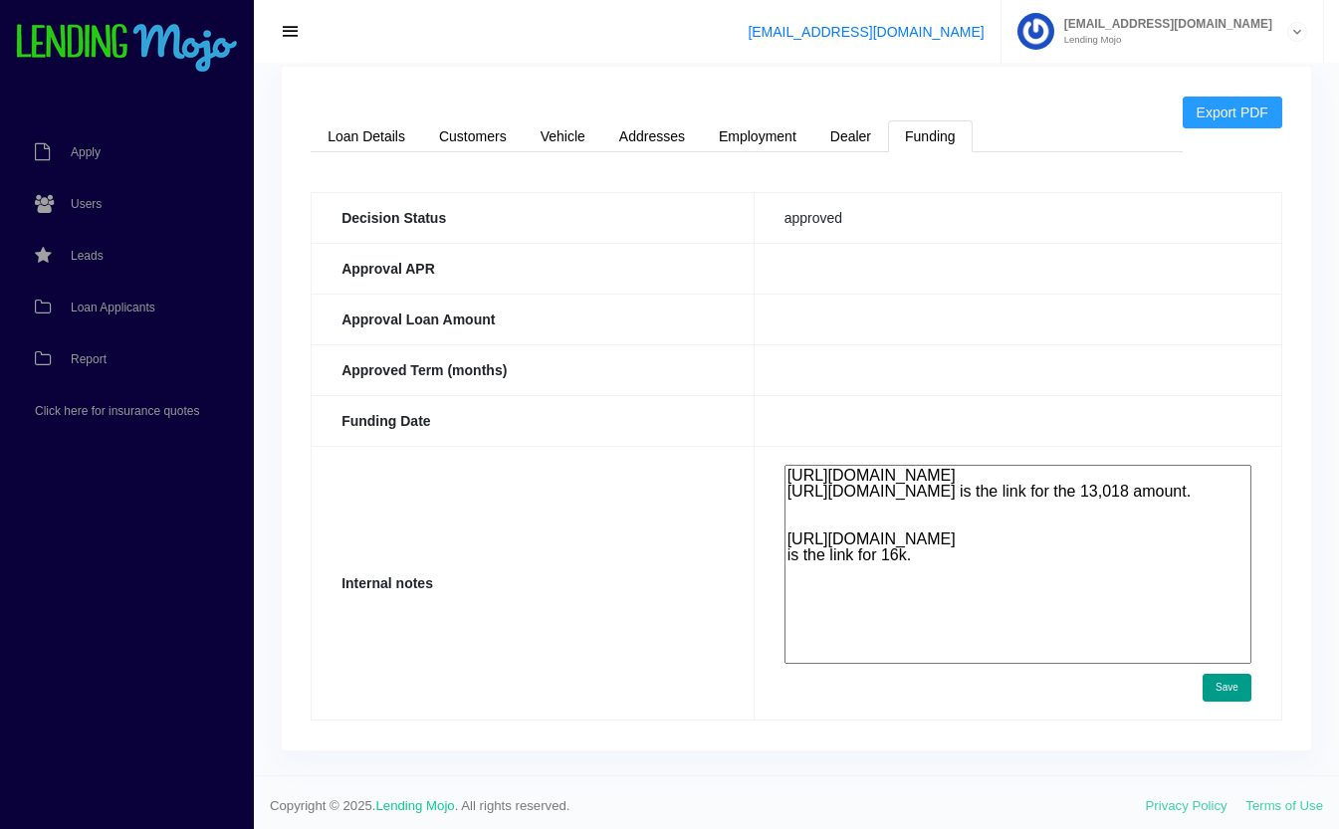
scroll to position [138, 0]
type textarea "https://app.monevo.us/result/887f95b575312f0ffea2c6024d0af6b7 https://app.monev…"
click at [1233, 689] on button "Save" at bounding box center [1227, 687] width 49 height 28
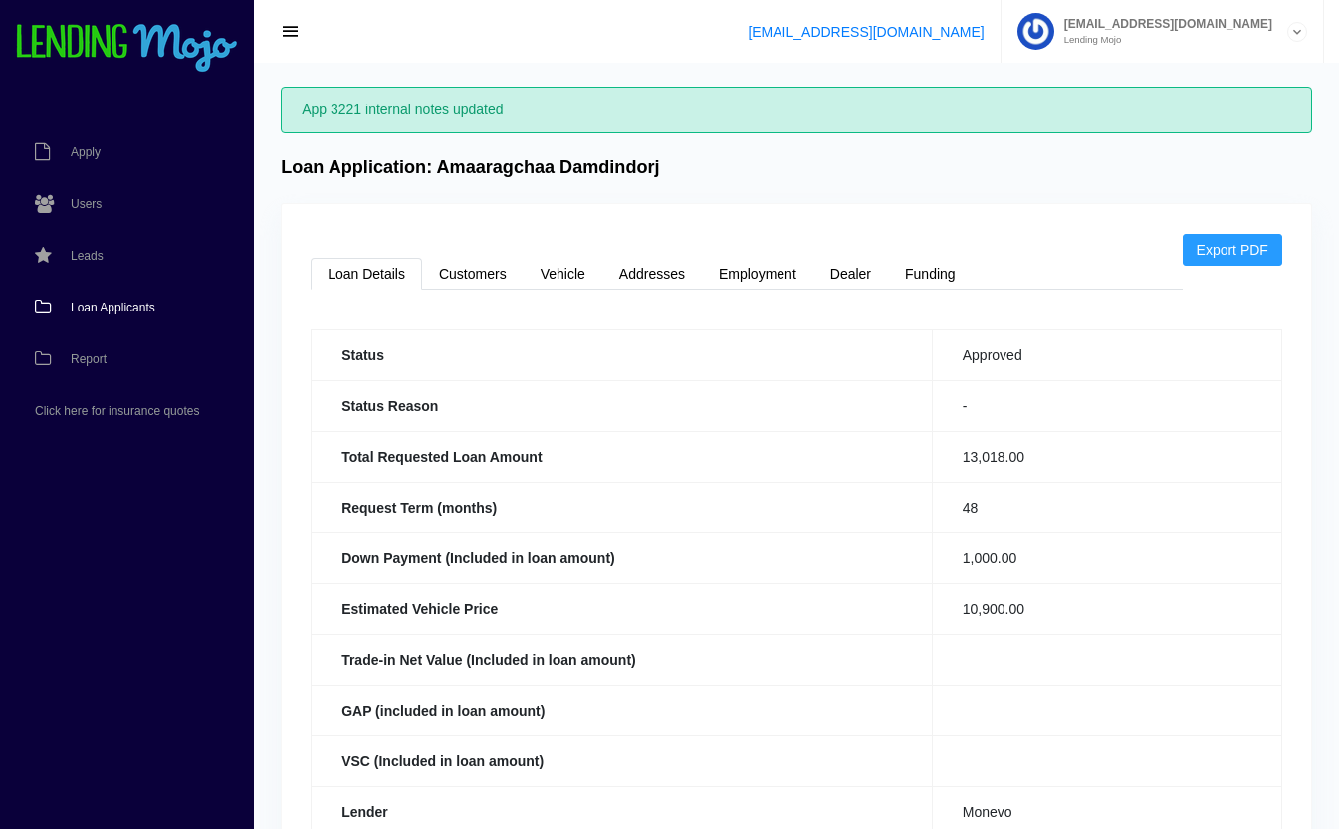
click at [102, 309] on span "Loan Applicants" at bounding box center [113, 308] width 85 height 12
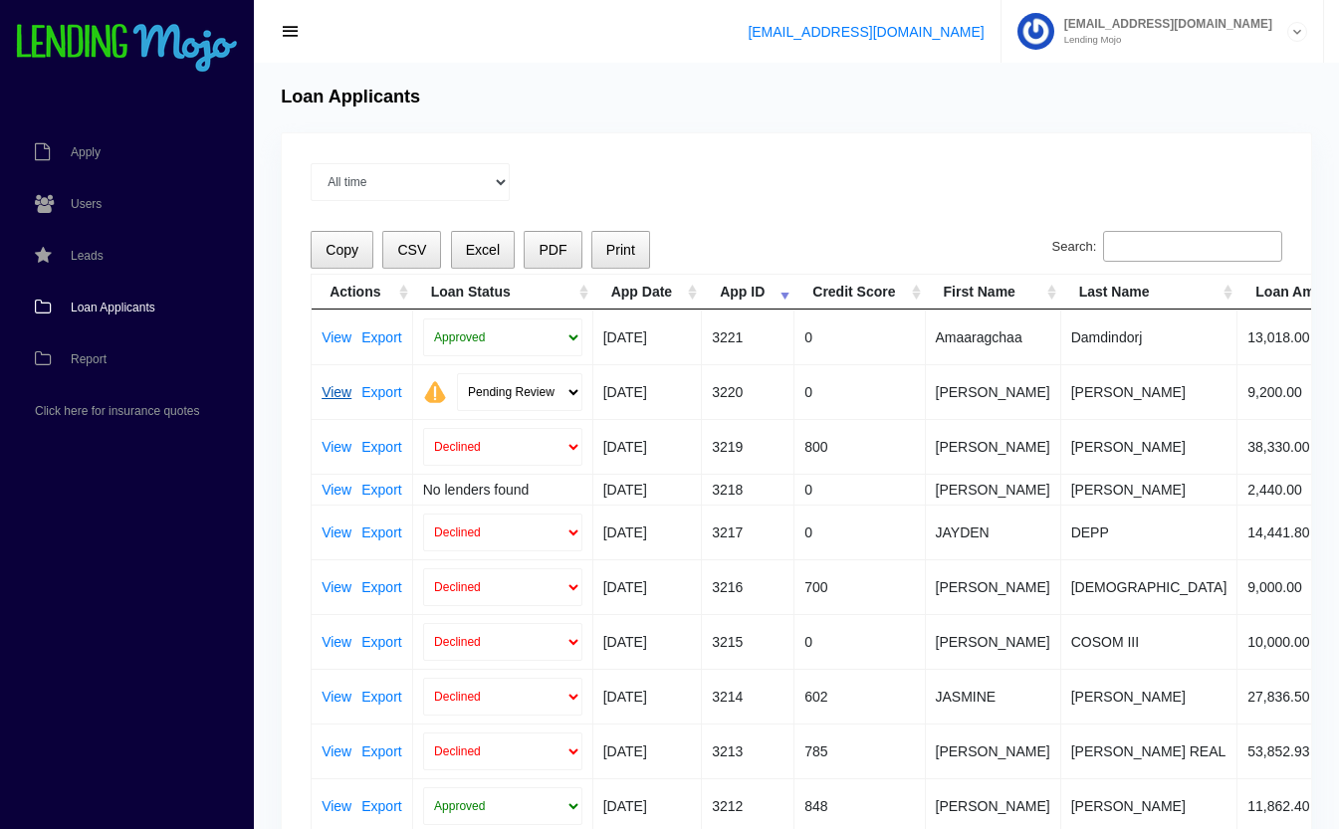
click at [337, 386] on link "View" at bounding box center [337, 392] width 30 height 14
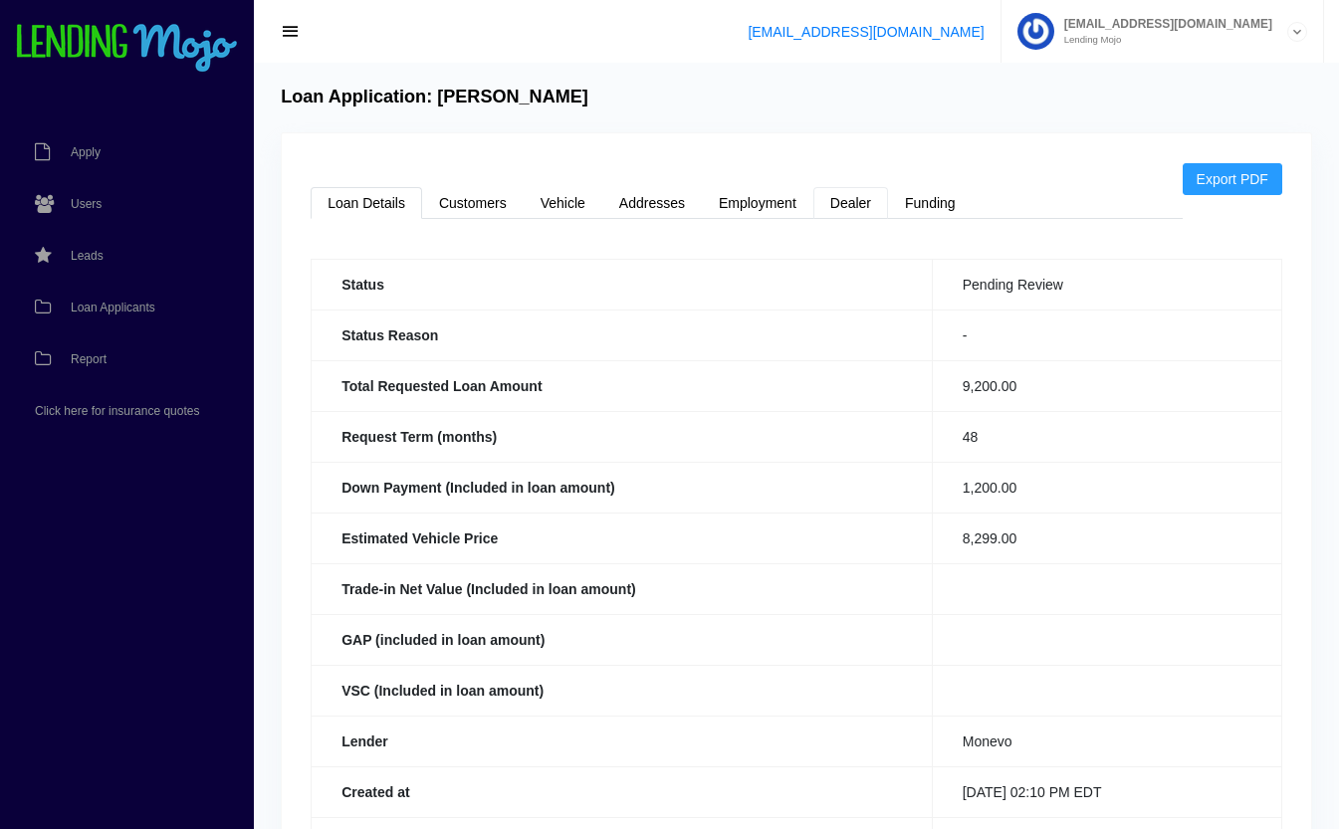
click at [859, 202] on link "Dealer" at bounding box center [851, 203] width 75 height 32
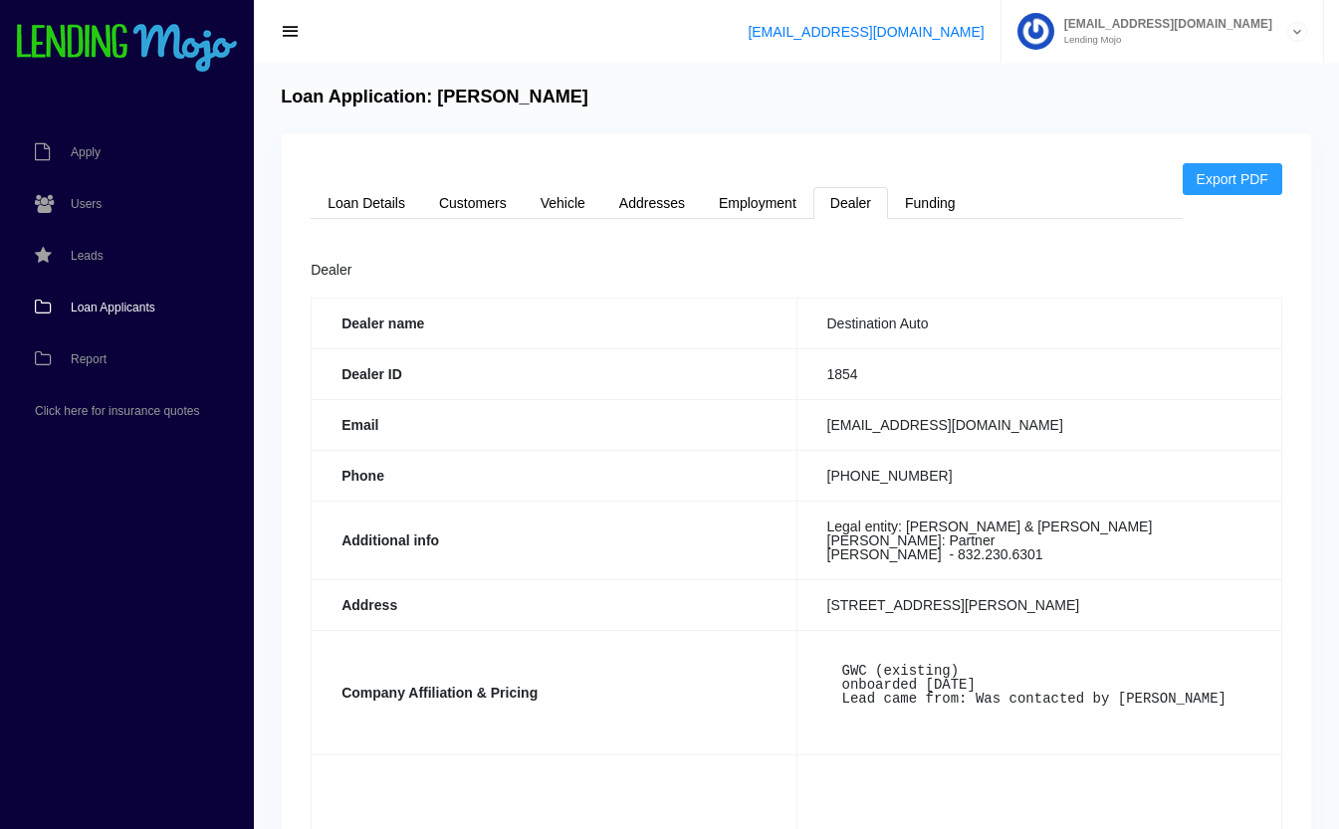
click at [127, 297] on link "Loan Applicants" at bounding box center [117, 308] width 234 height 52
